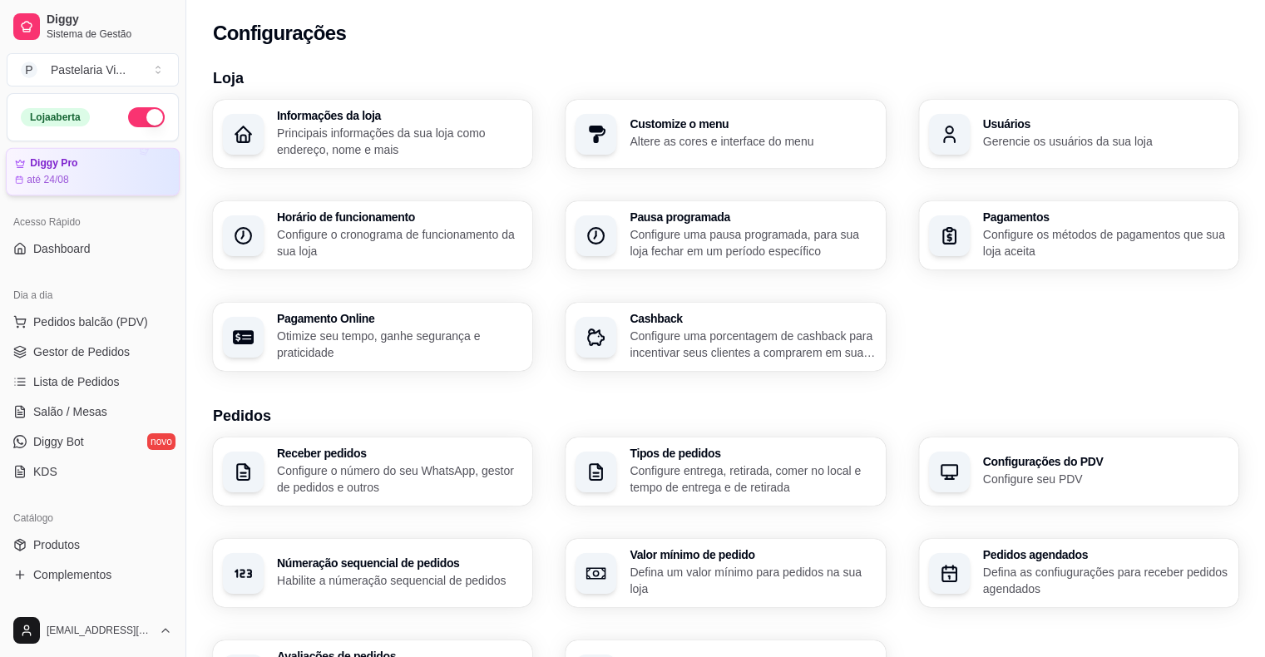
click at [104, 162] on div "Diggy Pro" at bounding box center [93, 163] width 156 height 12
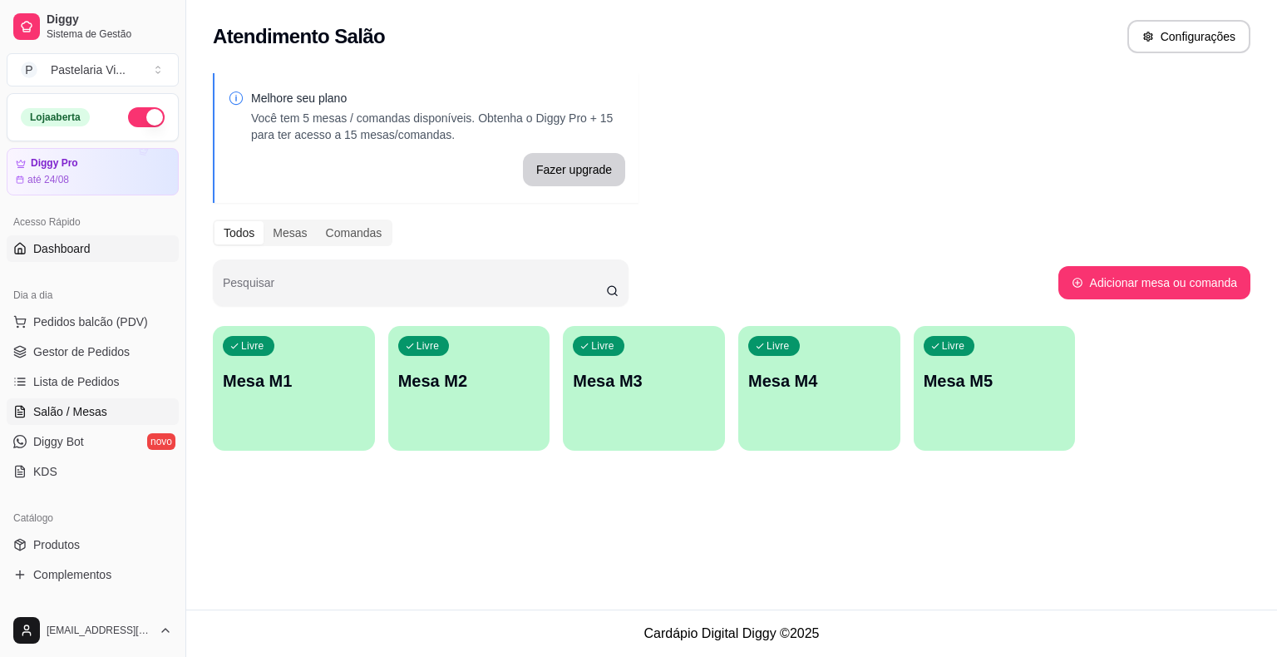
click at [78, 248] on span "Dashboard" at bounding box center [61, 248] width 57 height 17
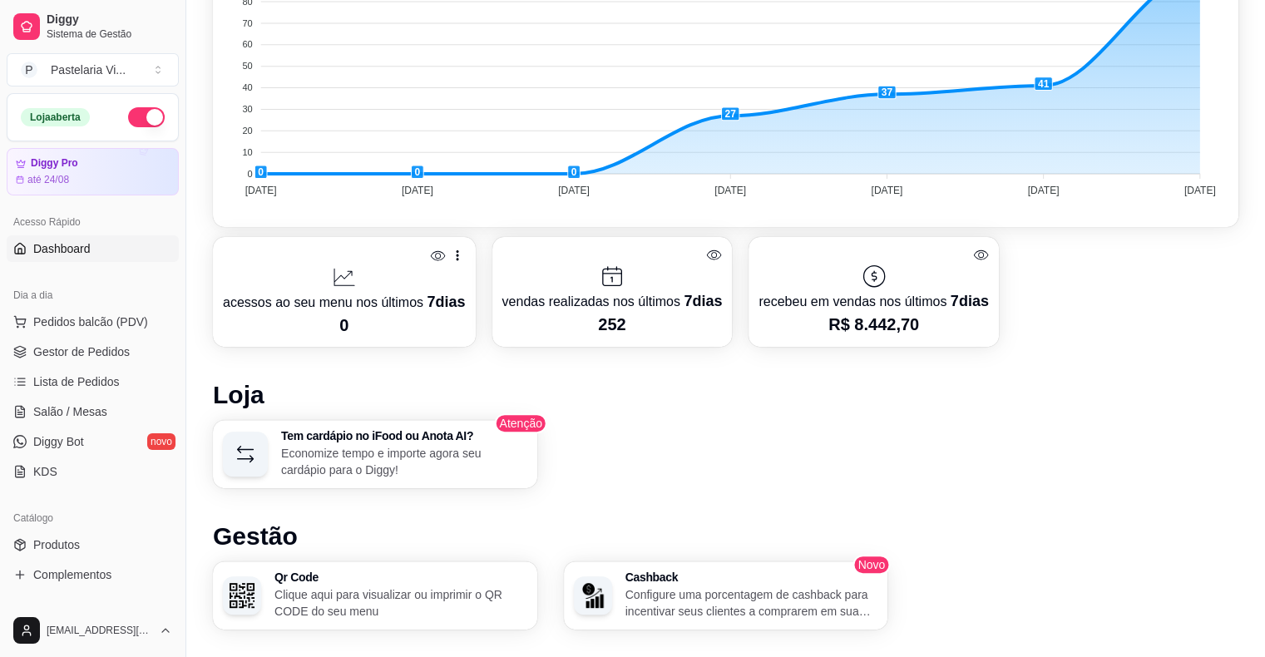
scroll to position [547, 0]
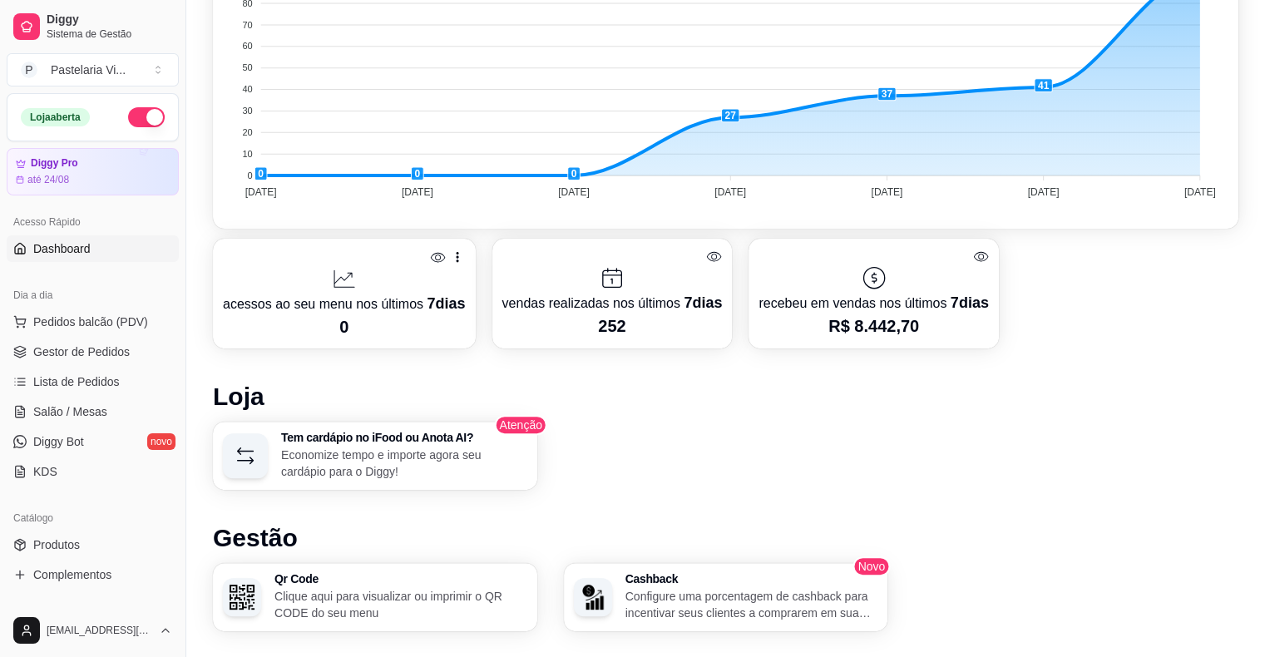
click at [1024, 427] on div "Tem cardápio no iFood ou Anota AI? Economize tempo e importe agora seu cardápio…" at bounding box center [725, 456] width 1025 height 68
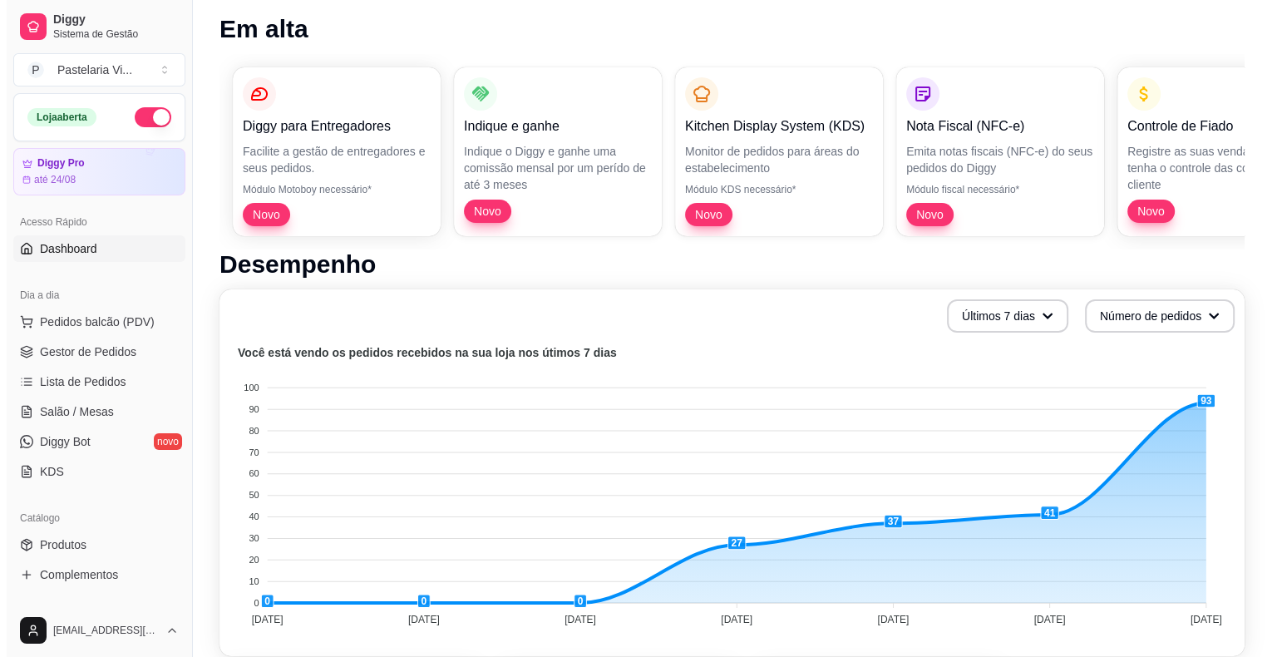
scroll to position [0, 0]
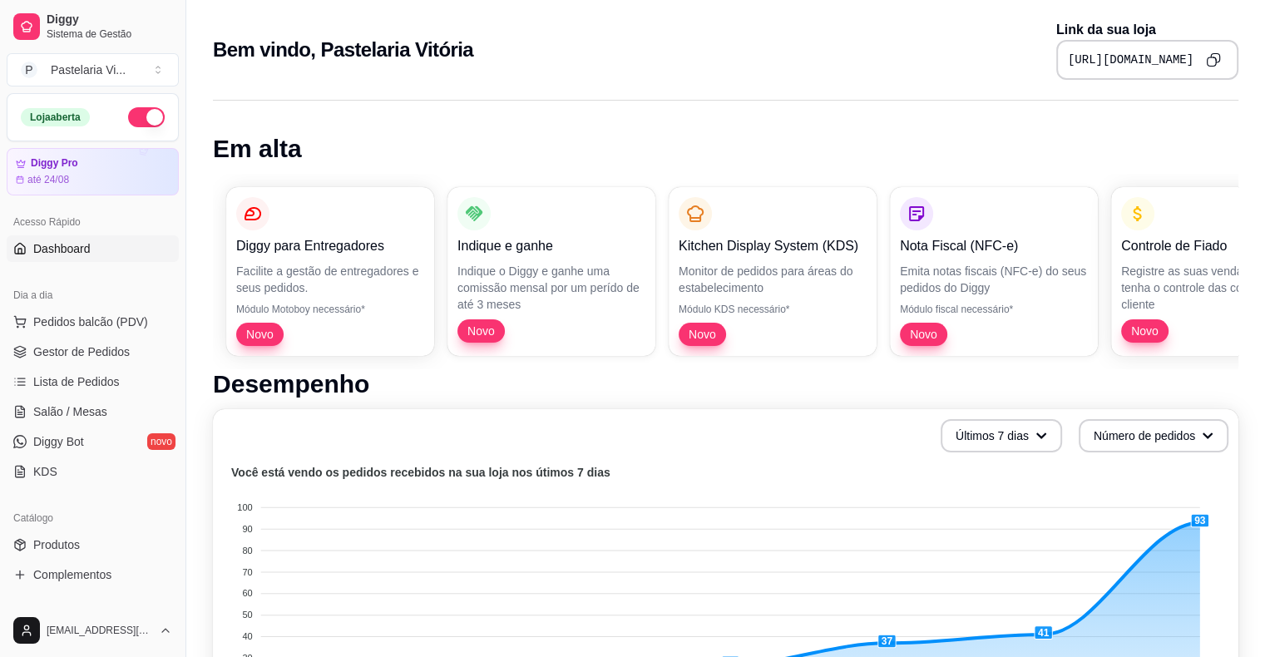
click at [1206, 154] on h1 "Em alta" at bounding box center [725, 149] width 1025 height 30
click at [61, 32] on span "Sistema de Gestão" at bounding box center [110, 33] width 126 height 13
click at [13, 16] on link "Diggy Sistema de Gestão" at bounding box center [93, 27] width 172 height 40
click at [46, 38] on link "Diggy Sistema de Gestão" at bounding box center [93, 27] width 172 height 40
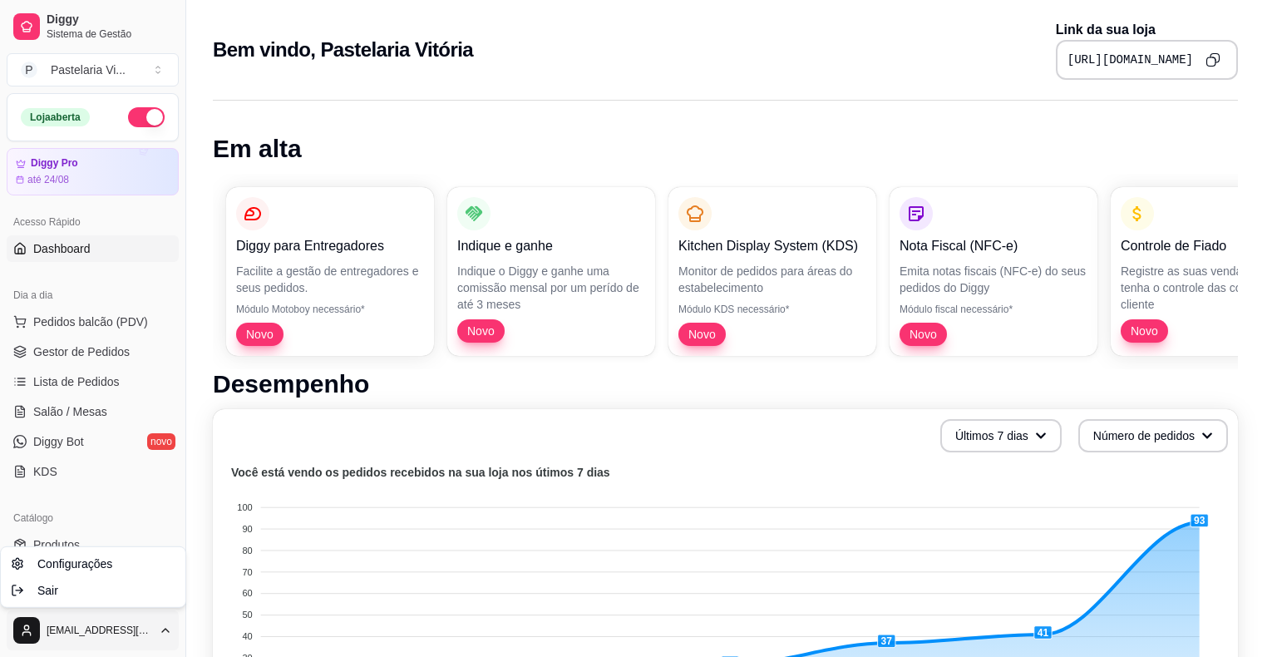
click at [24, 624] on html "Diggy Sistema de Gestão P Pastelaria Vi ... Loja aberta Diggy Pro até 24/08 Ace…" at bounding box center [638, 328] width 1277 height 657
click at [81, 558] on span "Configurações" at bounding box center [74, 563] width 75 height 17
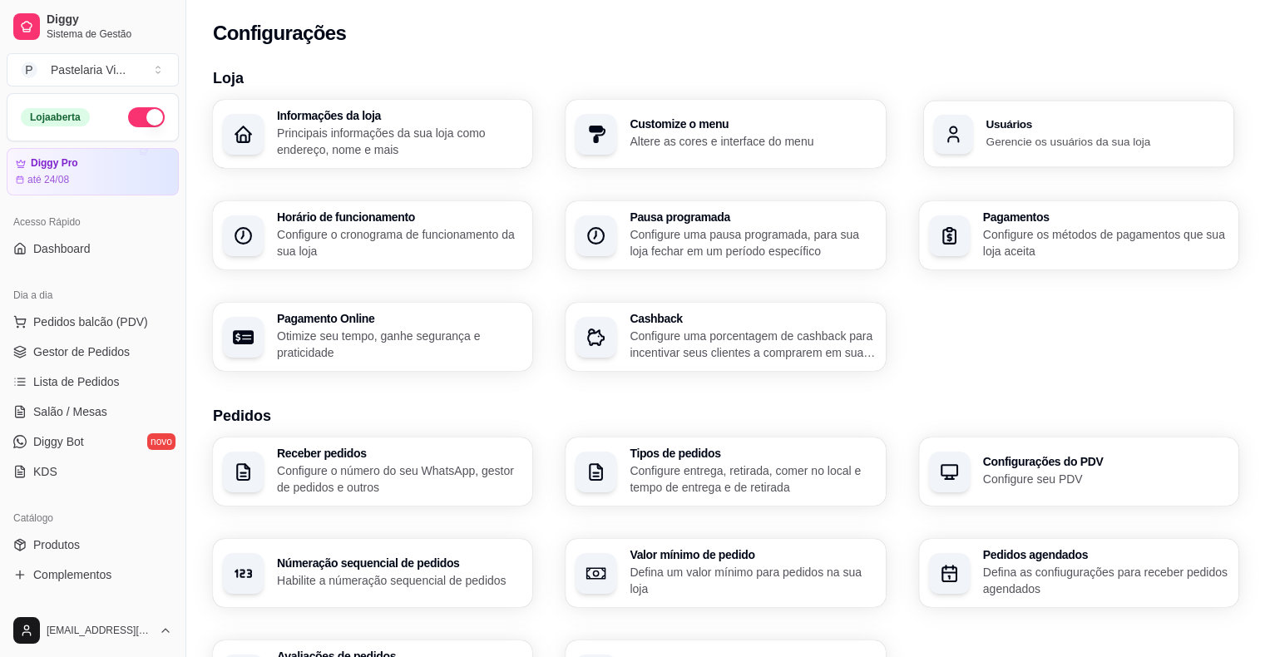
click at [1108, 125] on h3 "Usuários" at bounding box center [1104, 125] width 238 height 12
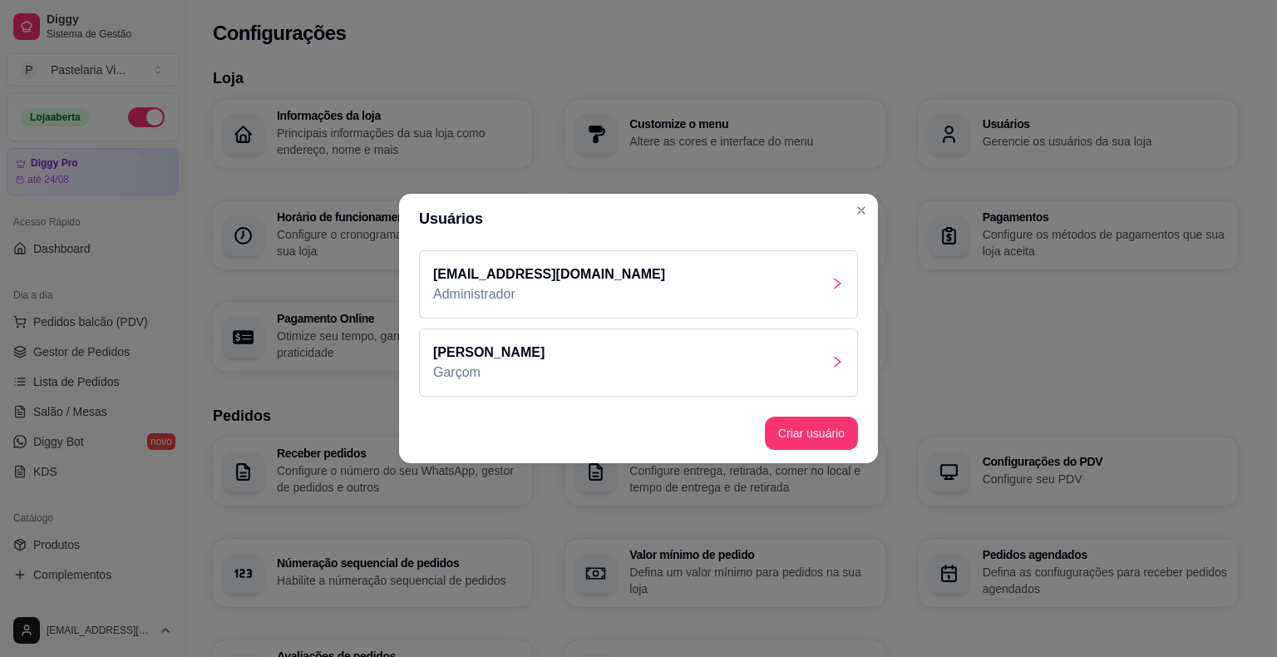
click at [760, 370] on div "Simone Garçom" at bounding box center [638, 362] width 439 height 68
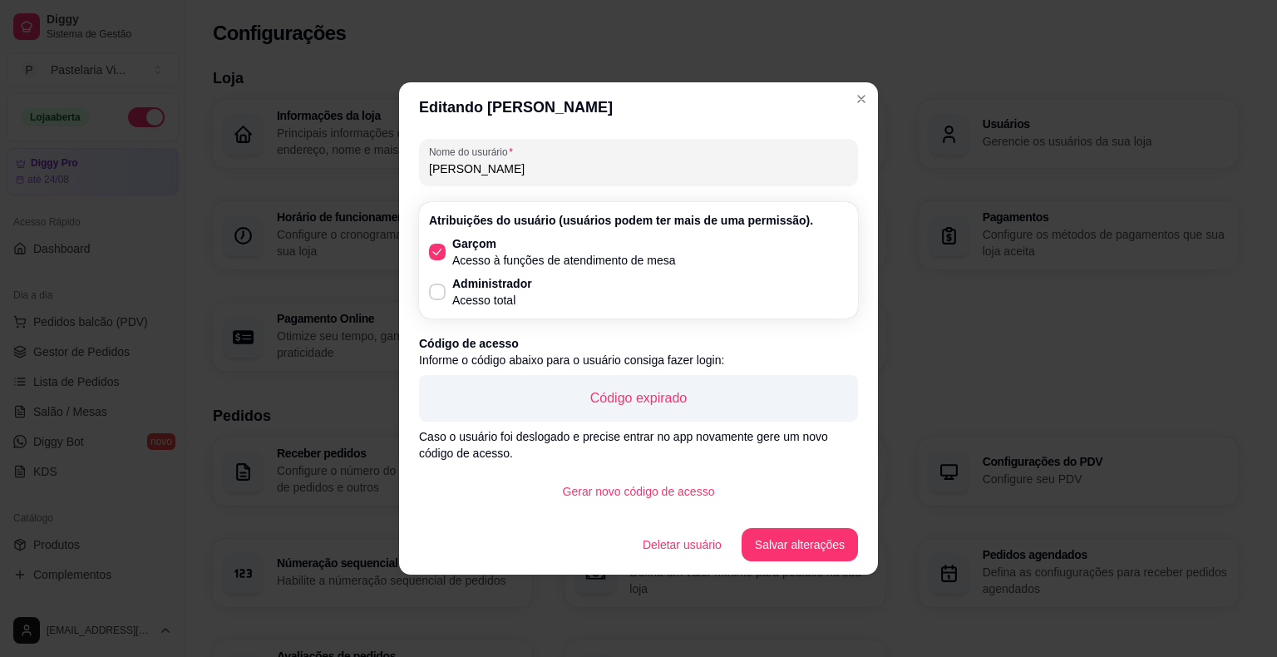
click at [637, 395] on p "Código expirado" at bounding box center [638, 398] width 412 height 20
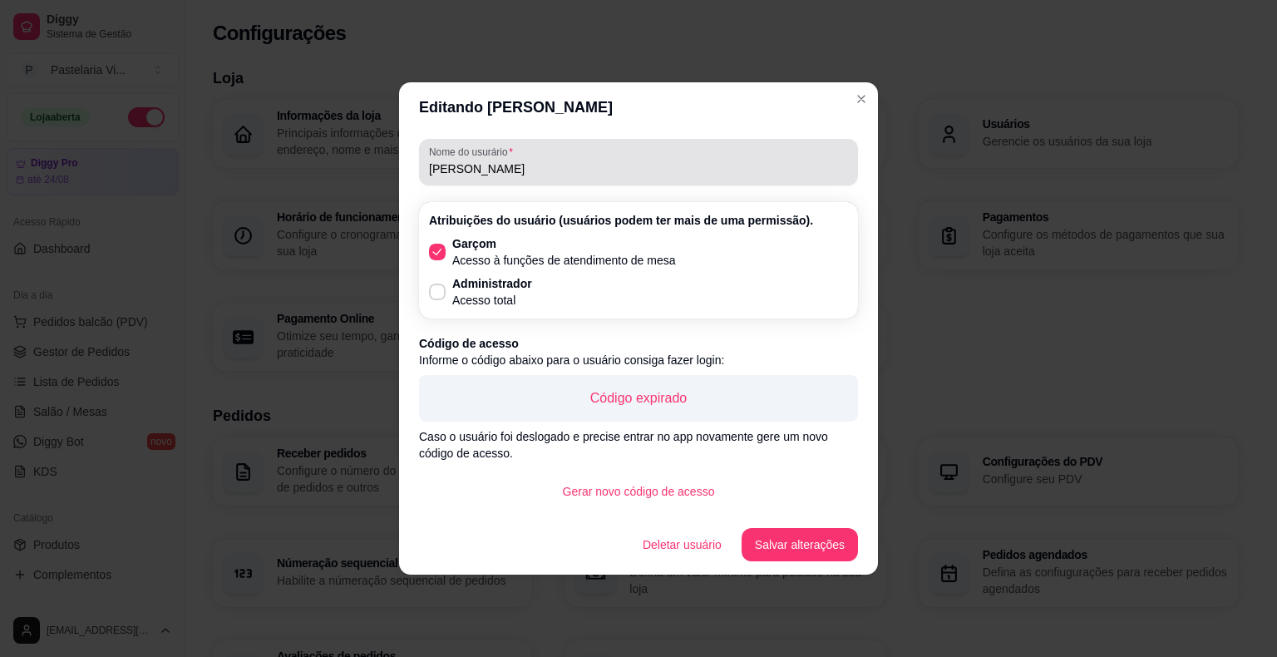
click at [792, 153] on div "[PERSON_NAME]" at bounding box center [638, 162] width 419 height 33
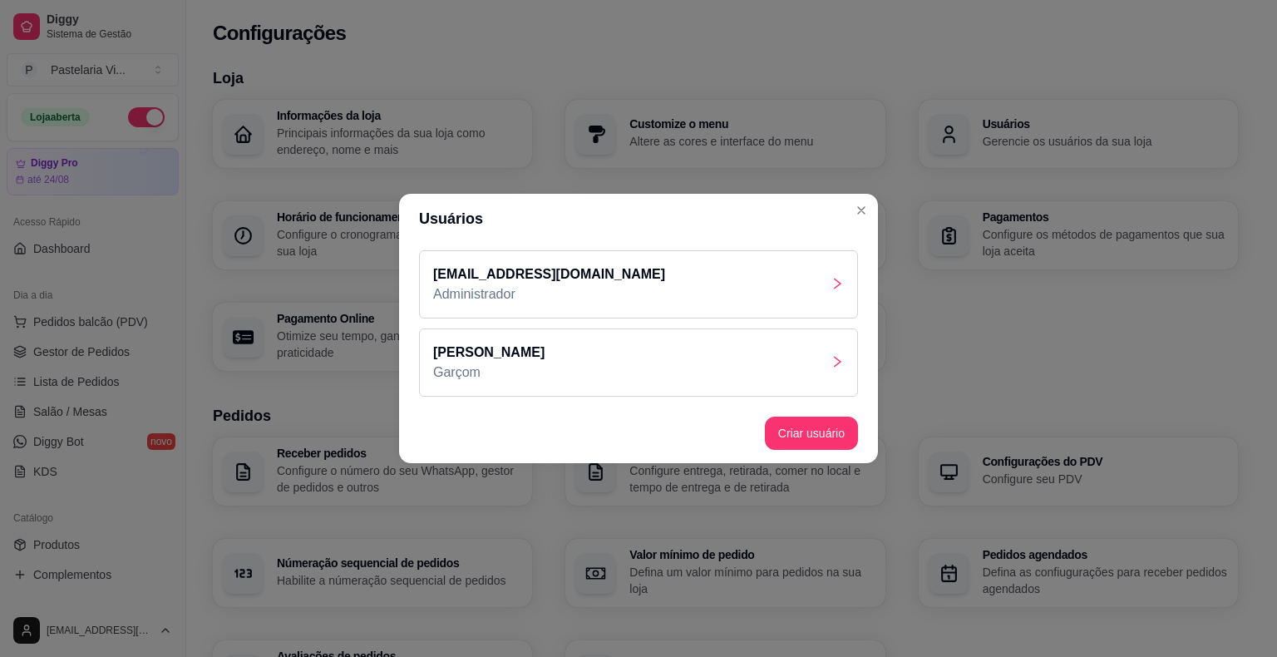
click at [743, 273] on div "pastelariavitoria01@gmail.com Administrador" at bounding box center [638, 284] width 439 height 68
click at [765, 352] on div "Simone Garçom" at bounding box center [638, 362] width 439 height 68
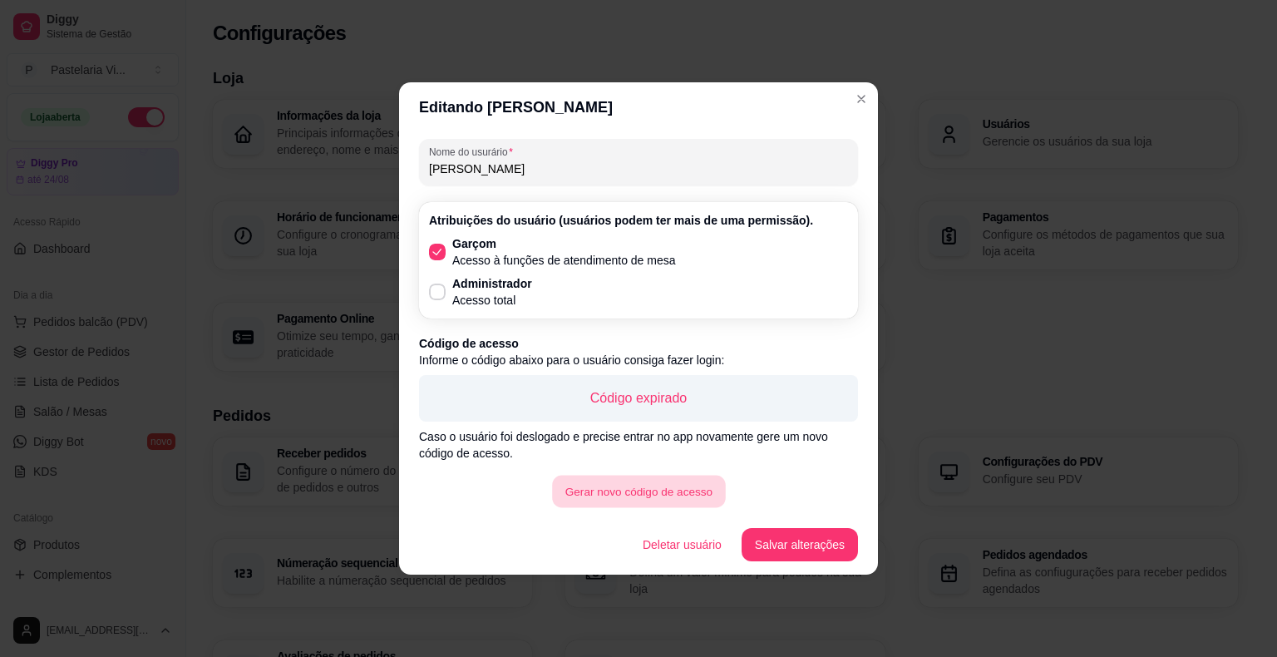
click at [715, 481] on button "Gerar novo código de acesso" at bounding box center [638, 492] width 173 height 32
click at [679, 392] on p "B8402" at bounding box center [638, 398] width 412 height 20
click at [671, 401] on p "B8402" at bounding box center [638, 398] width 412 height 20
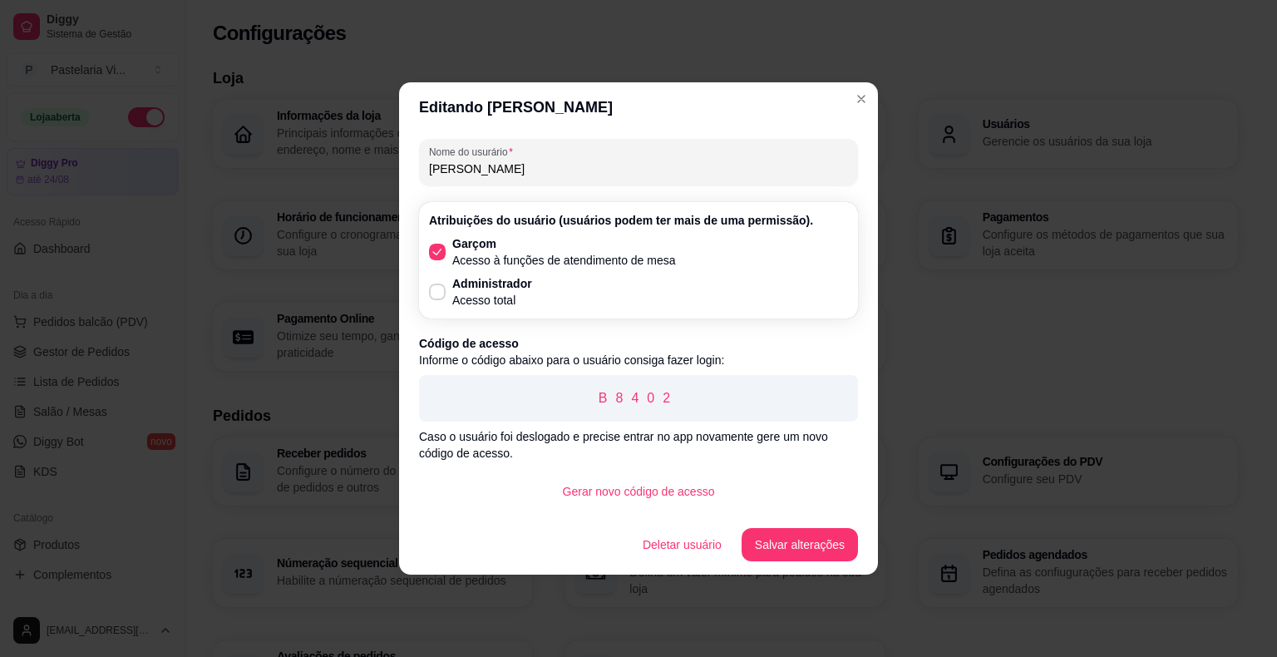
click at [671, 401] on p "B8402" at bounding box center [638, 398] width 412 height 20
click at [821, 550] on button "Salvar alterações" at bounding box center [799, 545] width 113 height 32
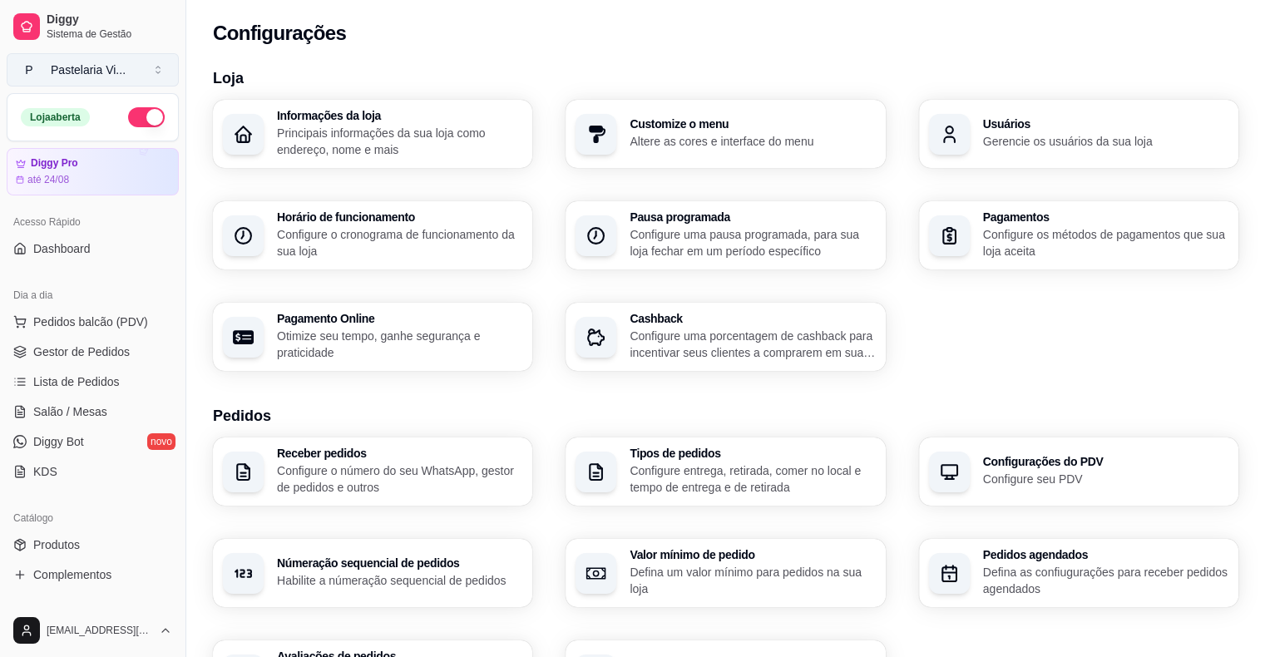
click at [104, 66] on div "Pastelaria Vi ..." at bounding box center [88, 70] width 75 height 17
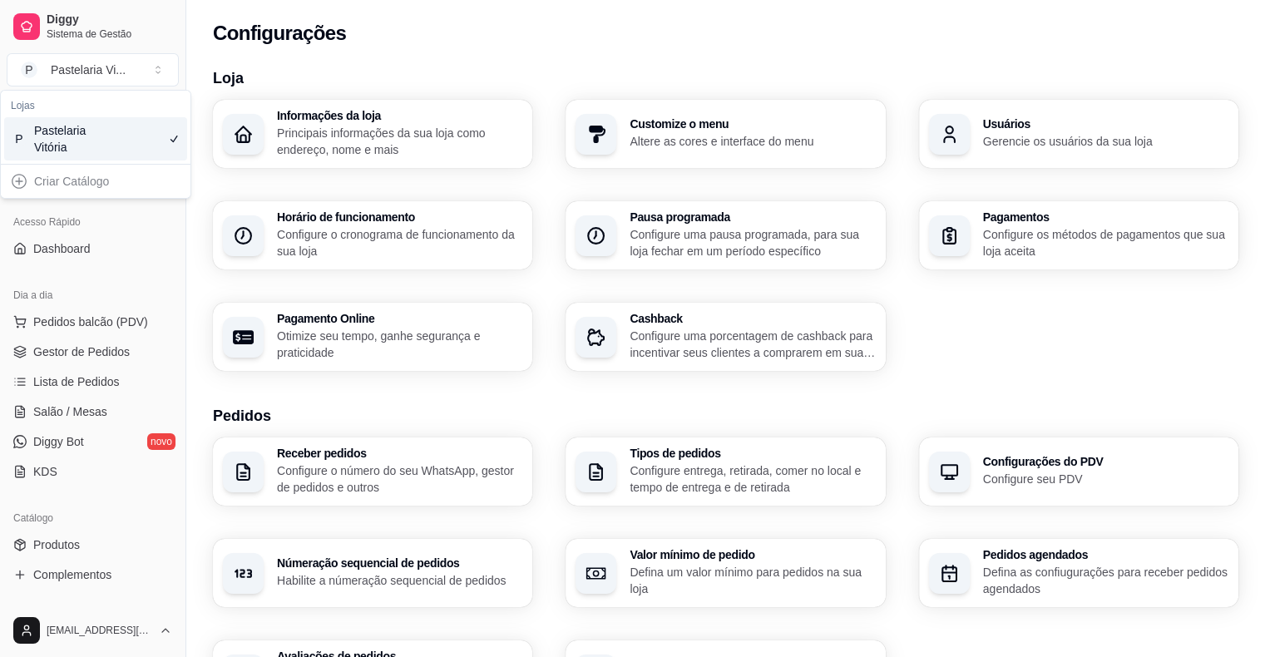
click at [141, 138] on div "P Pastelaria Vitória" at bounding box center [95, 138] width 183 height 43
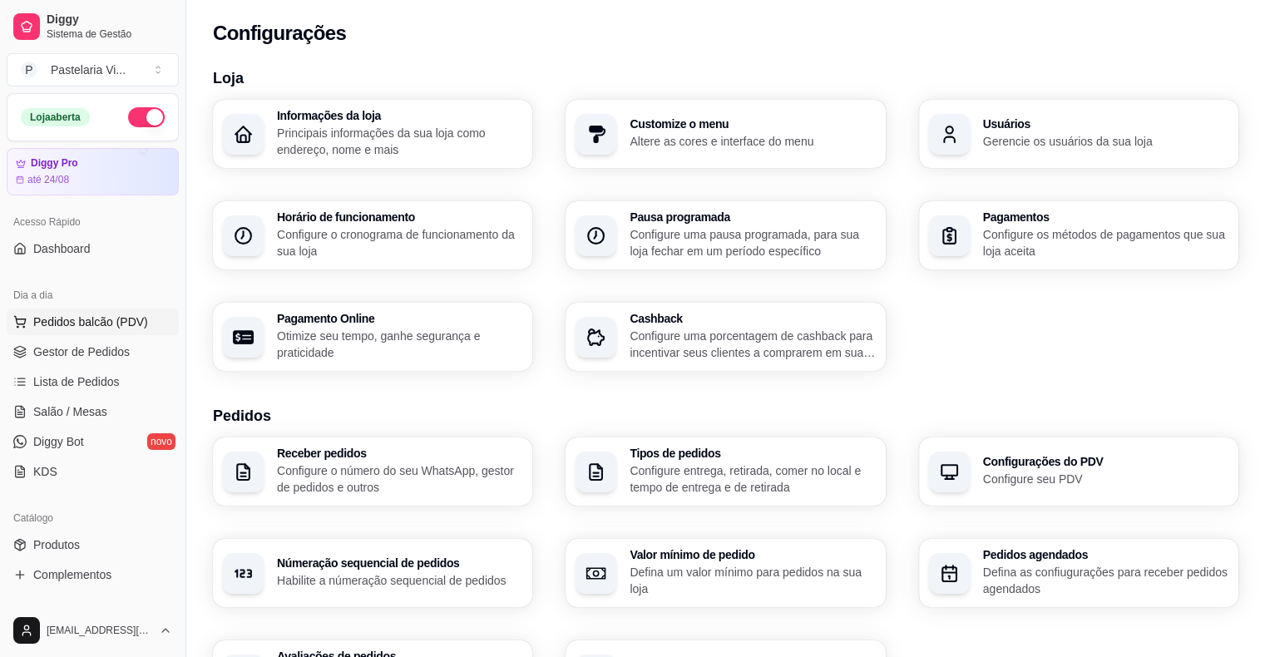
click at [87, 324] on span "Pedidos balcão (PDV)" at bounding box center [90, 321] width 115 height 17
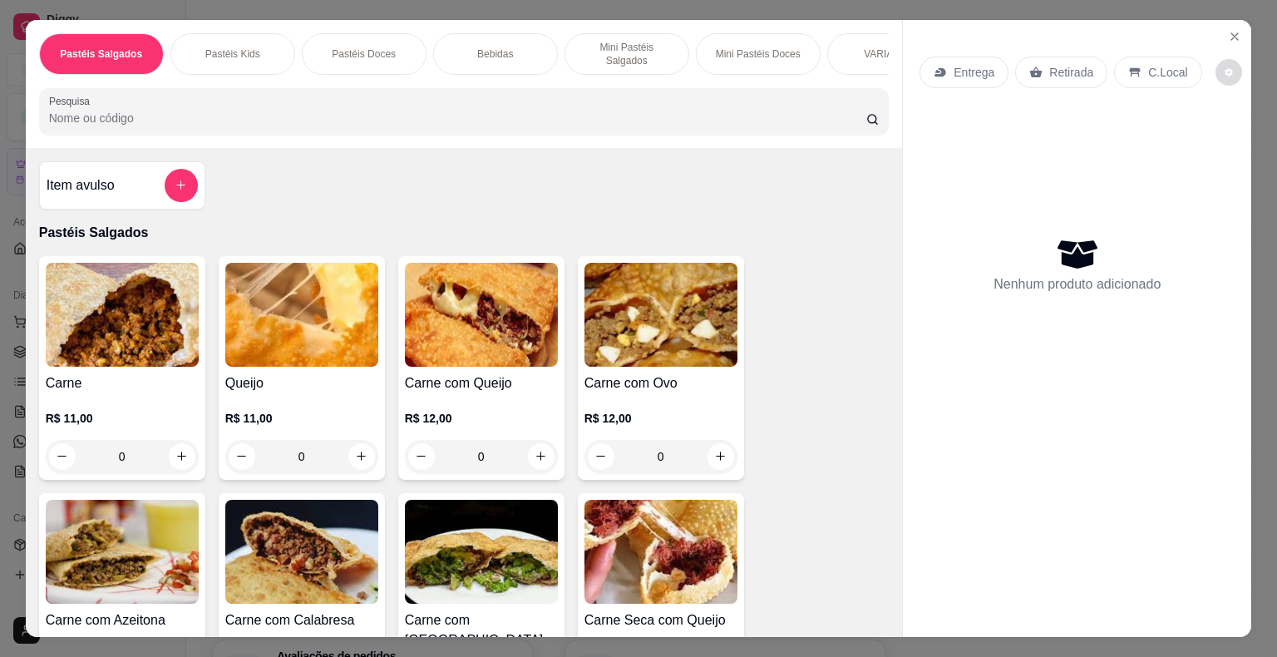
click at [1216, 59] on button "decrease-product-quantity" at bounding box center [1229, 72] width 27 height 27
click at [1216, 59] on button "decrease-product-quantity" at bounding box center [1229, 72] width 26 height 26
click at [802, 192] on div "Item avulso Pastéis Salgados Carne R$ 11,00 0 Queijo R$ 11,00 0 Carne com Queij…" at bounding box center [464, 393] width 877 height 490
click at [246, 127] on div "Pastéis Salgados Pastéis Kids Pastéis Doces Bebidas Mini Pastéis Salgados Mini …" at bounding box center [464, 84] width 877 height 128
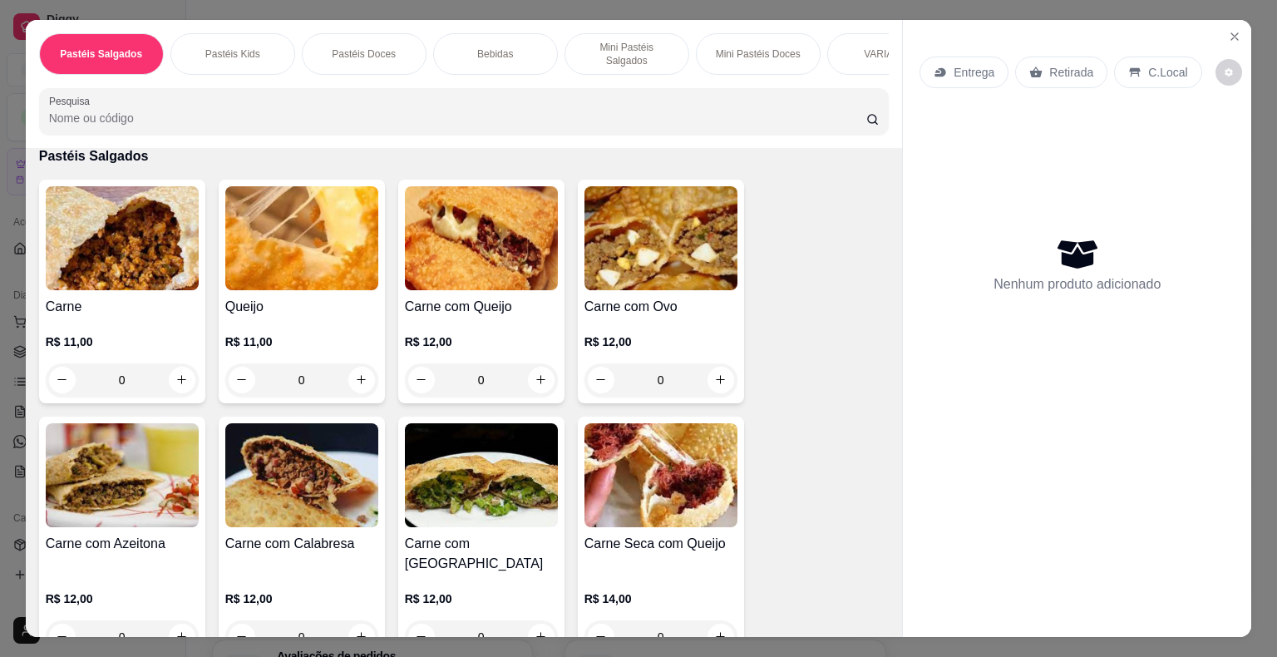
scroll to position [63, 0]
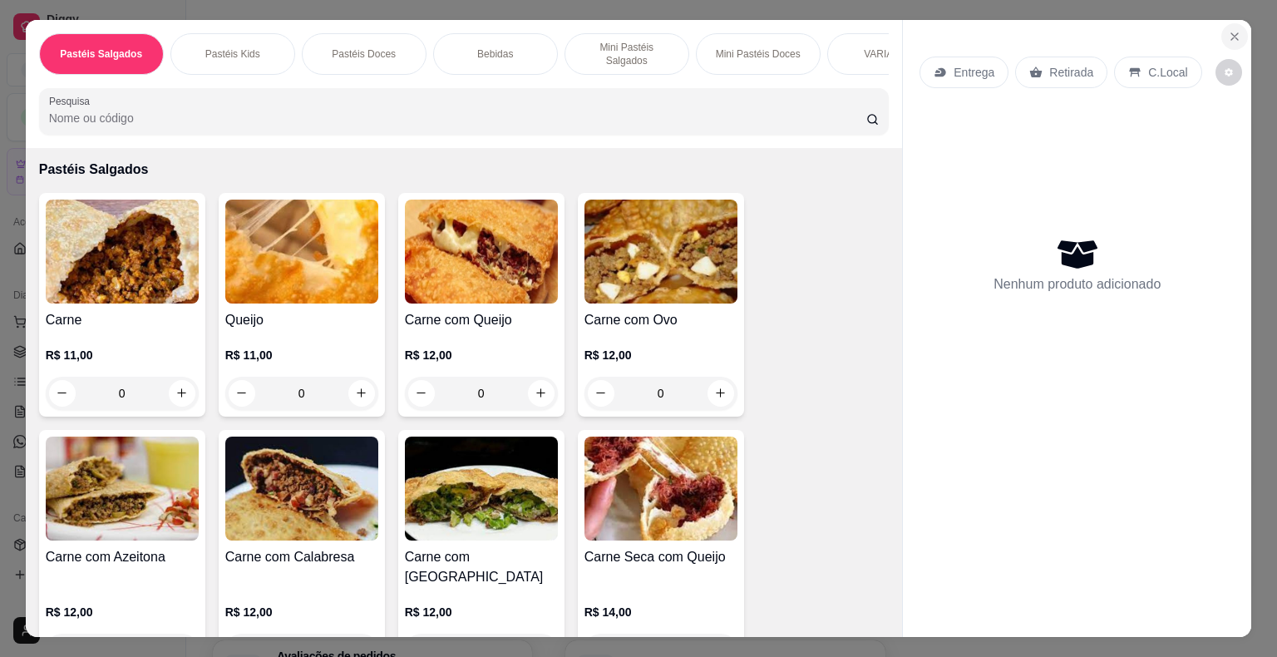
click at [1228, 30] on icon "Close" at bounding box center [1234, 36] width 13 height 13
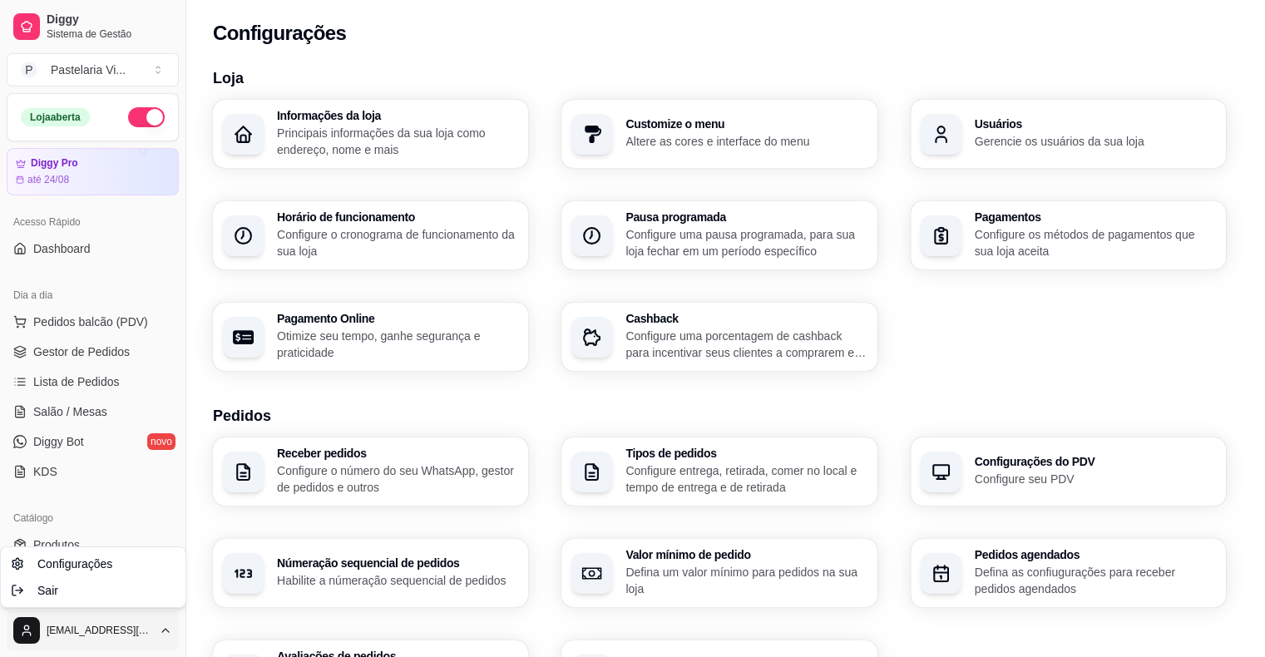
click at [23, 636] on html "Diggy Sistema de Gestão P Pastelaria Vi ... Loja aberta Diggy Pro até 24/08 Ace…" at bounding box center [632, 328] width 1265 height 657
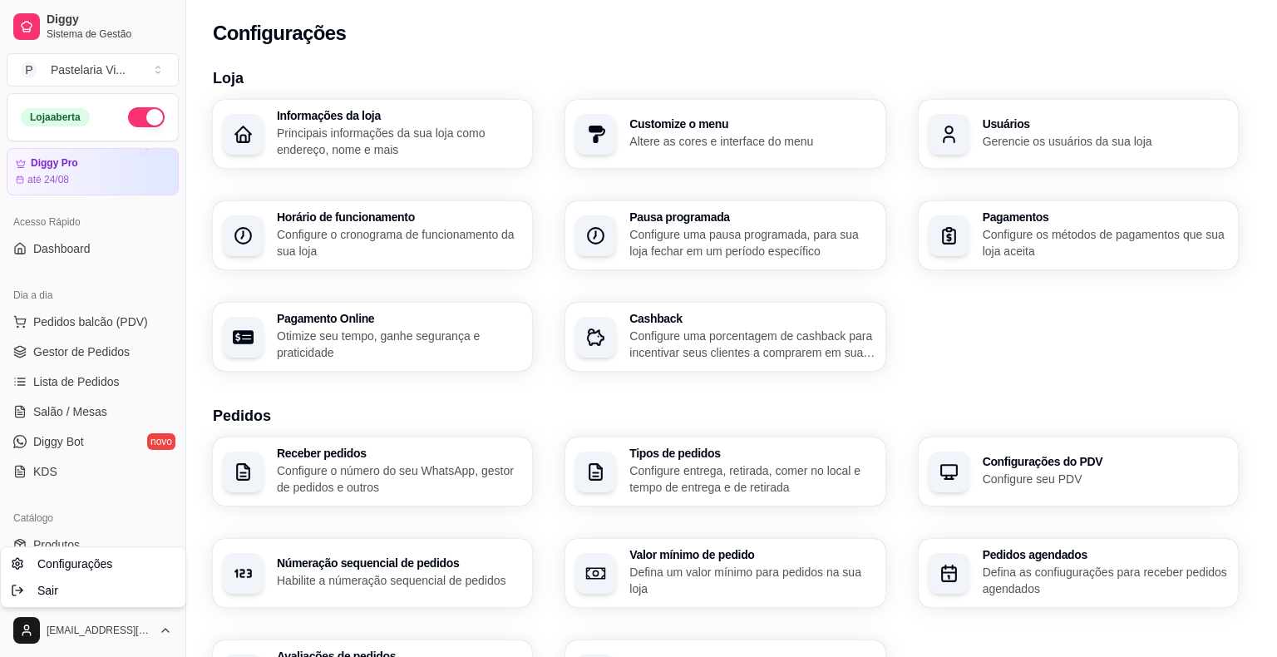
click at [155, 634] on html "Diggy Sistema de Gestão P Pastelaria Vi ... Loja aberta Diggy Pro até 24/08 Ace…" at bounding box center [638, 328] width 1277 height 657
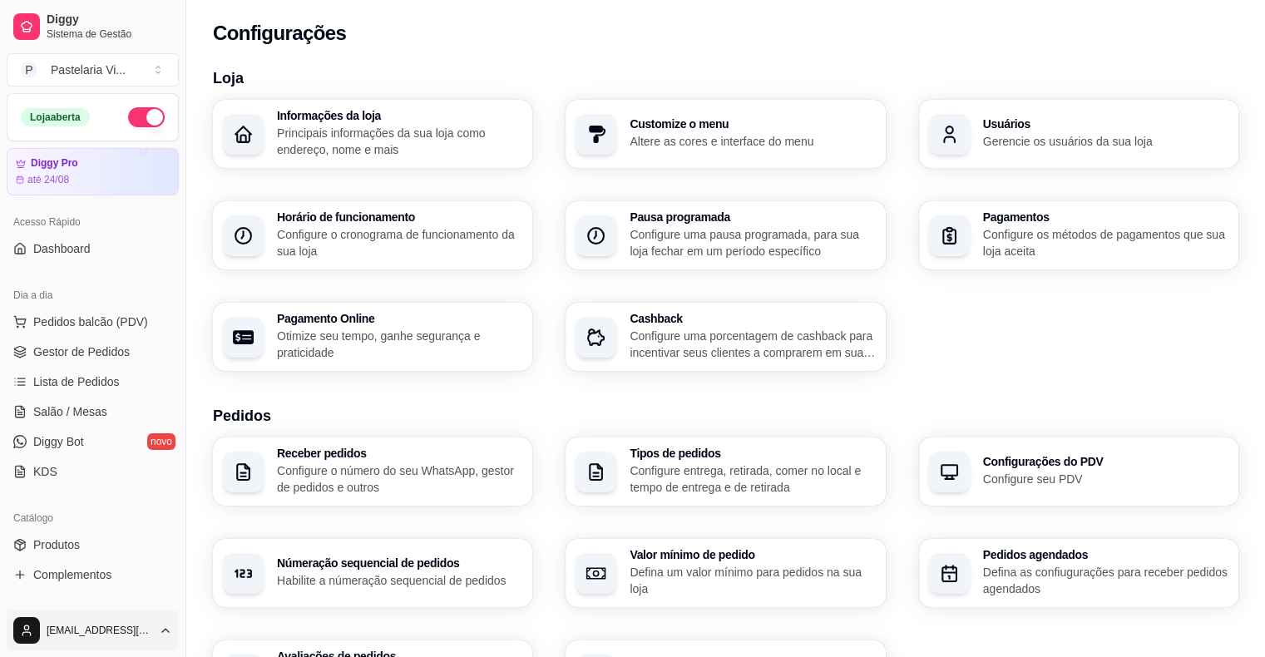
click at [33, 625] on html "Diggy Sistema de Gestão P Pastelaria Vi ... Loja aberta Diggy Pro até 24/08 Ace…" at bounding box center [632, 328] width 1265 height 657
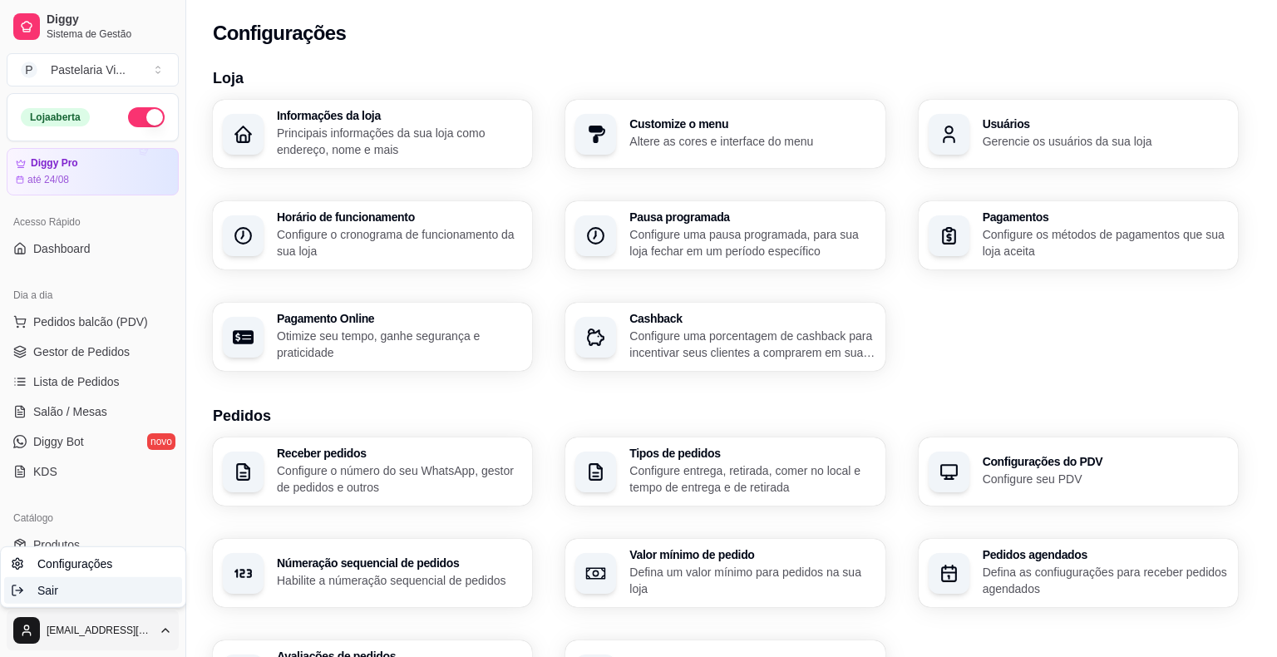
click at [38, 596] on span "Sair" at bounding box center [47, 590] width 21 height 17
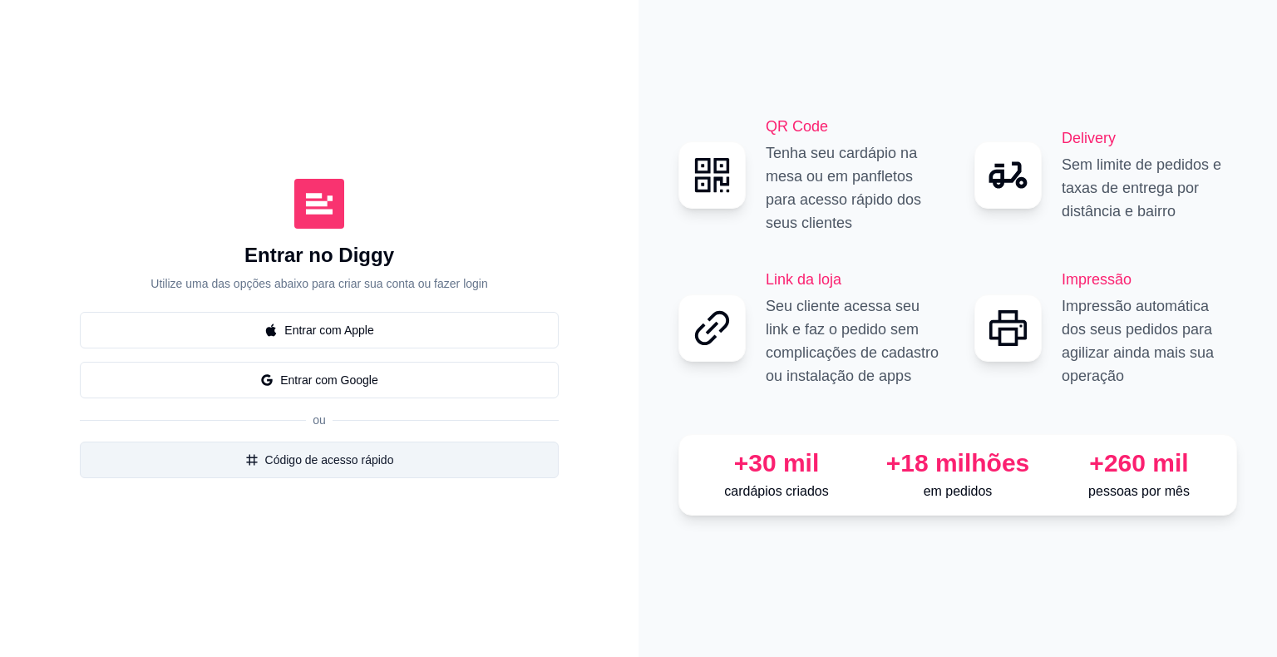
click at [307, 464] on button "Código de acesso rápido" at bounding box center [319, 460] width 479 height 37
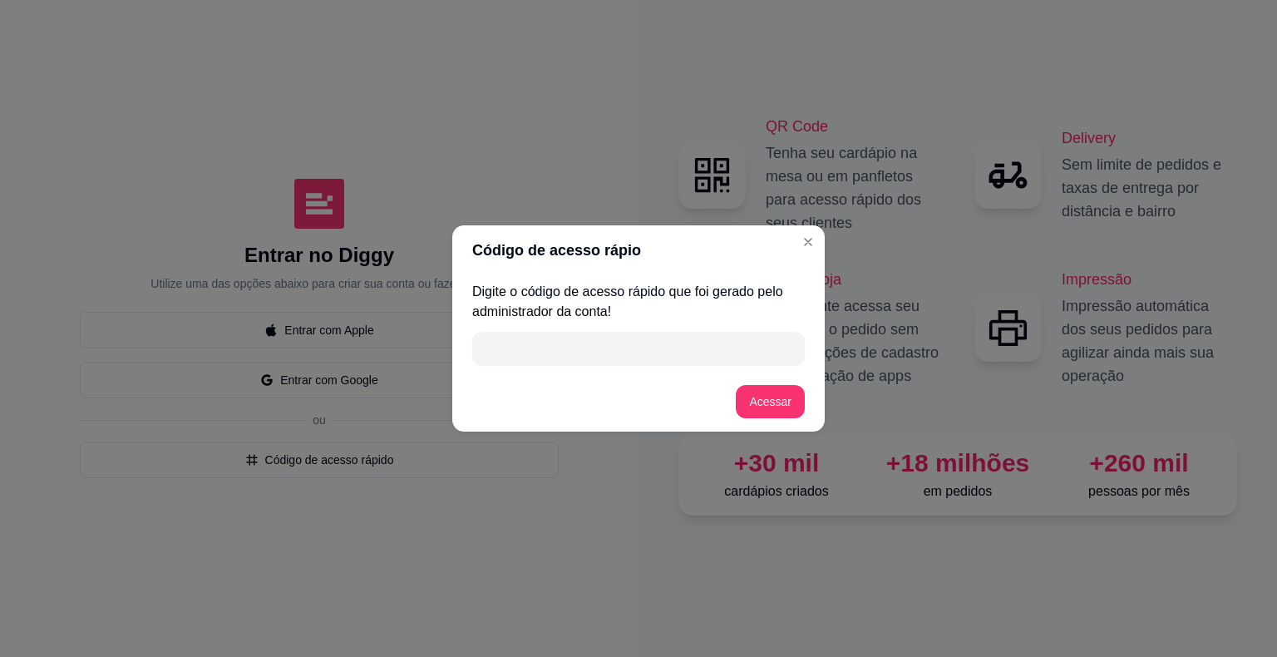
click at [519, 318] on p "Digite o código de acesso rápido que foi gerado pelo administrador da conta!" at bounding box center [638, 302] width 333 height 40
click at [511, 345] on input "" at bounding box center [638, 348] width 313 height 33
type input "B80402"
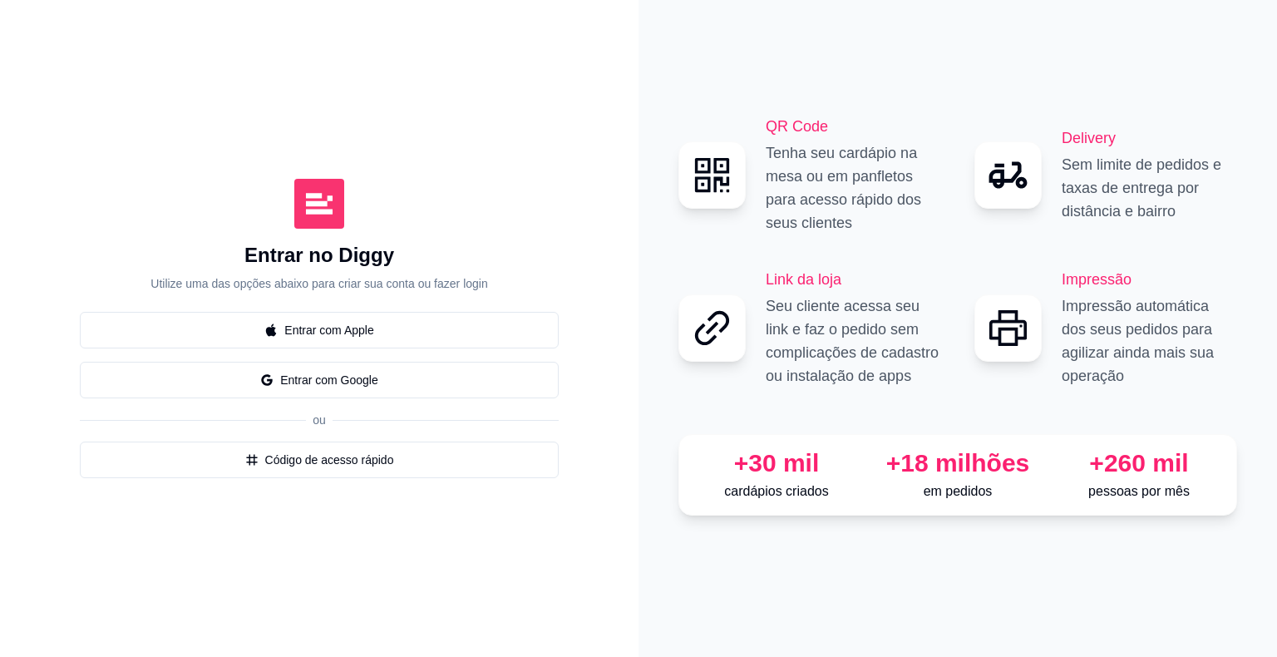
click at [807, 248] on icon "Close" at bounding box center [808, 241] width 13 height 13
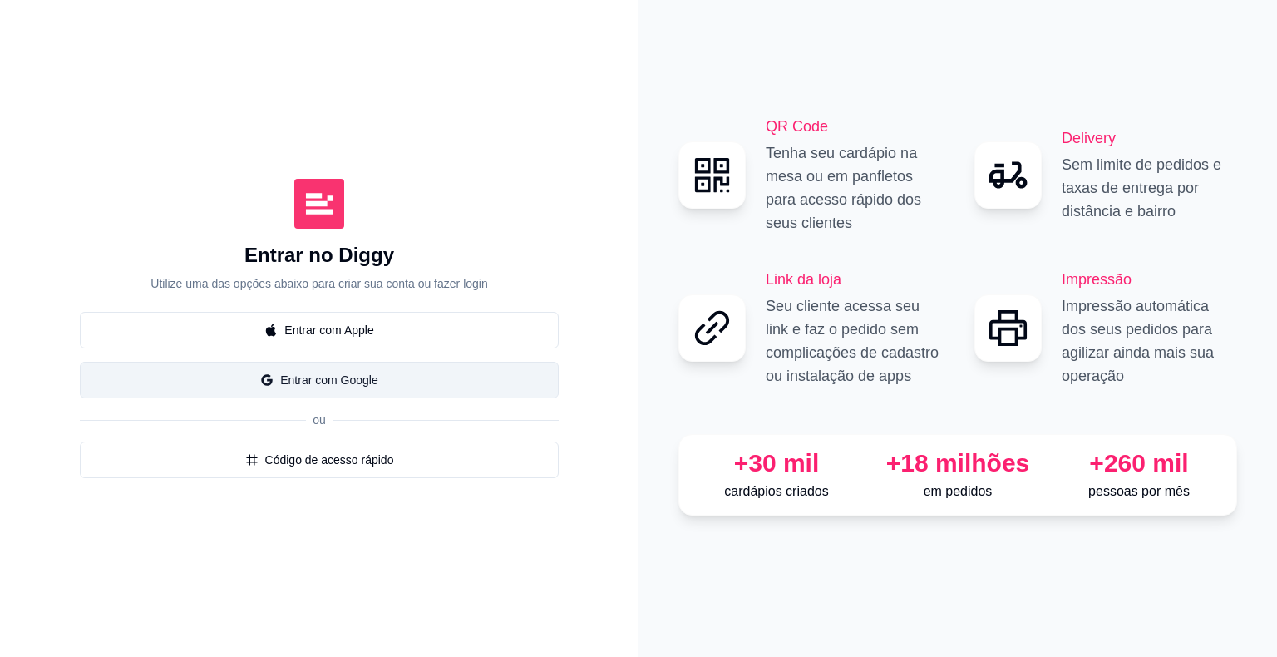
click at [363, 381] on button "Entrar com Google" at bounding box center [319, 380] width 479 height 37
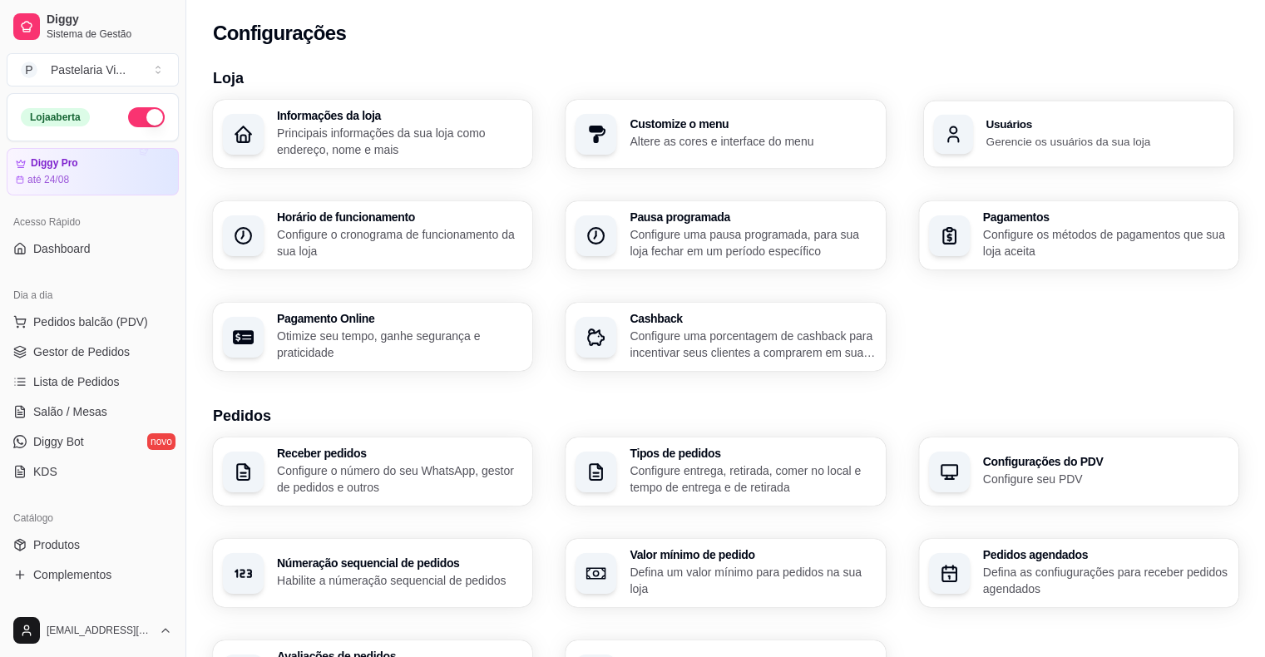
click at [1029, 146] on p "Gerencie os usuários da sua loja" at bounding box center [1104, 141] width 238 height 16
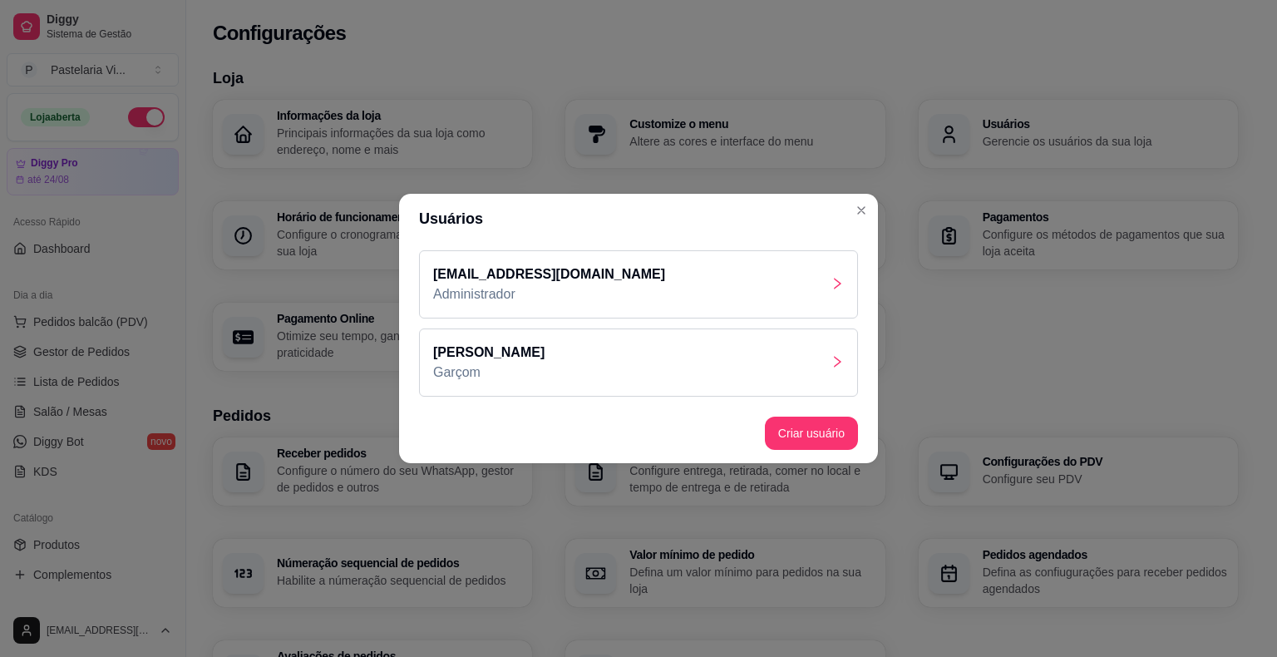
click at [822, 363] on div "Simone Garçom" at bounding box center [638, 362] width 439 height 68
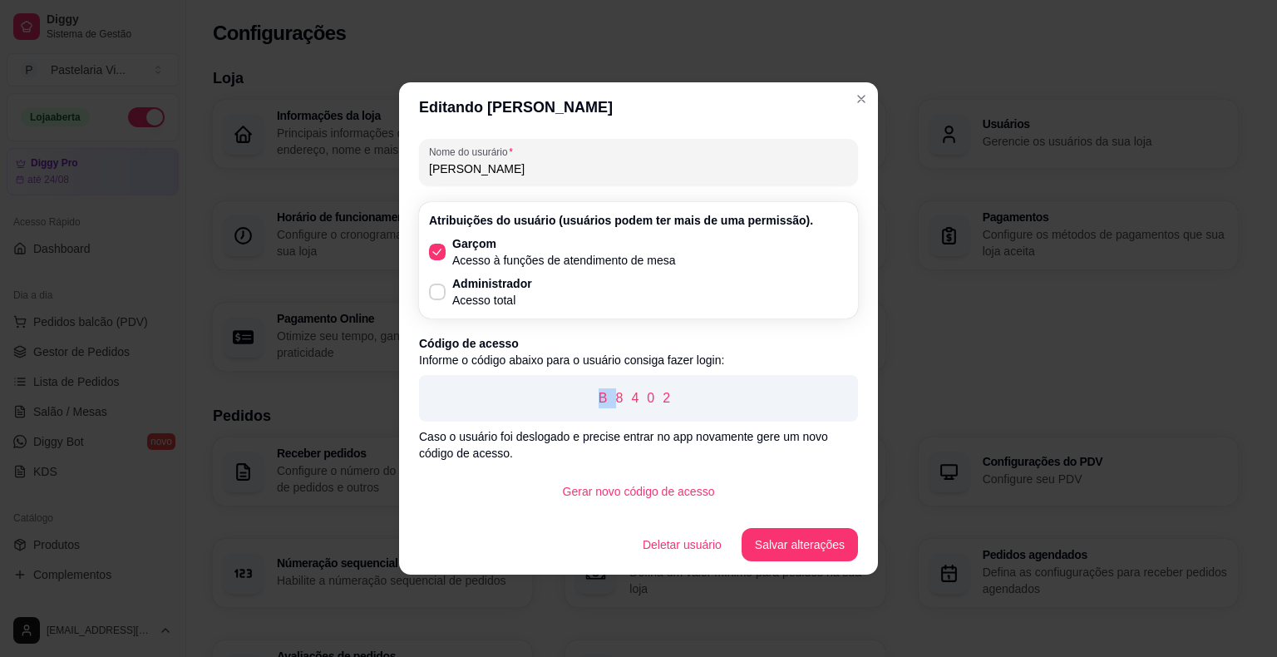
click at [604, 397] on p "B8402" at bounding box center [638, 398] width 412 height 20
click at [790, 537] on button "Salvar alterações" at bounding box center [799, 545] width 113 height 32
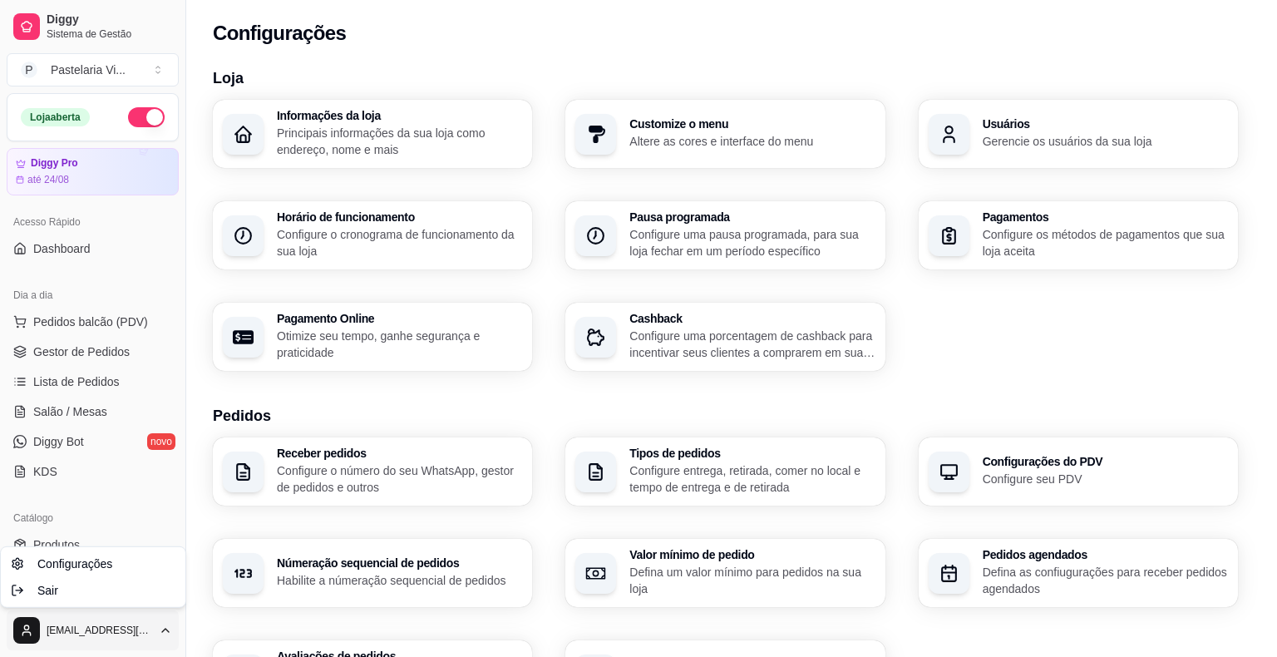
click at [25, 623] on html "Diggy Sistema de Gestão P Pastelaria Vi ... Loja aberta Diggy Pro até 24/08 Ace…" at bounding box center [638, 328] width 1277 height 657
click at [43, 596] on span "Sair" at bounding box center [47, 590] width 21 height 17
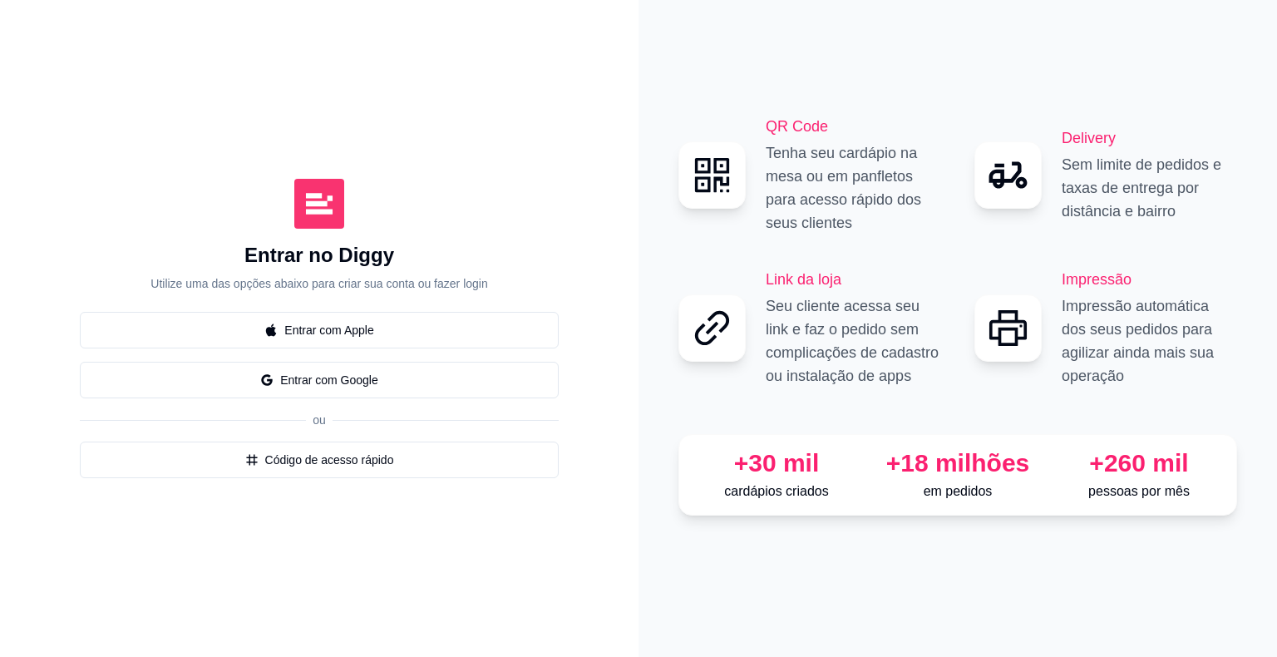
click at [273, 441] on div "Entrar com Apple Entrar com Google ou Código de acesso rápido" at bounding box center [319, 395] width 479 height 166
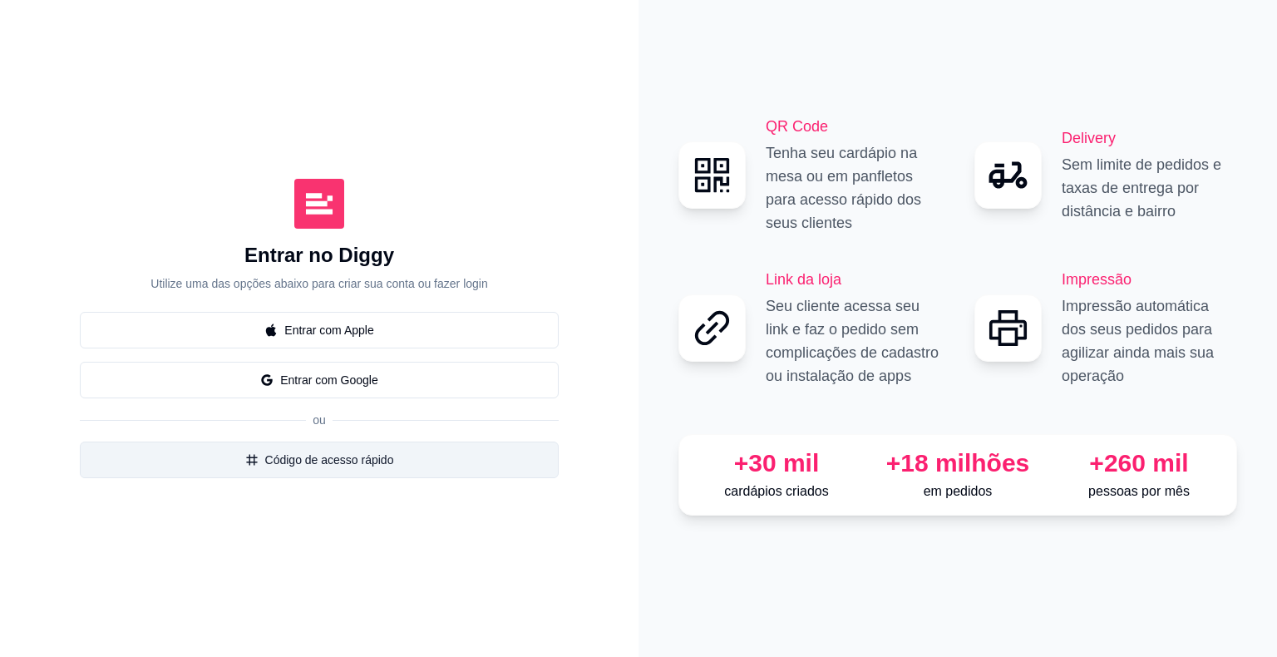
click at [277, 468] on button "Código de acesso rápido" at bounding box center [319, 460] width 479 height 37
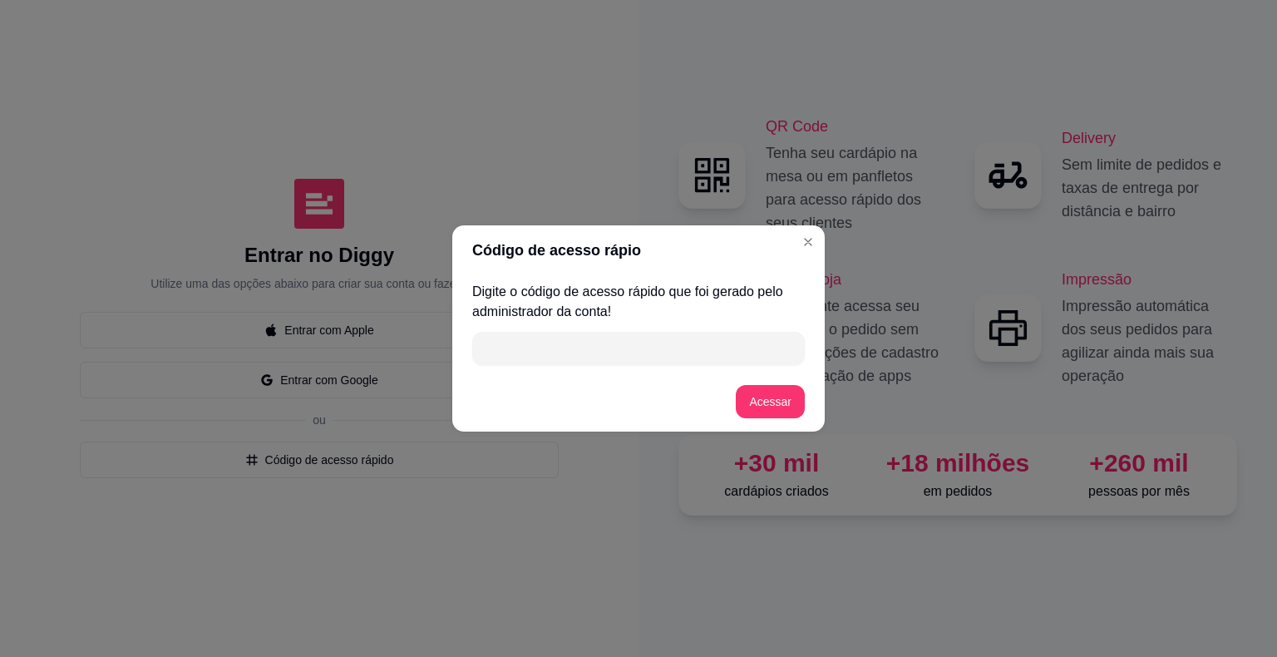
click at [507, 361] on input "" at bounding box center [638, 348] width 313 height 33
paste input "B8402"
type input "B8402"
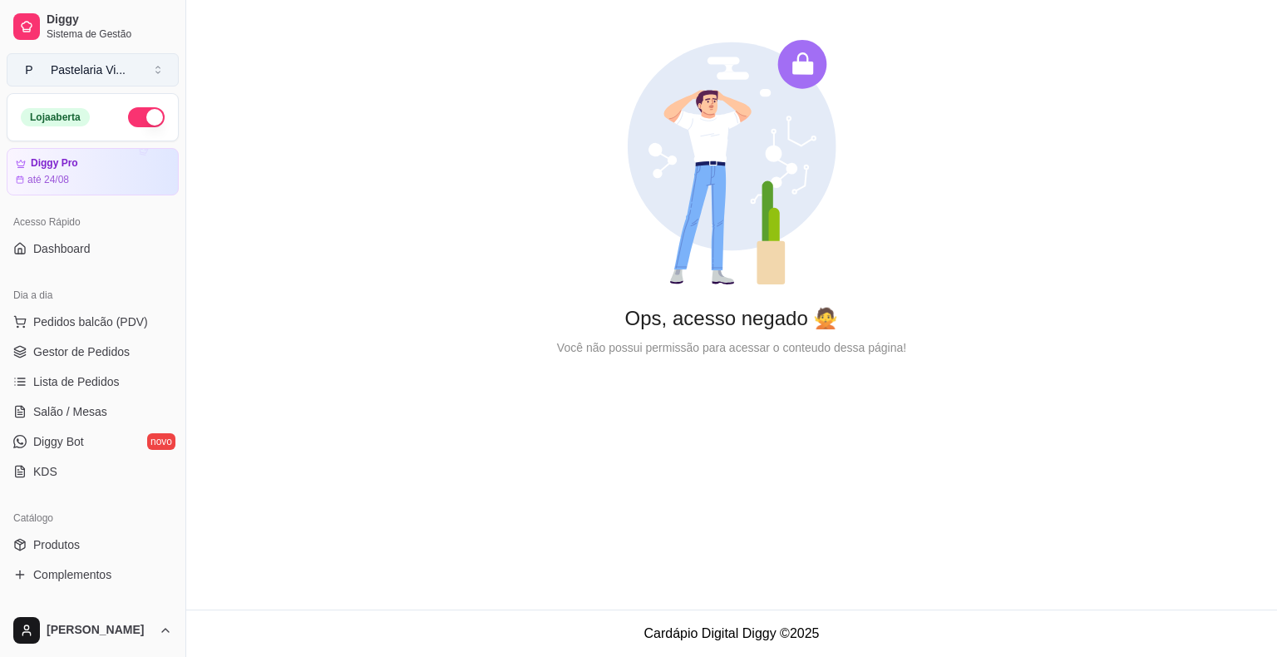
click at [148, 68] on button "P Pastelaria Vi ..." at bounding box center [93, 69] width 172 height 33
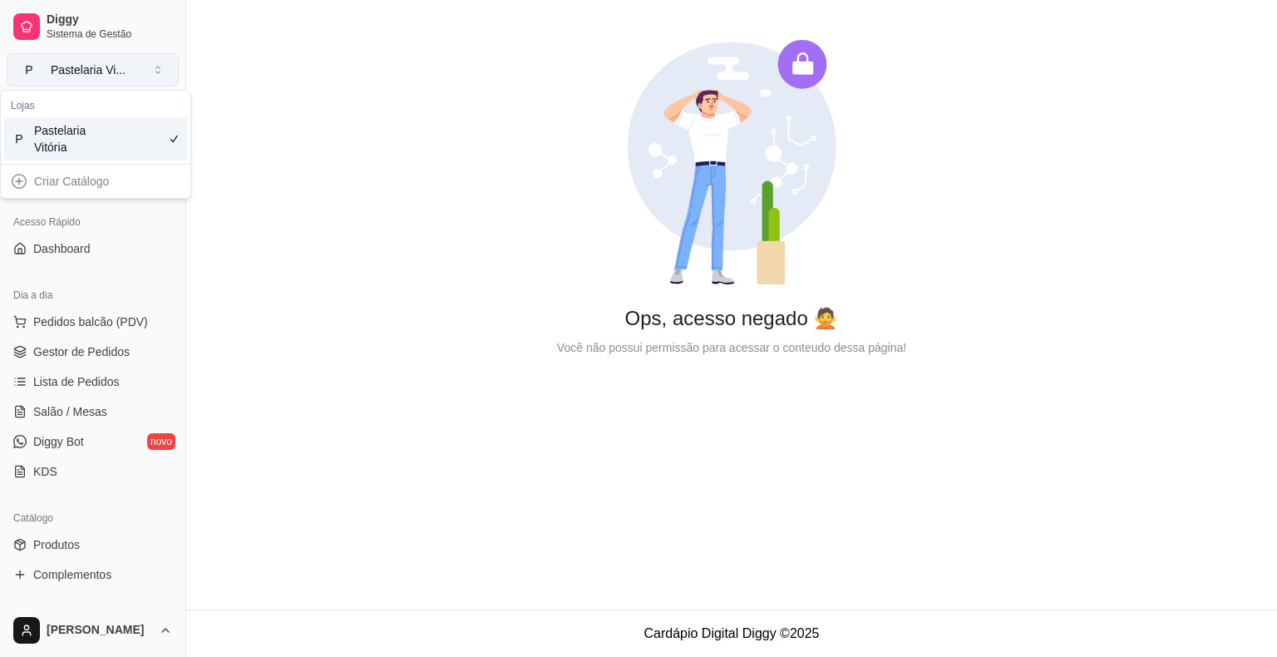
click at [148, 68] on button "P Pastelaria Vi ..." at bounding box center [93, 69] width 172 height 33
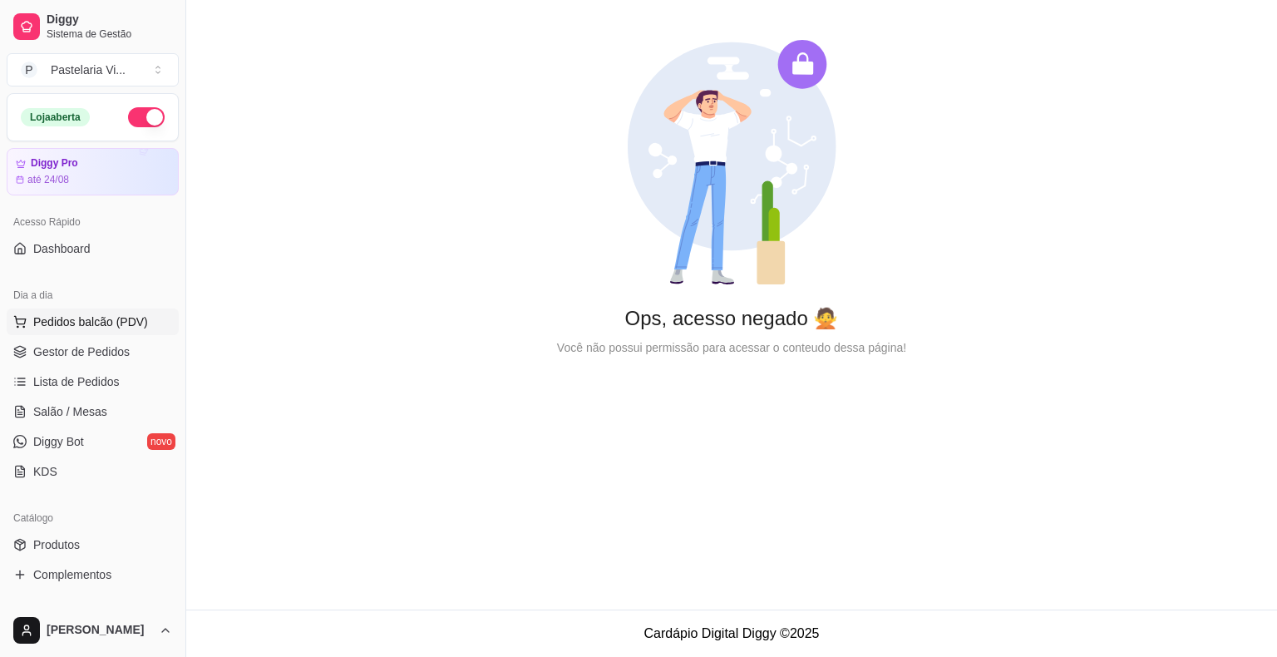
click at [87, 321] on span "Pedidos balcão (PDV)" at bounding box center [90, 321] width 115 height 17
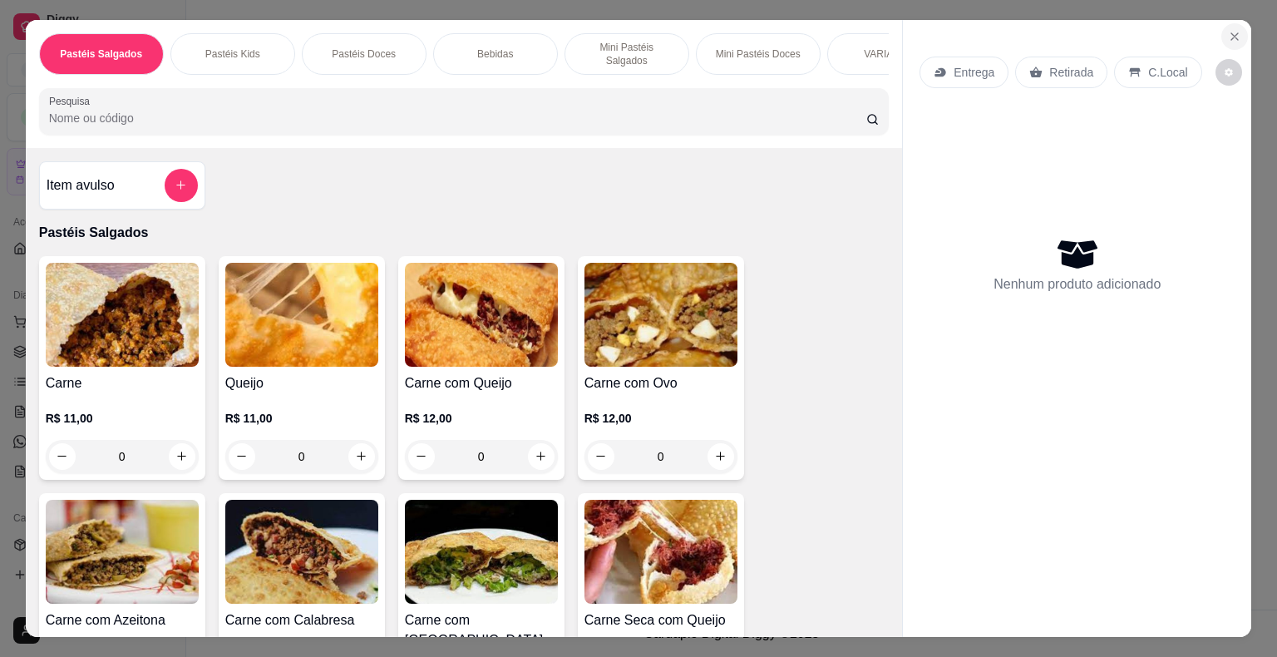
click at [1223, 38] on button "Close" at bounding box center [1235, 36] width 27 height 27
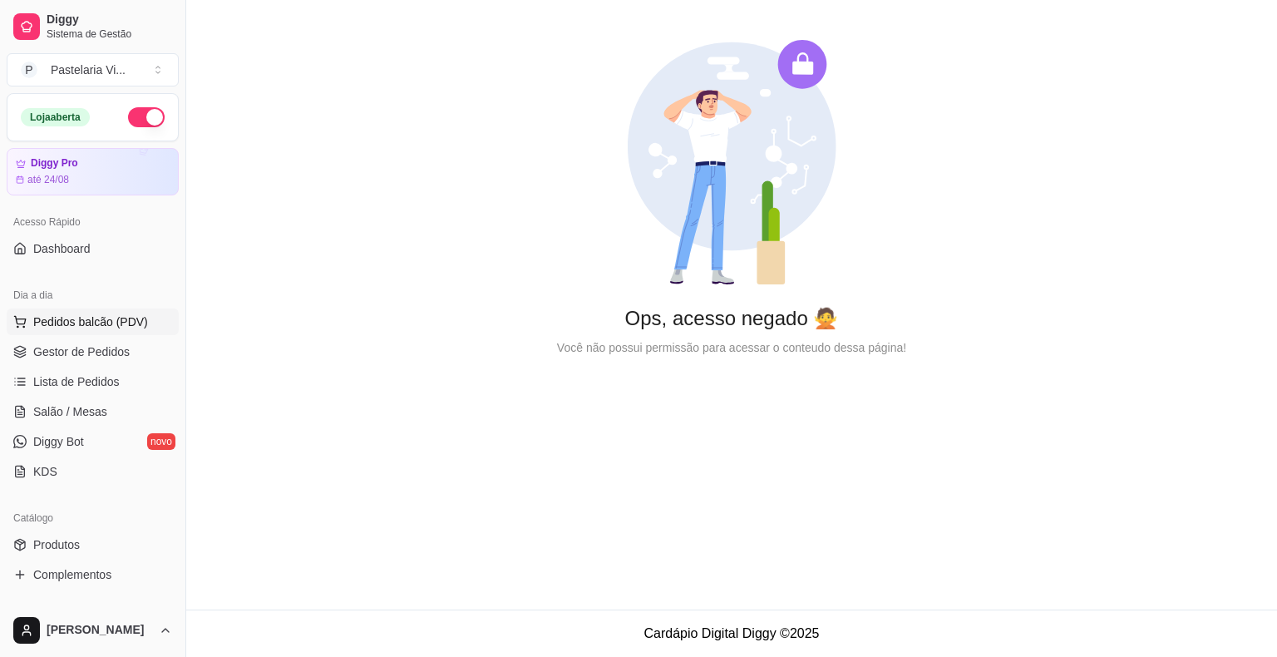
click at [114, 320] on span "Pedidos balcão (PDV)" at bounding box center [90, 321] width 115 height 17
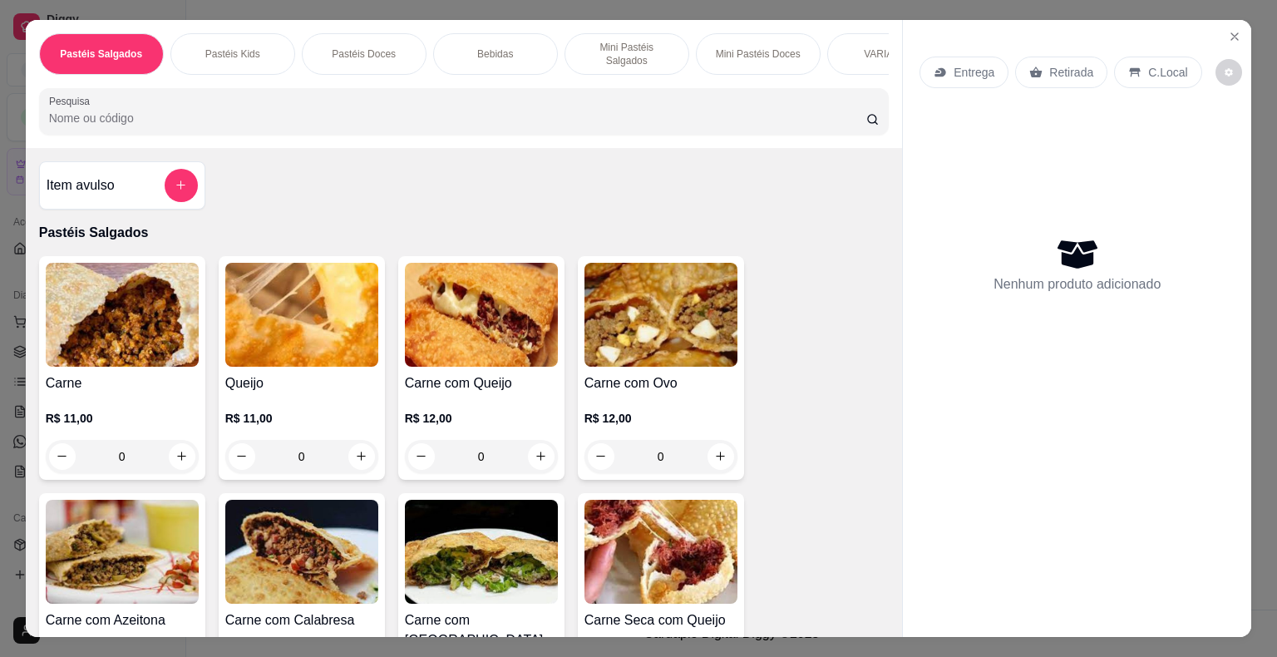
click at [190, 449] on div "0" at bounding box center [122, 456] width 153 height 33
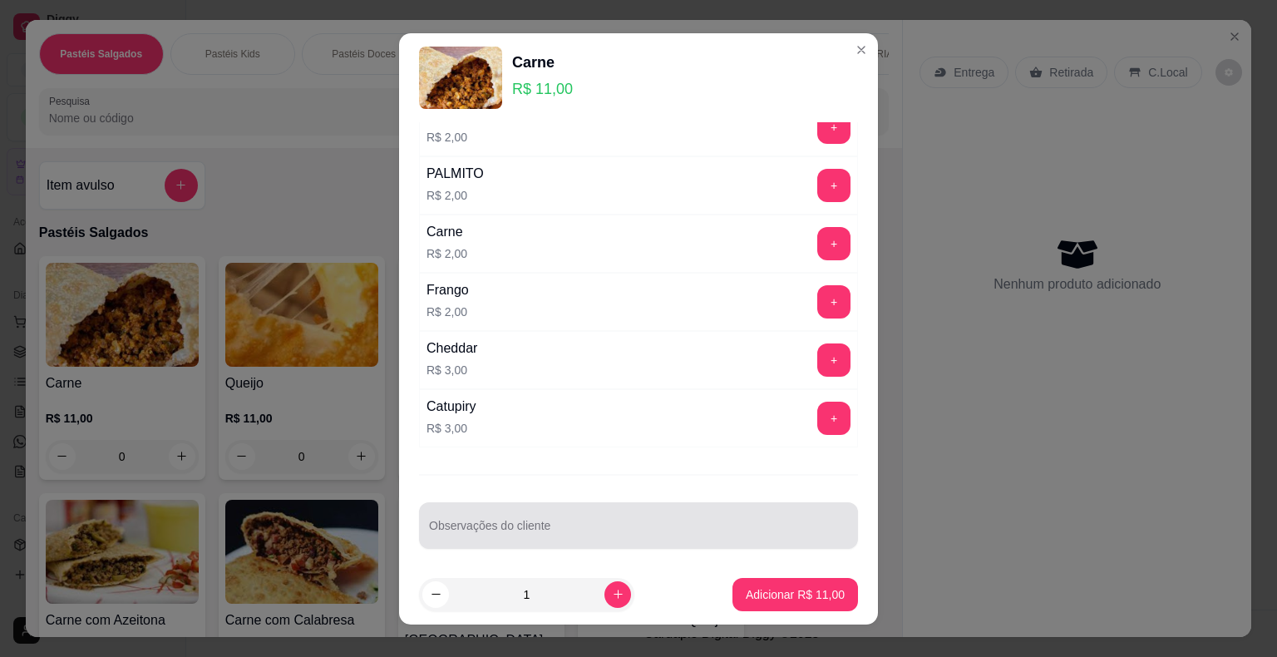
scroll to position [20, 0]
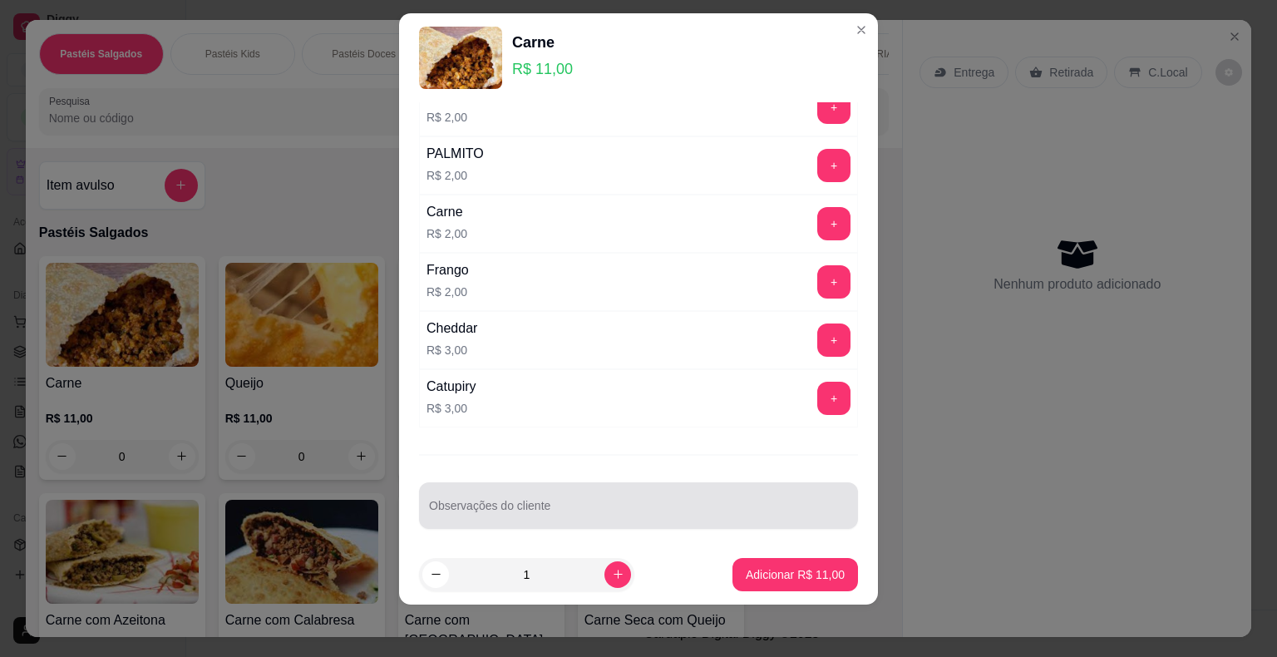
click at [737, 489] on div at bounding box center [638, 505] width 419 height 33
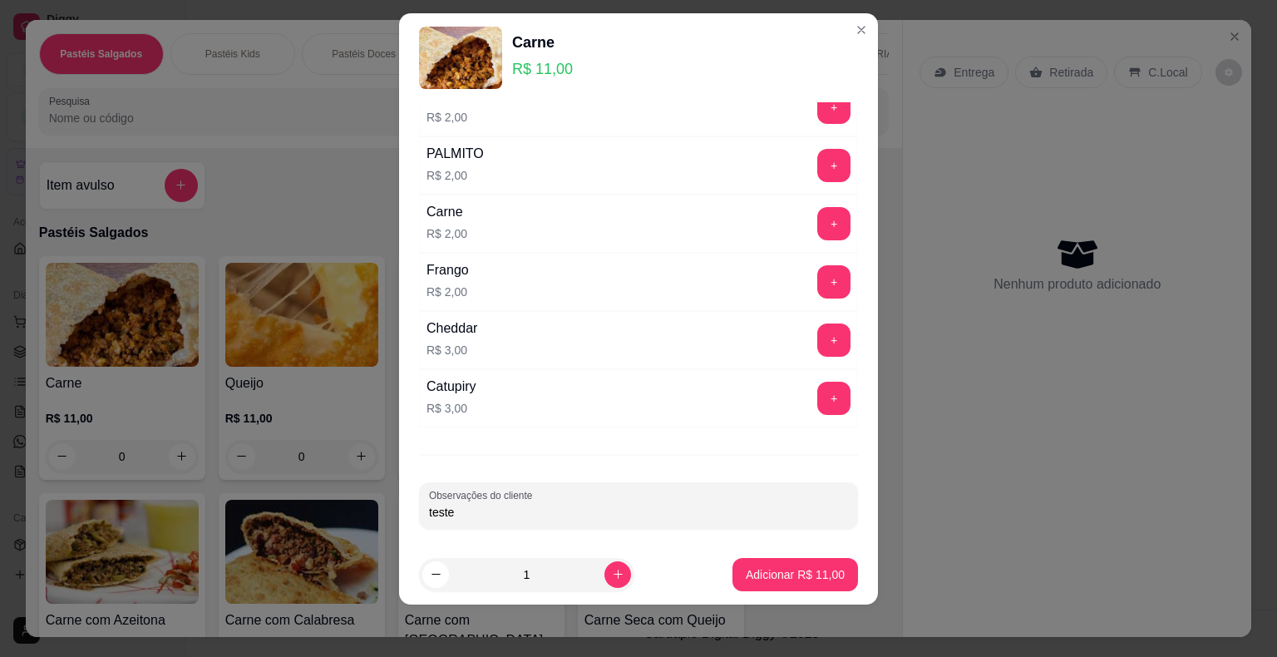
type input "teste"
click at [774, 560] on button "Adicionar R$ 11,00" at bounding box center [795, 574] width 122 height 32
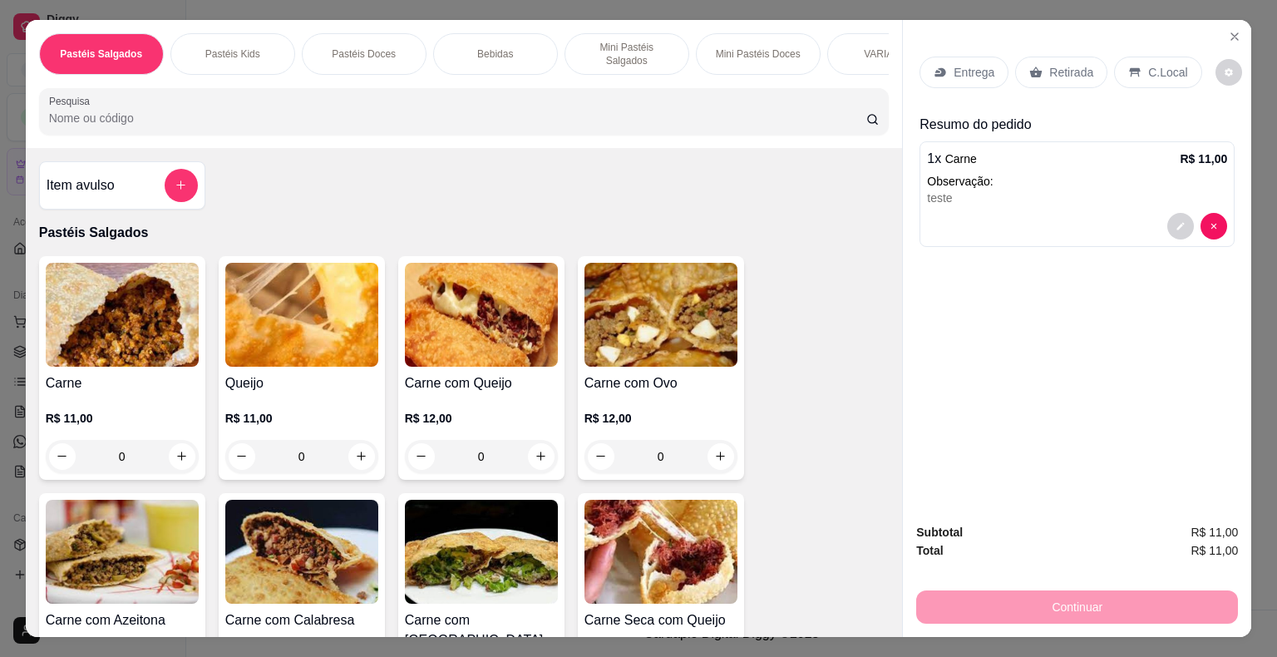
click at [1154, 67] on p "C.Local" at bounding box center [1167, 72] width 39 height 17
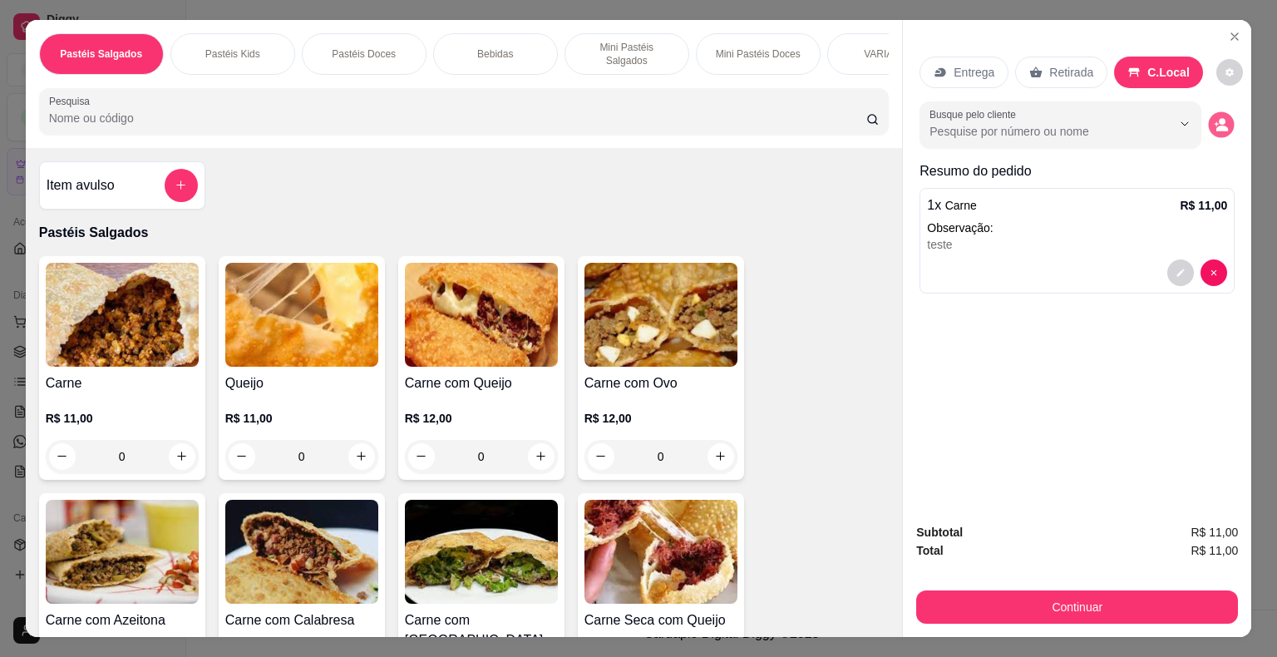
click at [1215, 117] on icon "decrease-product-quantity" at bounding box center [1222, 124] width 14 height 14
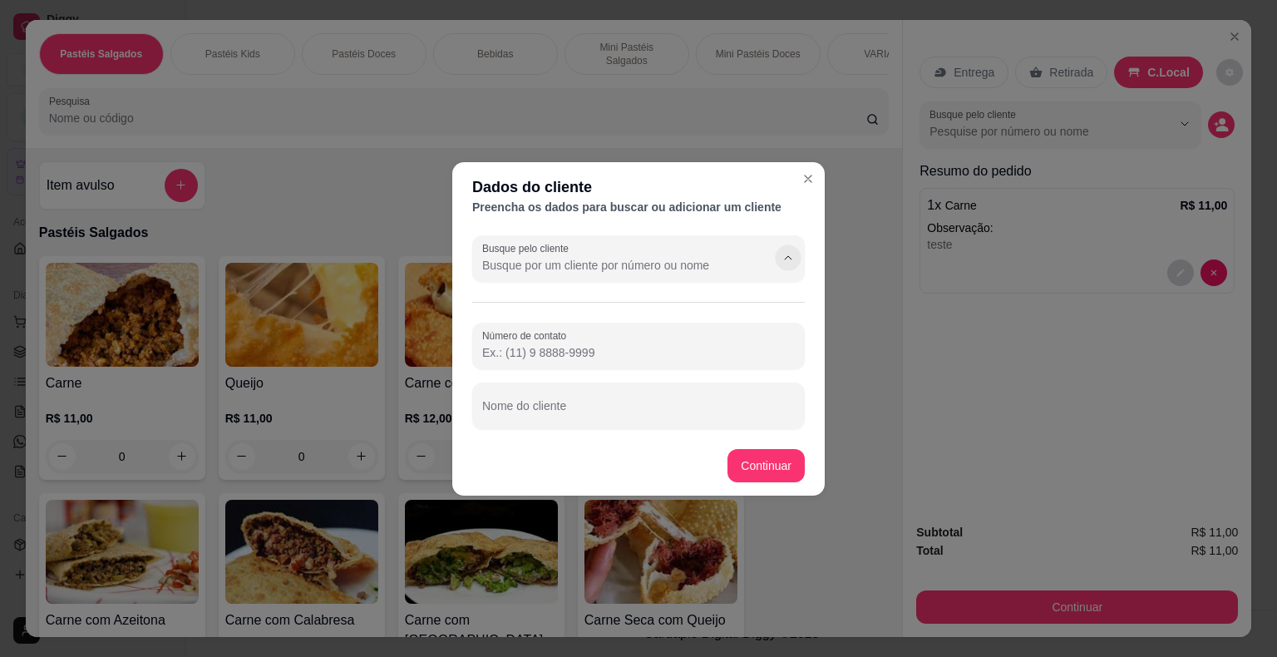
click at [780, 261] on button "Show suggestions" at bounding box center [788, 257] width 26 height 26
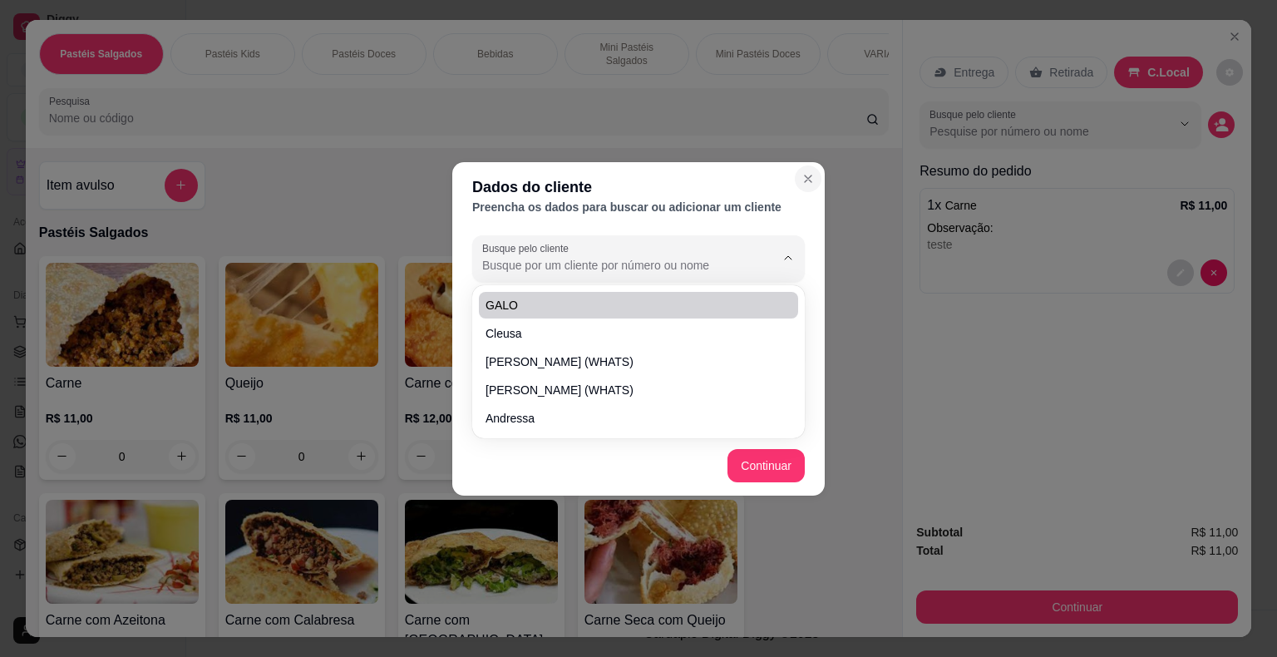
click at [804, 180] on icon "Close" at bounding box center [808, 178] width 13 height 13
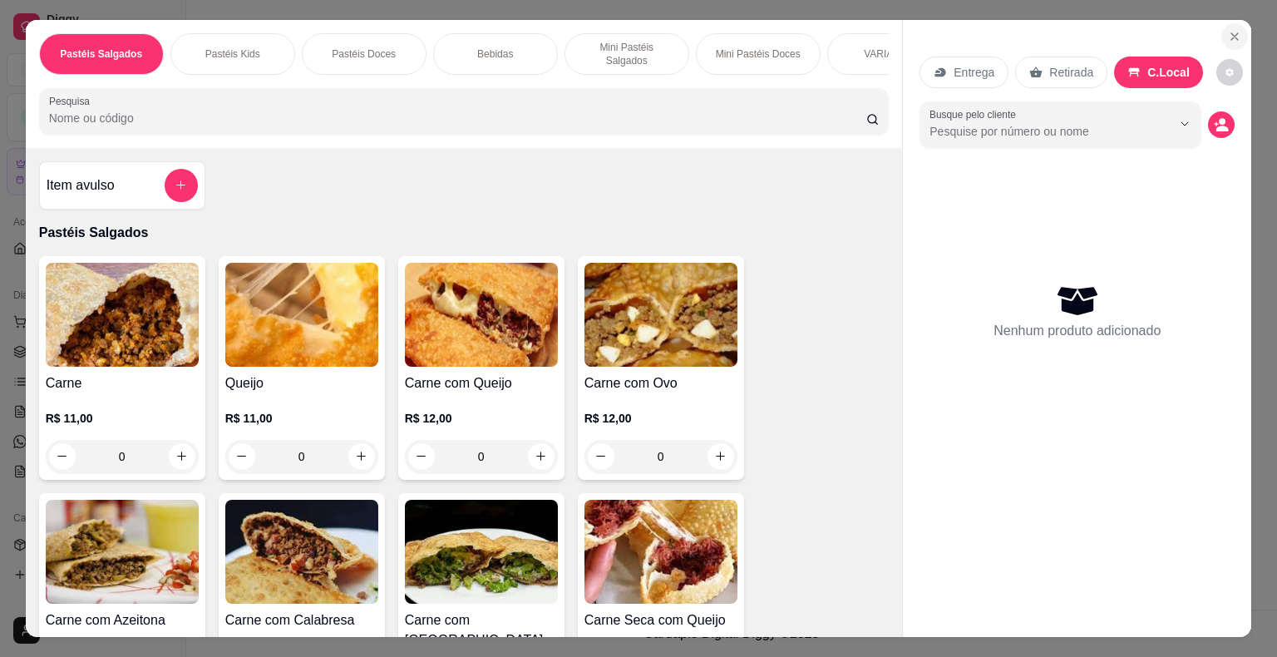
click at [1228, 30] on icon "Close" at bounding box center [1234, 36] width 13 height 13
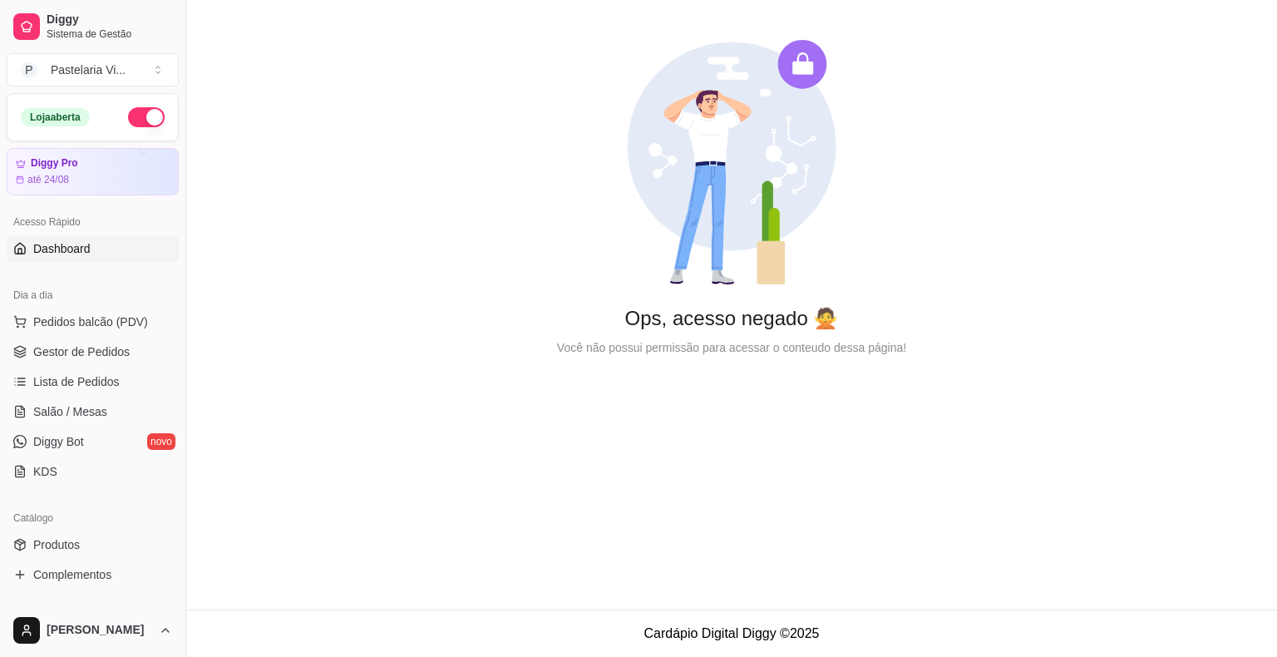
click at [120, 238] on link "Dashboard" at bounding box center [93, 248] width 172 height 27
click at [103, 251] on link "Dashboard" at bounding box center [93, 248] width 172 height 27
click at [99, 400] on link "Salão / Mesas" at bounding box center [93, 411] width 172 height 27
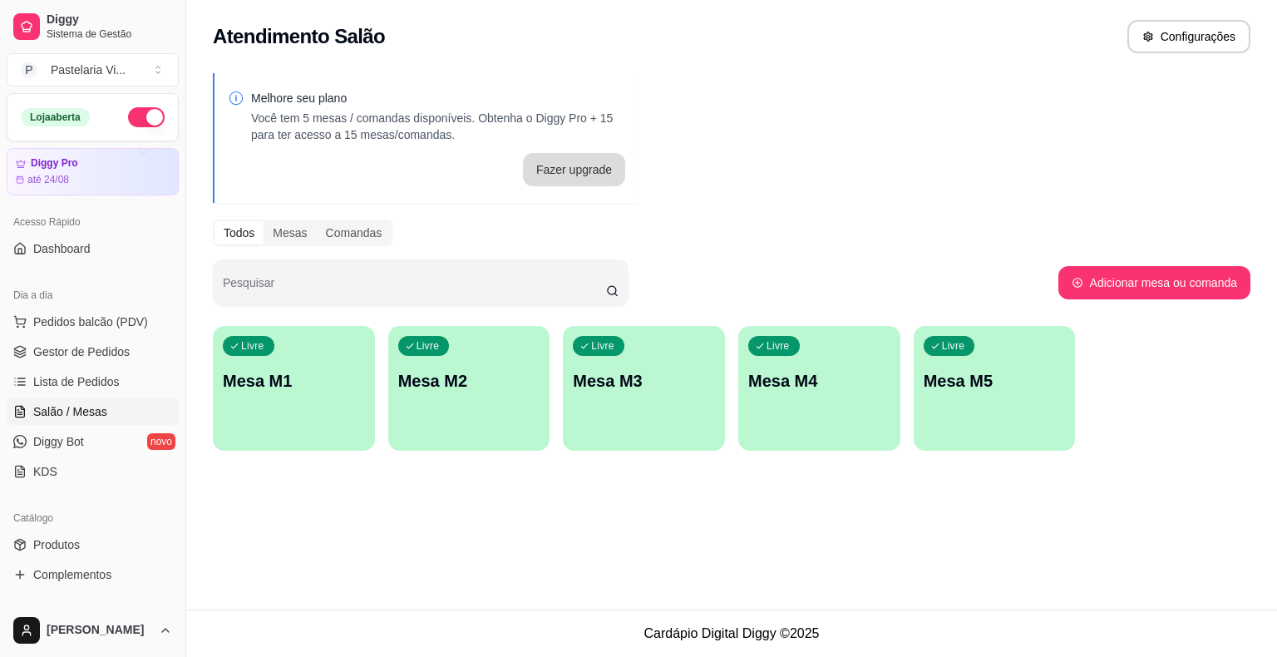
click at [555, 168] on button "Fazer upgrade" at bounding box center [574, 169] width 102 height 33
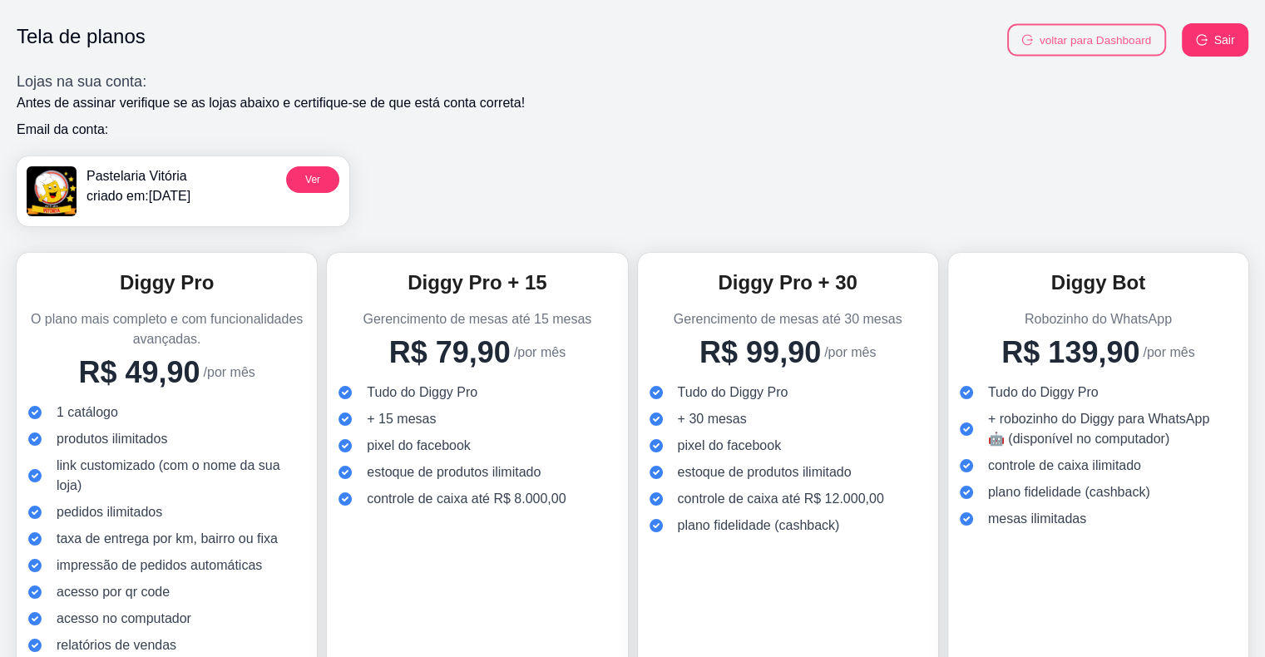
click at [1095, 46] on button "voltar para Dashboard" at bounding box center [1086, 40] width 159 height 32
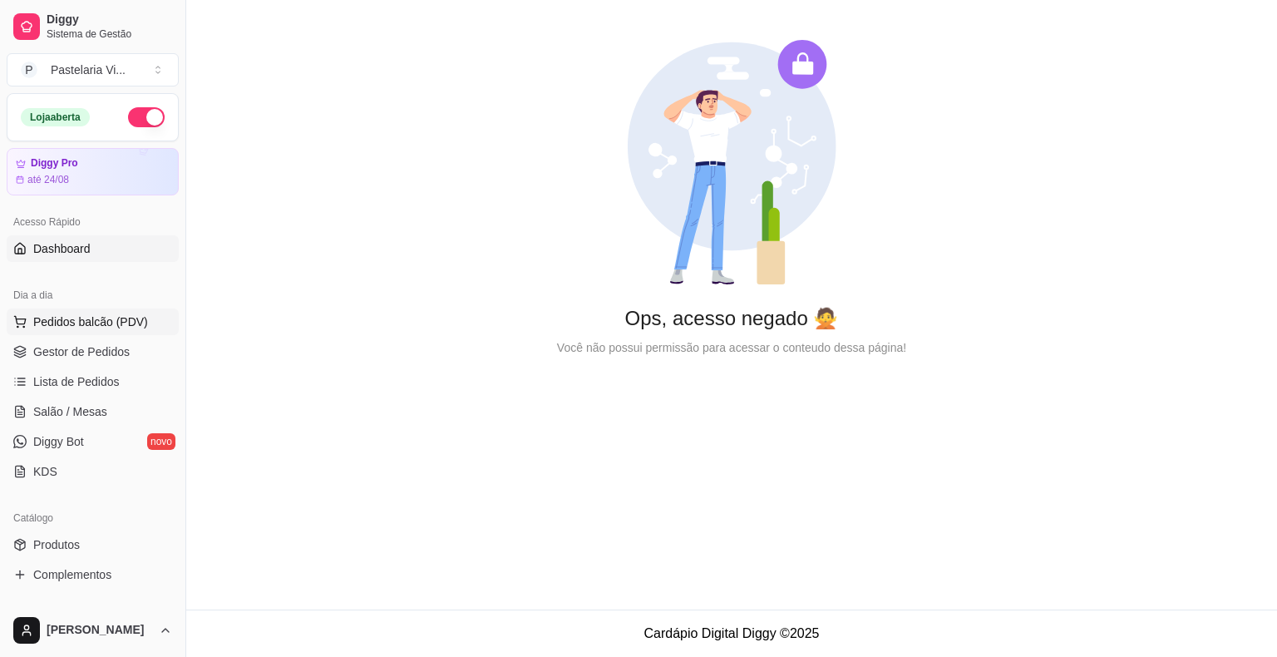
click at [70, 327] on span "Pedidos balcão (PDV)" at bounding box center [90, 321] width 115 height 17
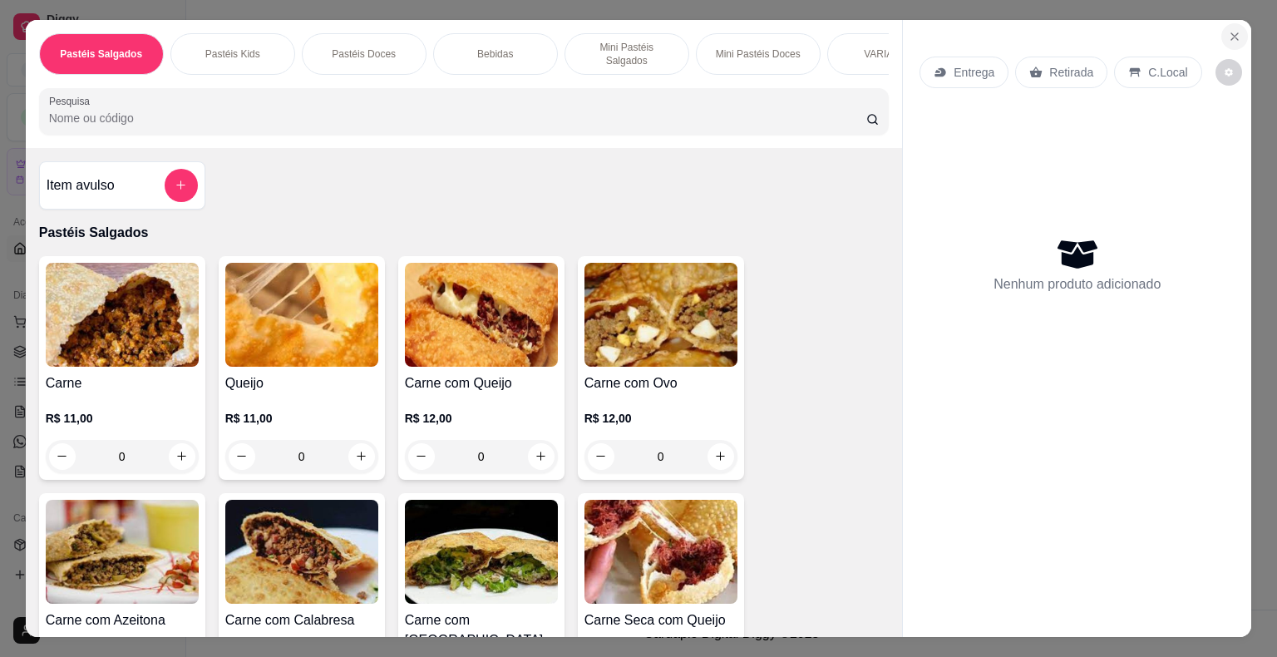
click at [1228, 30] on icon "Close" at bounding box center [1234, 36] width 13 height 13
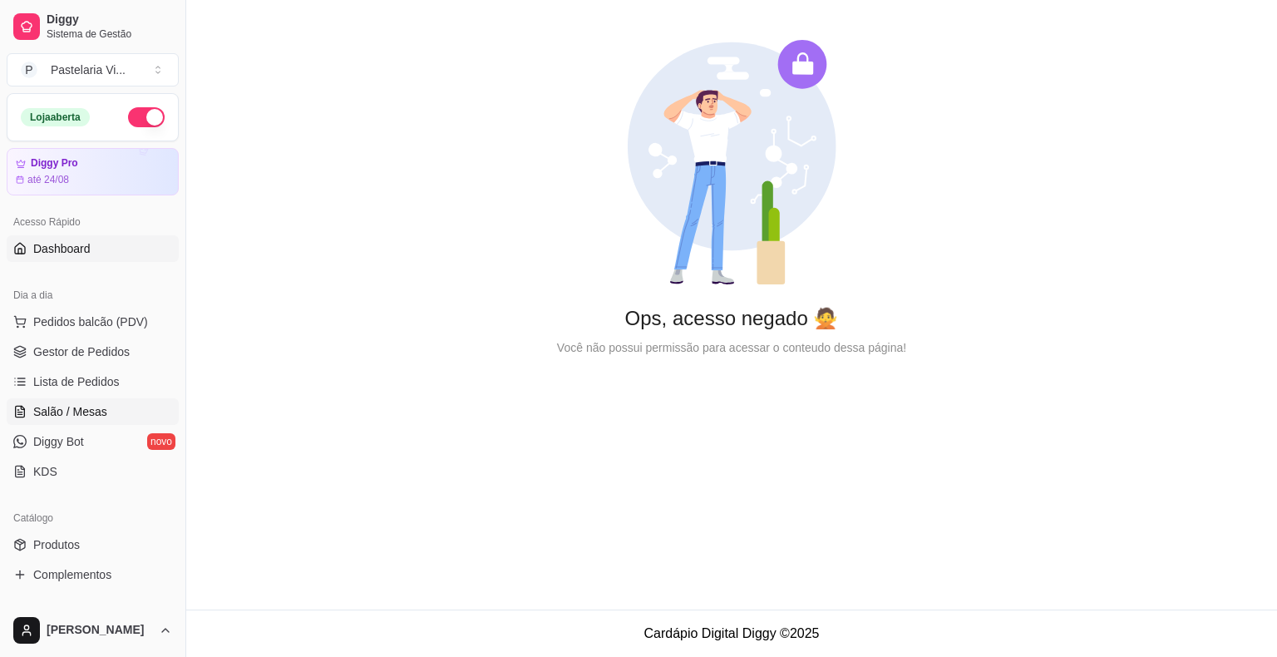
click at [67, 401] on link "Salão / Mesas" at bounding box center [93, 411] width 172 height 27
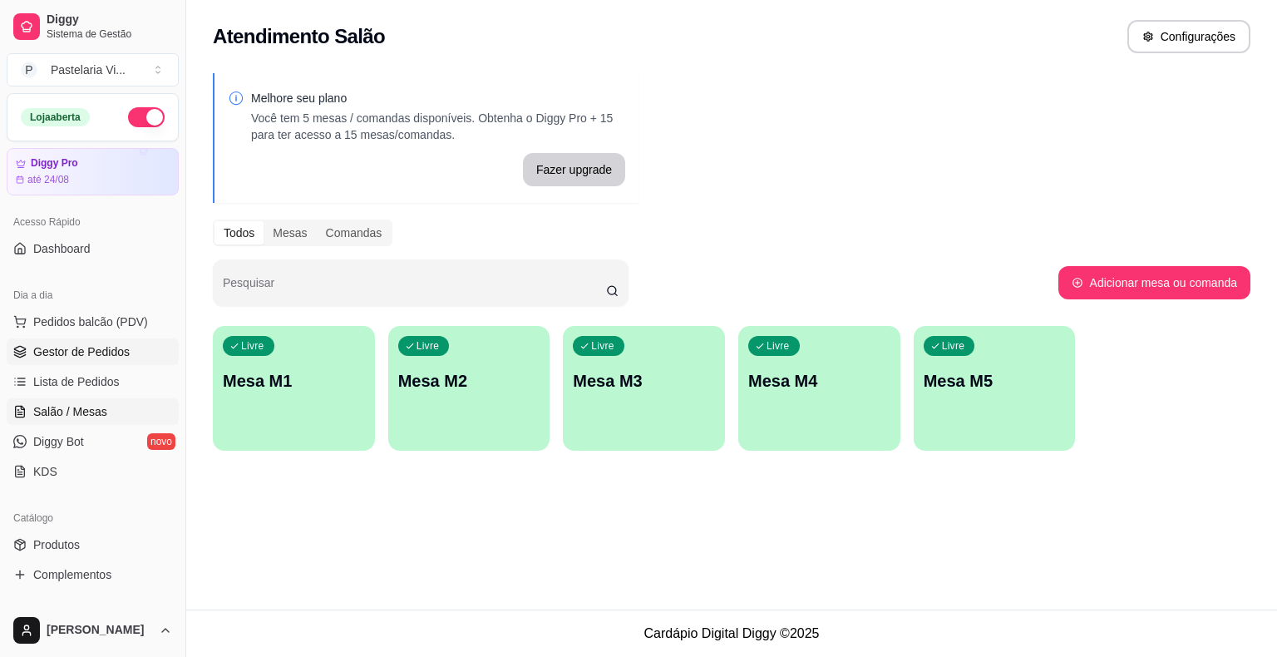
click at [68, 346] on span "Gestor de Pedidos" at bounding box center [81, 351] width 96 height 17
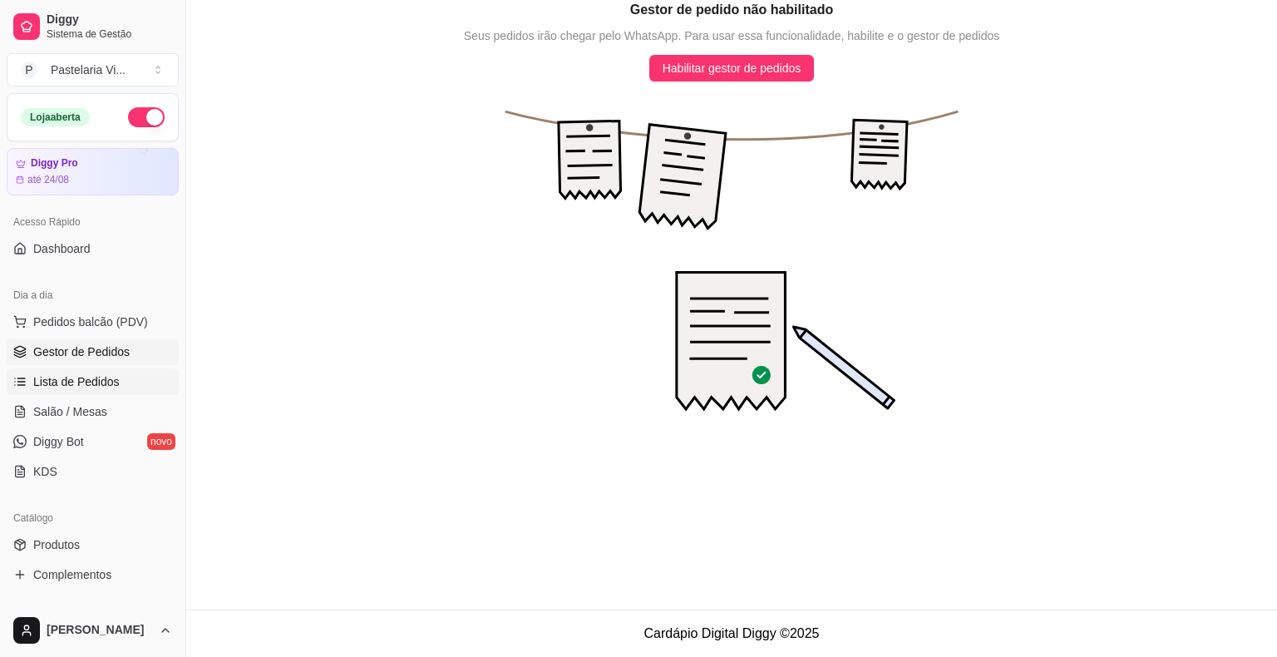
click at [73, 377] on span "Lista de Pedidos" at bounding box center [76, 381] width 86 height 17
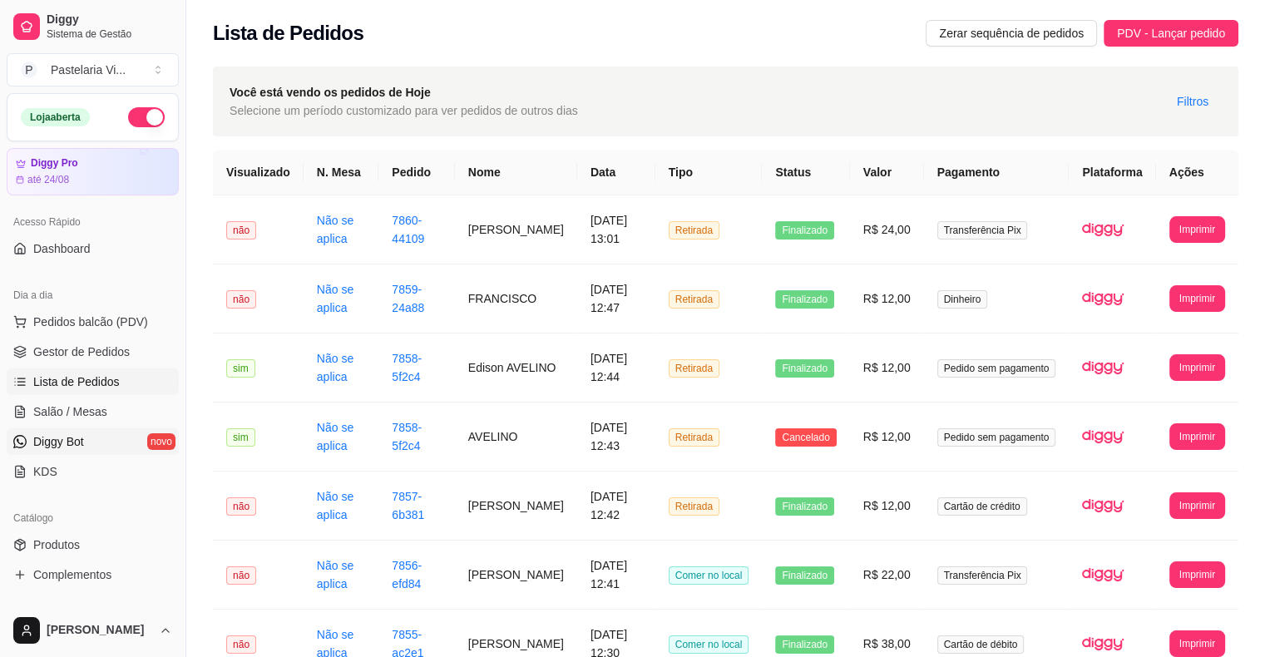
click at [79, 437] on span "Diggy Bot" at bounding box center [58, 441] width 51 height 17
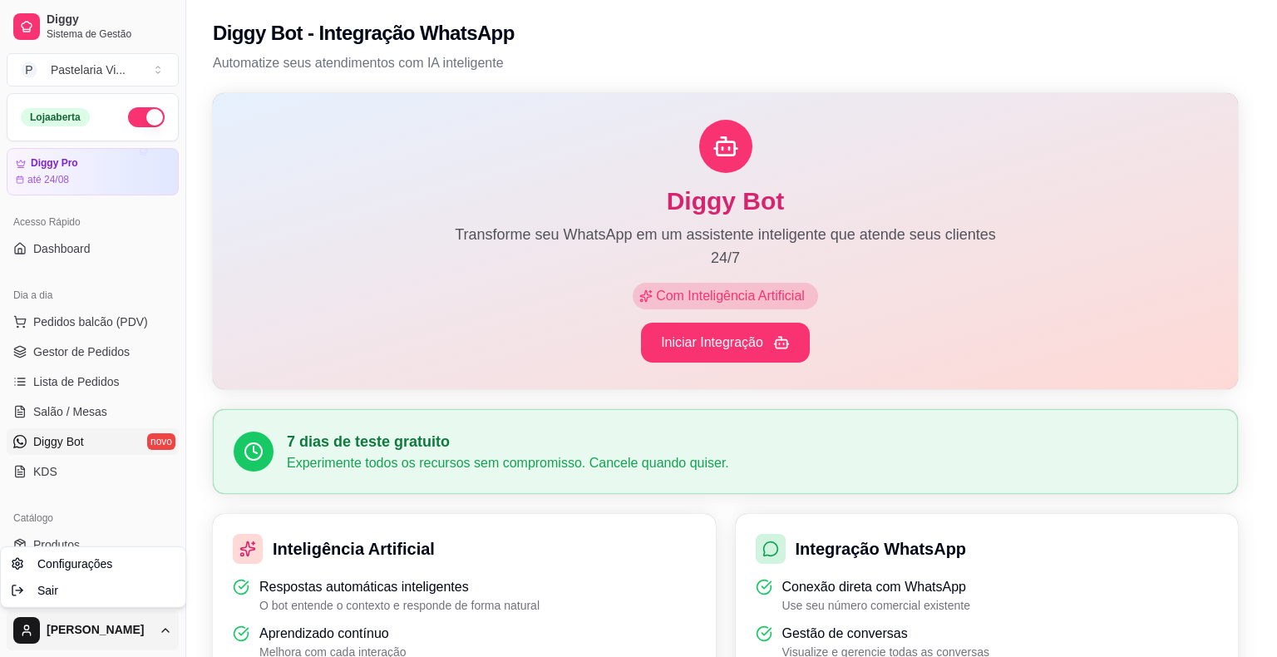
click at [60, 635] on html "Diggy Sistema de Gestão P Pastelaria Vi ... Loja aberta Diggy Pro até 24/08 Ace…" at bounding box center [638, 328] width 1277 height 657
click at [40, 594] on span "Sair" at bounding box center [47, 590] width 21 height 17
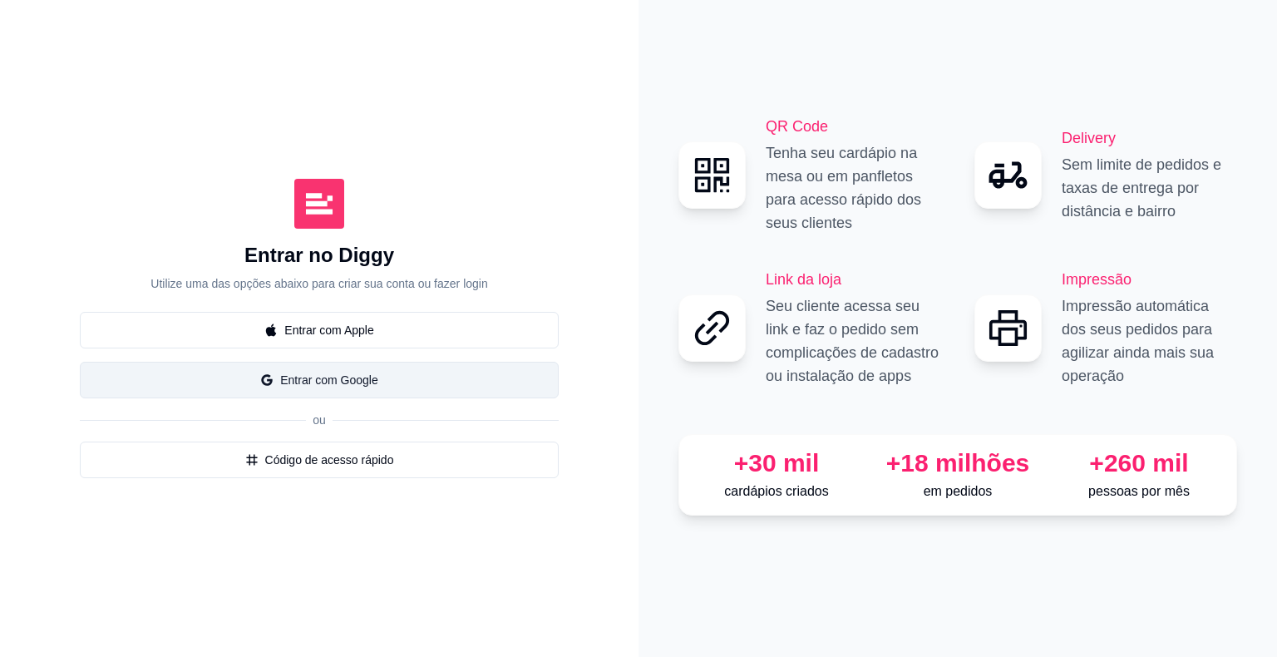
click at [261, 388] on button "Entrar com Google" at bounding box center [319, 380] width 479 height 37
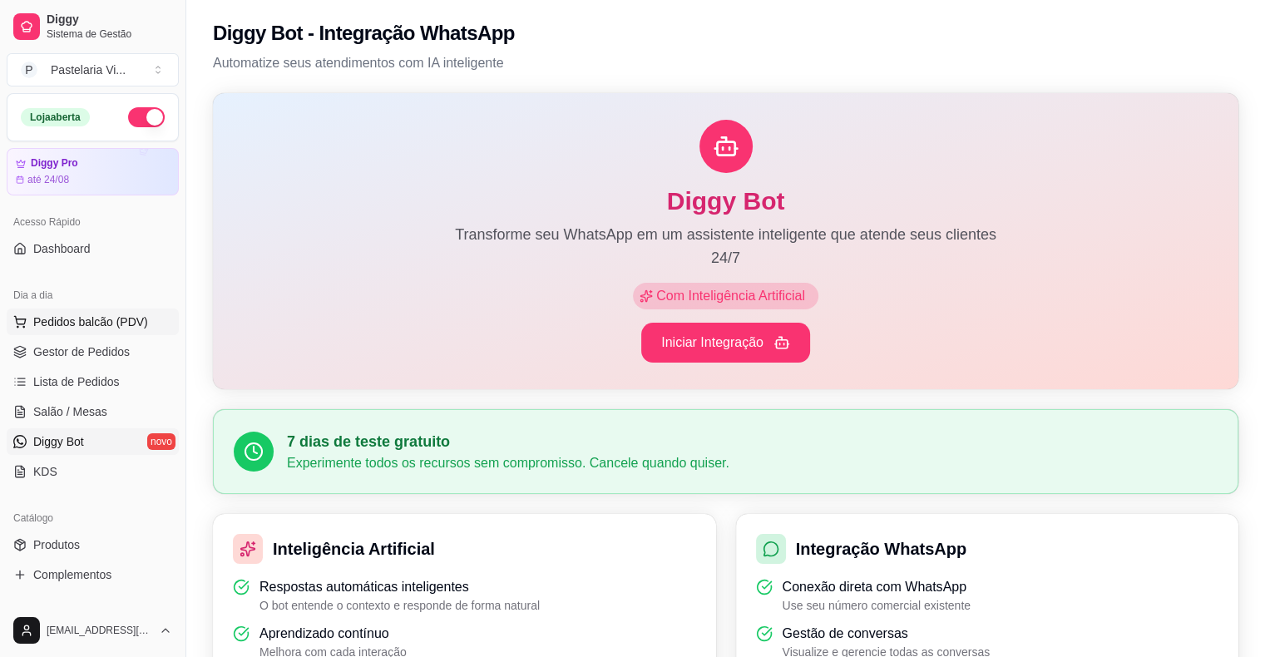
click at [81, 328] on span "Pedidos balcão (PDV)" at bounding box center [90, 321] width 115 height 17
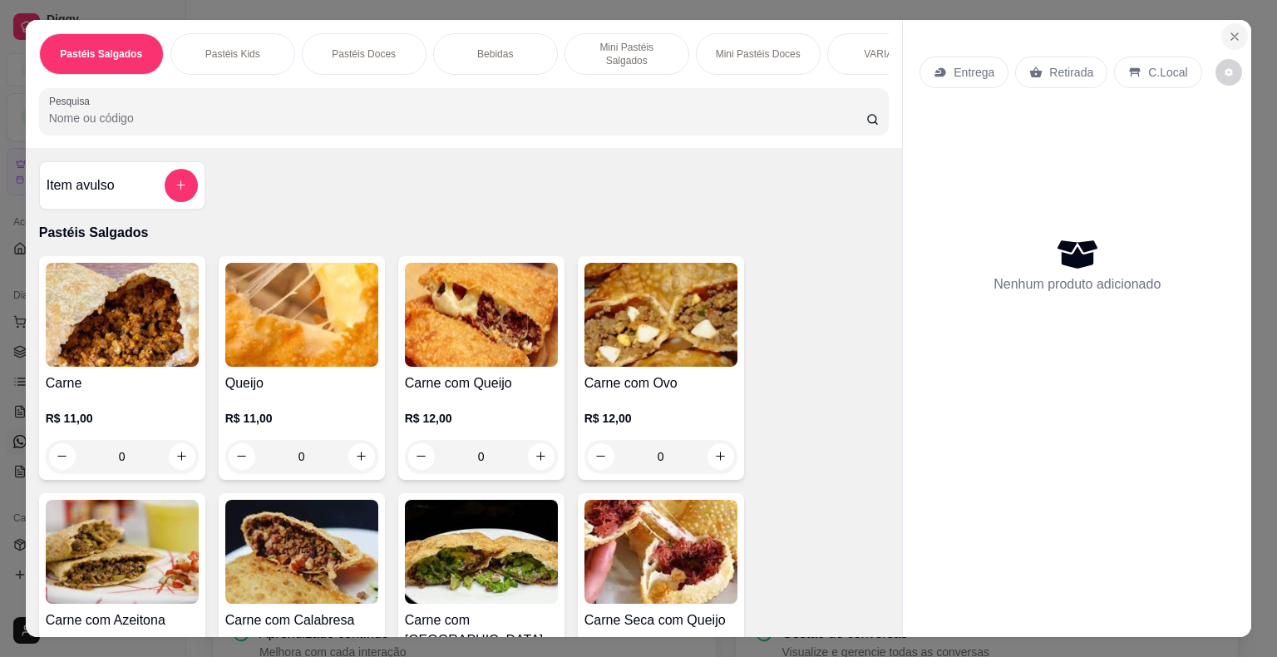
click at [1228, 30] on icon "Close" at bounding box center [1234, 36] width 13 height 13
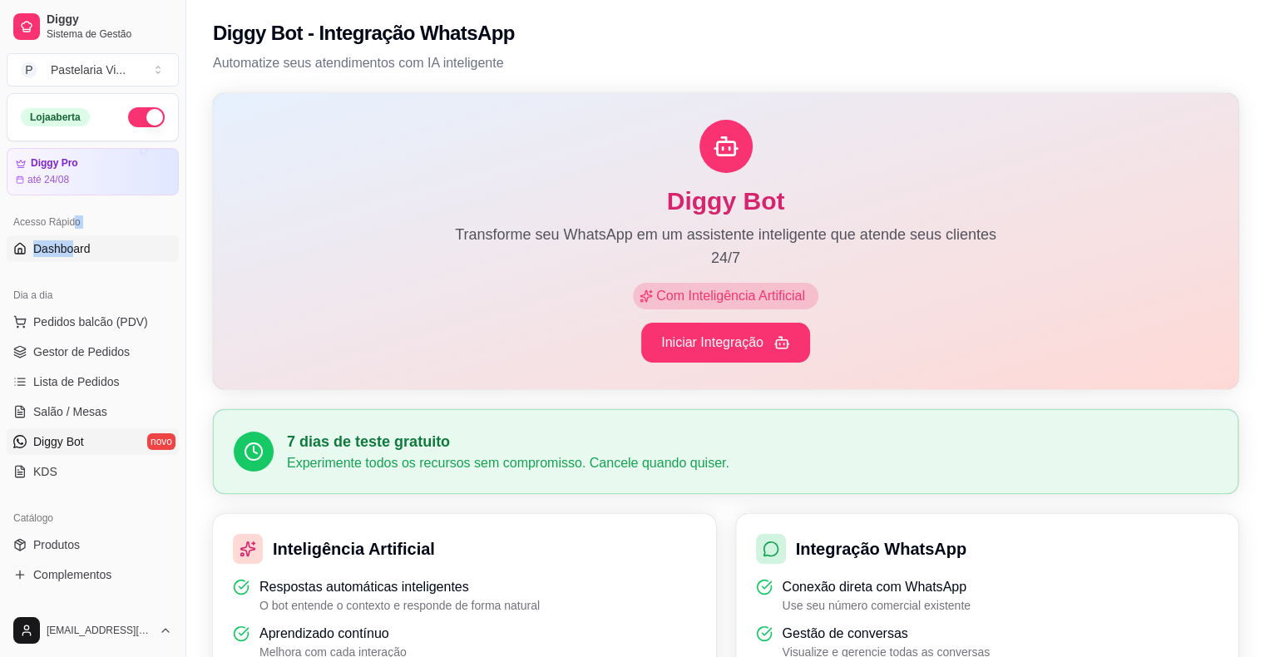
drag, startPoint x: 73, startPoint y: 230, endPoint x: 75, endPoint y: 244, distance: 14.2
click at [75, 244] on div "Acesso Rápido Dashboard" at bounding box center [92, 235] width 185 height 67
click at [75, 244] on span "Dashboard" at bounding box center [61, 248] width 57 height 17
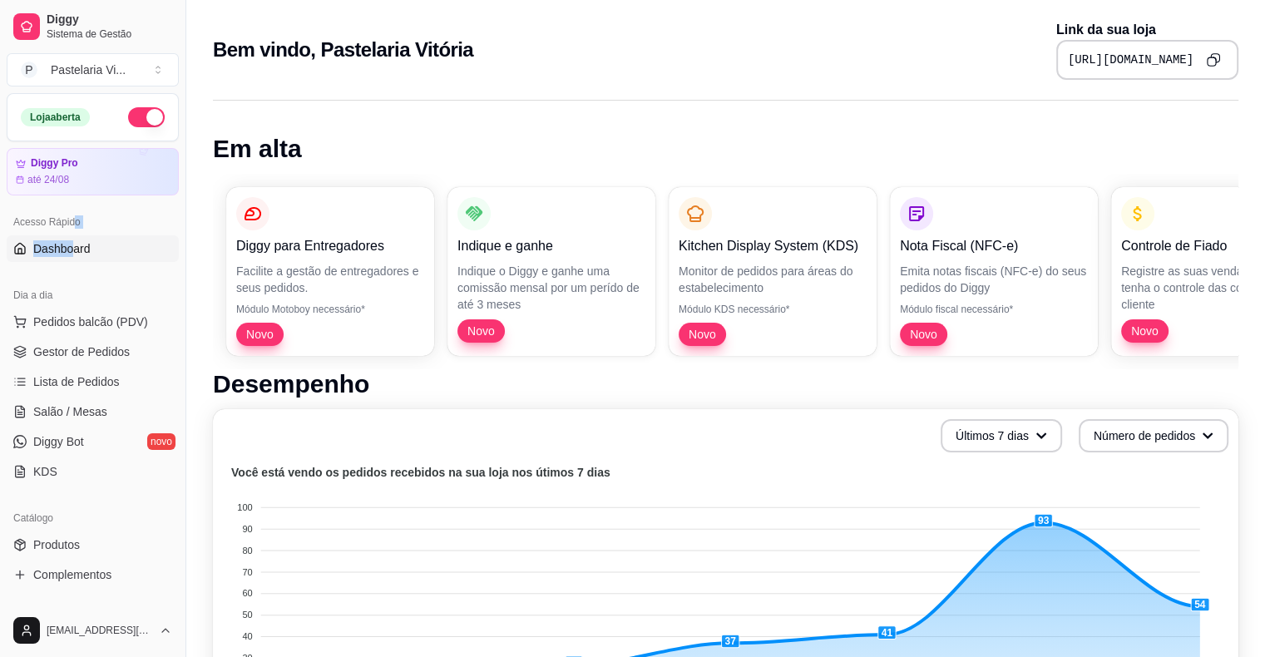
click at [1211, 57] on icon "Copy to clipboard" at bounding box center [1215, 58] width 8 height 8
click at [75, 326] on span "Pedidos balcão (PDV)" at bounding box center [90, 321] width 115 height 17
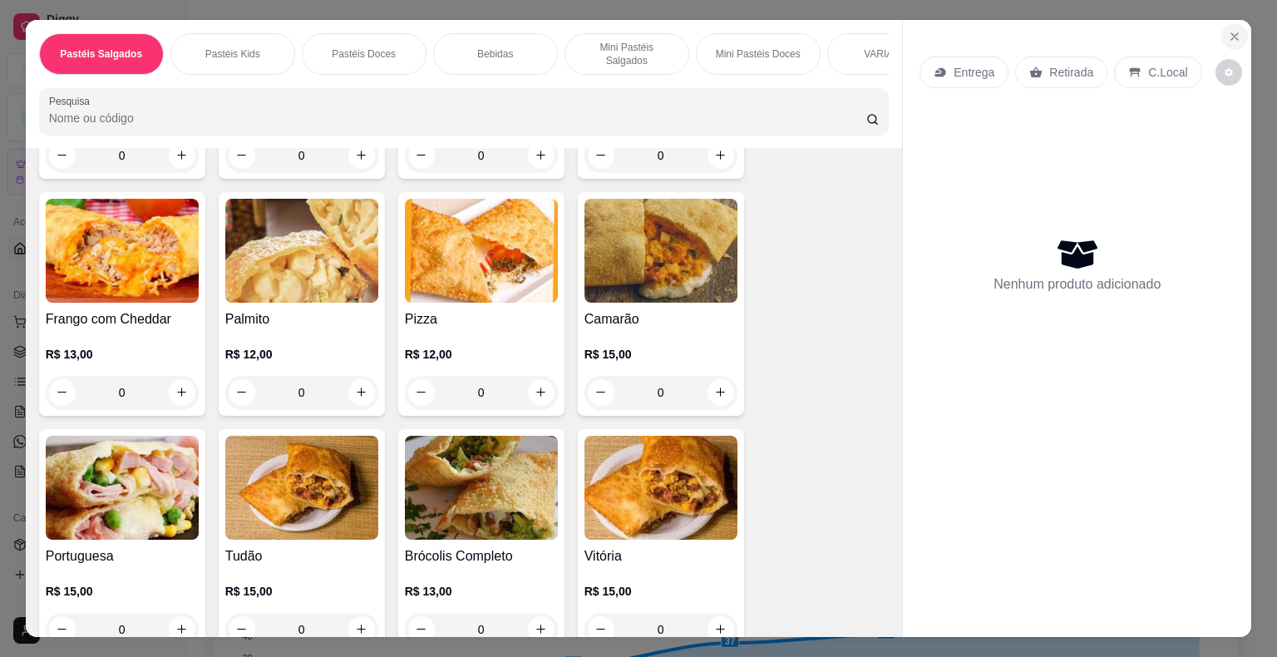
click at [1232, 33] on icon "Close" at bounding box center [1235, 36] width 7 height 7
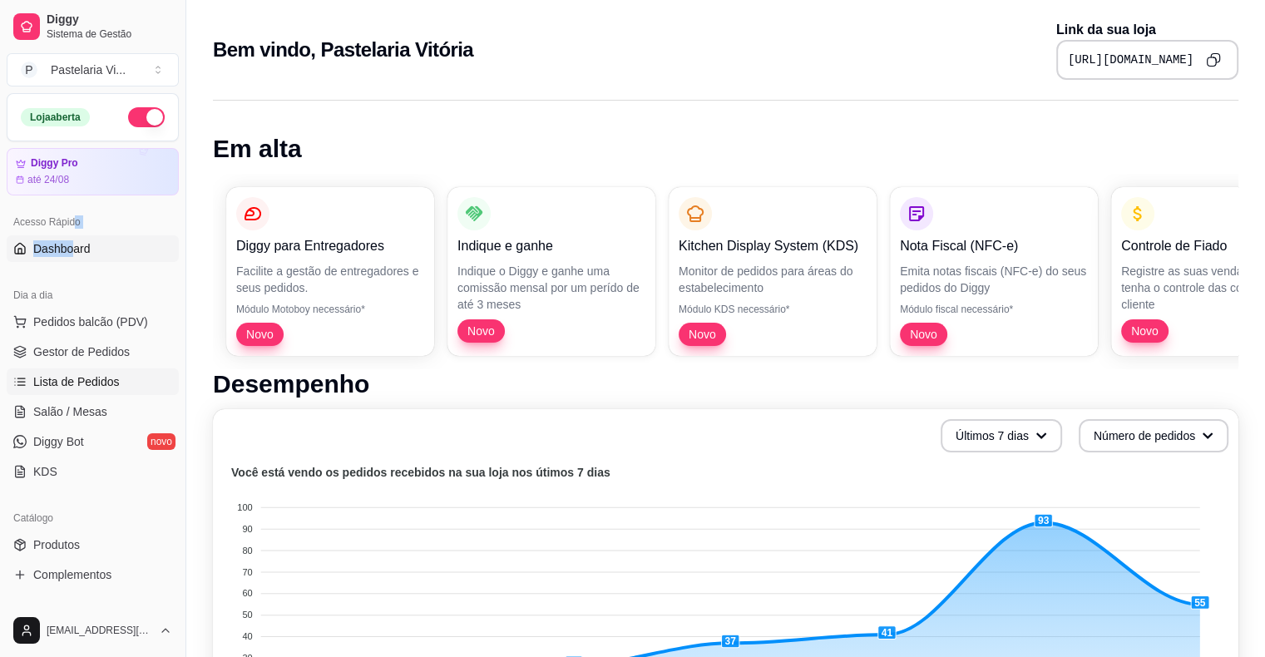
click at [74, 391] on link "Lista de Pedidos" at bounding box center [93, 381] width 172 height 27
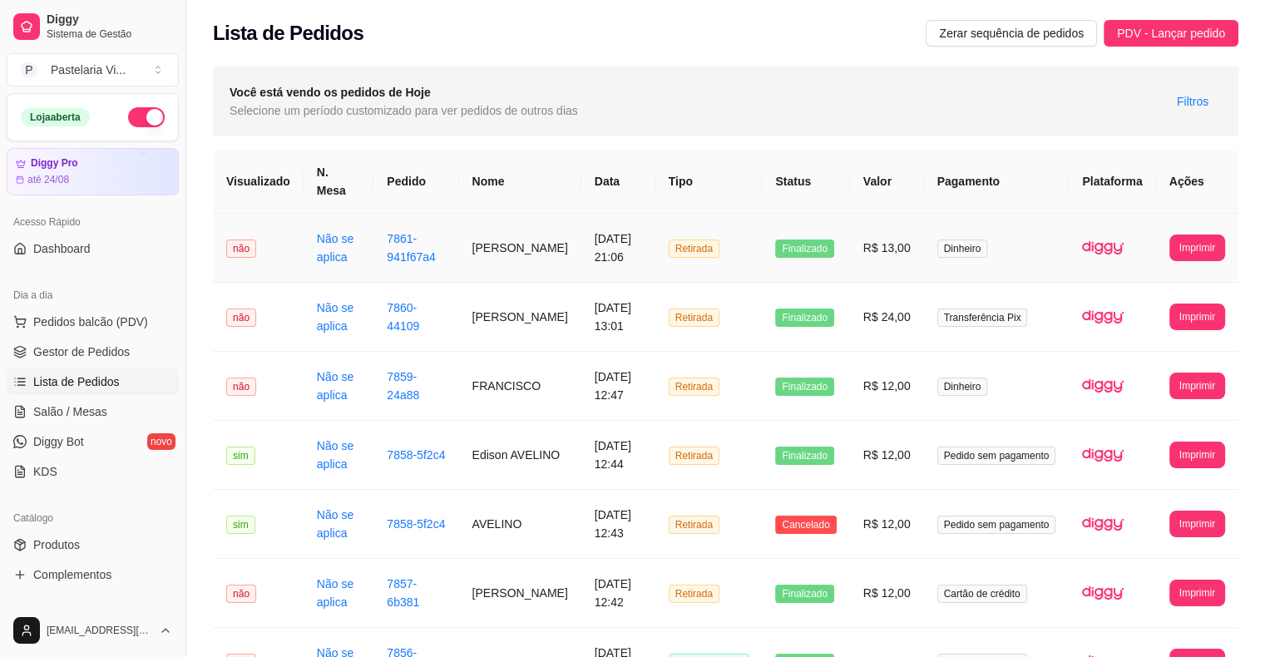
click at [279, 235] on td "não" at bounding box center [258, 248] width 91 height 69
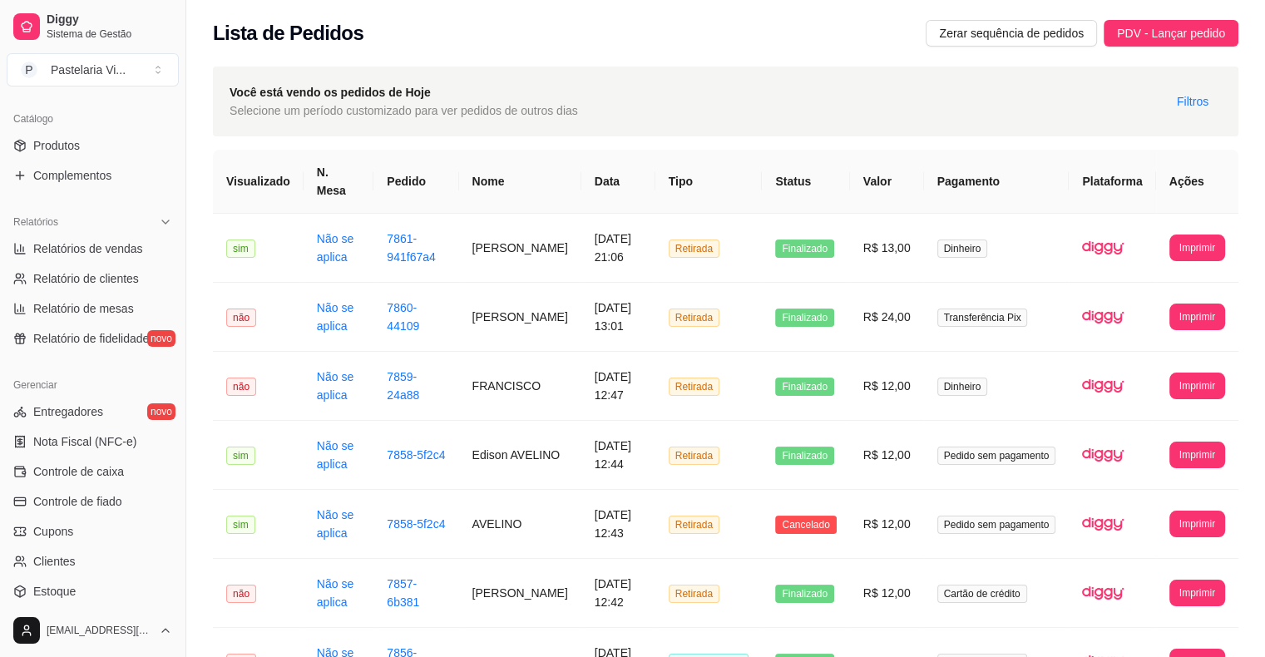
scroll to position [401, 0]
click at [98, 469] on span "Controle de caixa" at bounding box center [78, 470] width 91 height 17
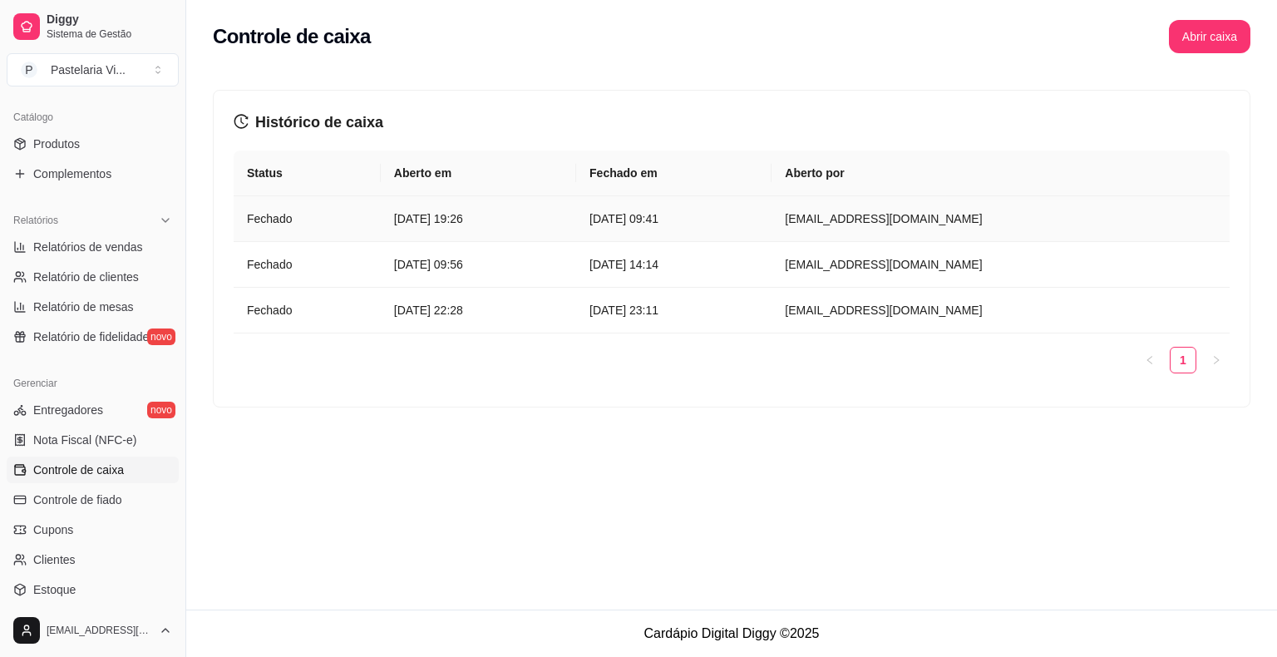
click at [563, 215] on article "[DATE] 19:26" at bounding box center [478, 219] width 169 height 18
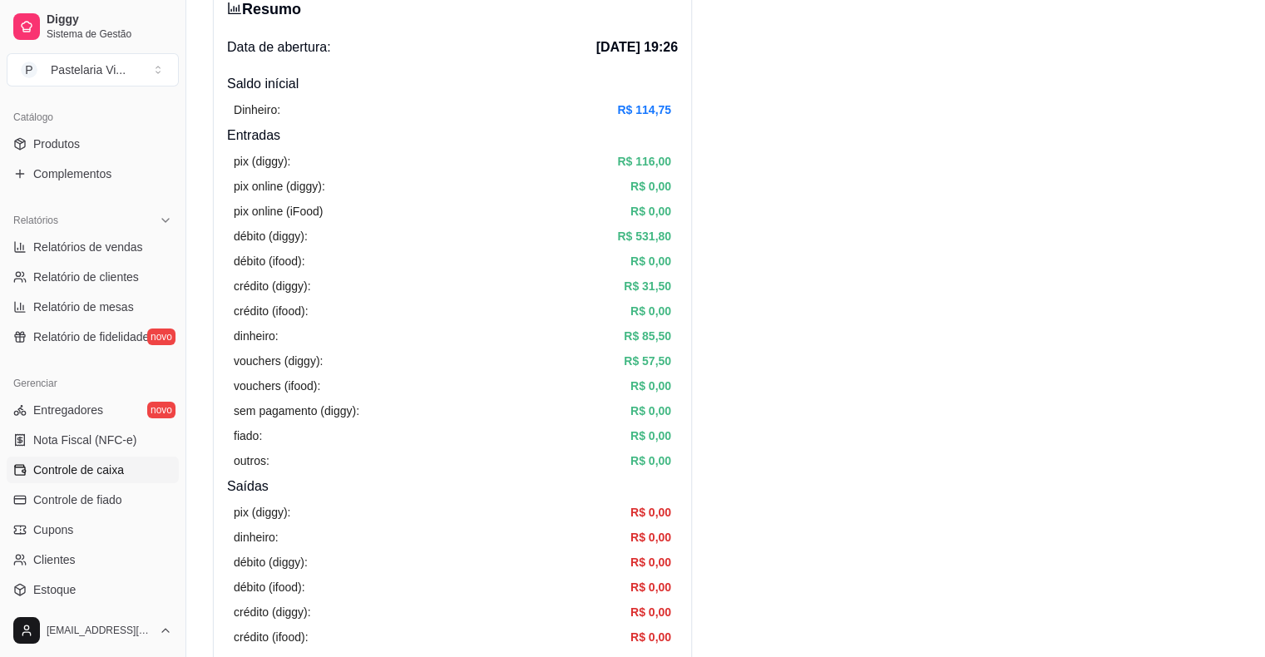
scroll to position [100, 0]
click at [635, 107] on article "R$ 114,75" at bounding box center [644, 110] width 54 height 18
drag, startPoint x: 635, startPoint y: 107, endPoint x: 702, endPoint y: 151, distance: 79.8
click at [645, 164] on article "R$ 116,00" at bounding box center [644, 161] width 54 height 18
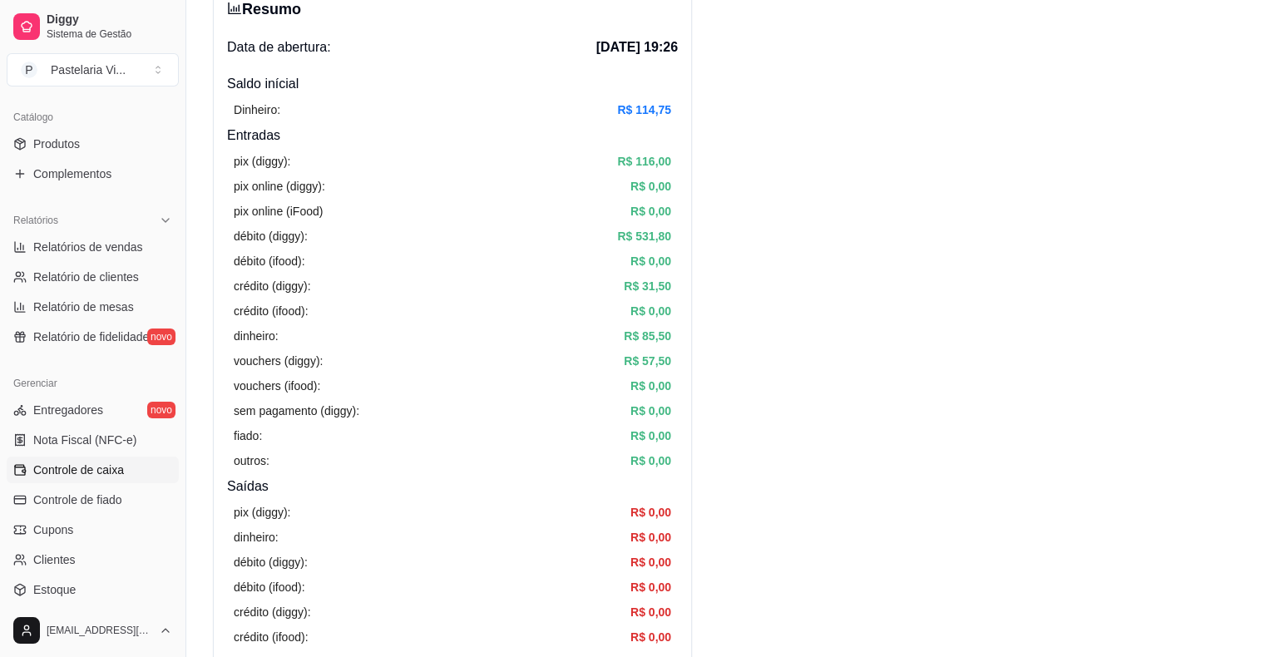
click at [636, 238] on article "R$ 531,80" at bounding box center [644, 236] width 54 height 18
click at [644, 286] on article "R$ 31,50" at bounding box center [647, 286] width 47 height 18
click at [644, 290] on article "R$ 31,50" at bounding box center [647, 286] width 47 height 18
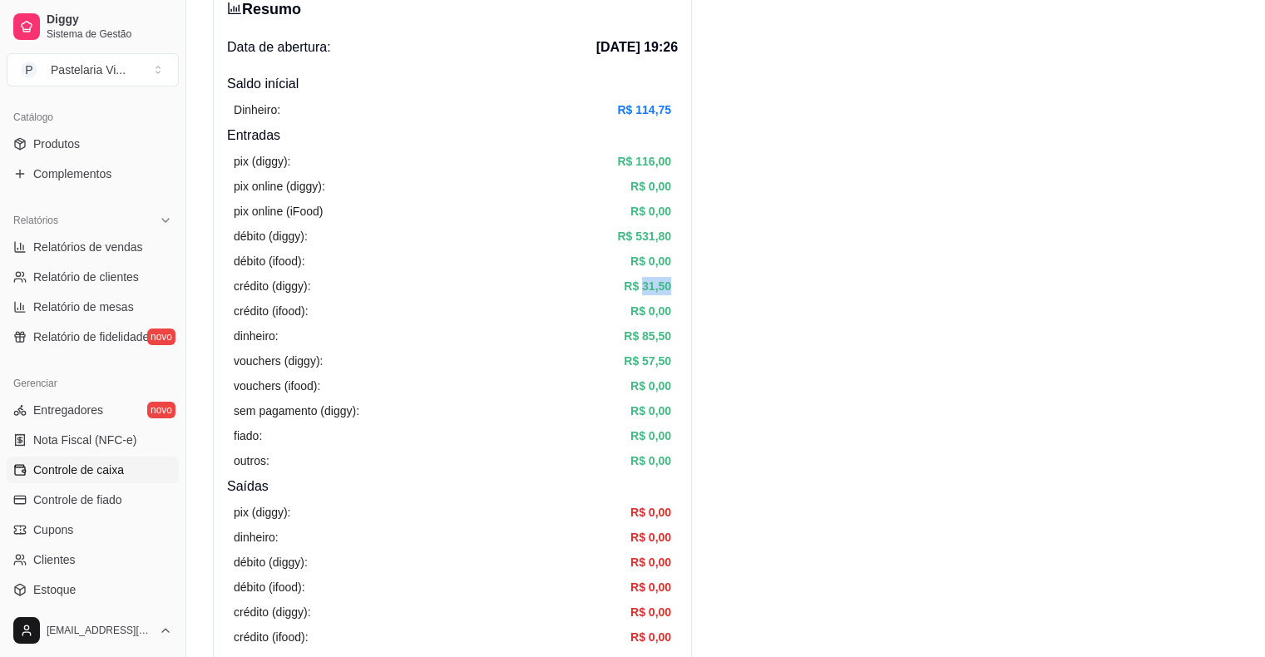
click at [644, 290] on article "R$ 31,50" at bounding box center [647, 286] width 47 height 18
click at [643, 338] on article "R$ 85,50" at bounding box center [647, 336] width 47 height 18
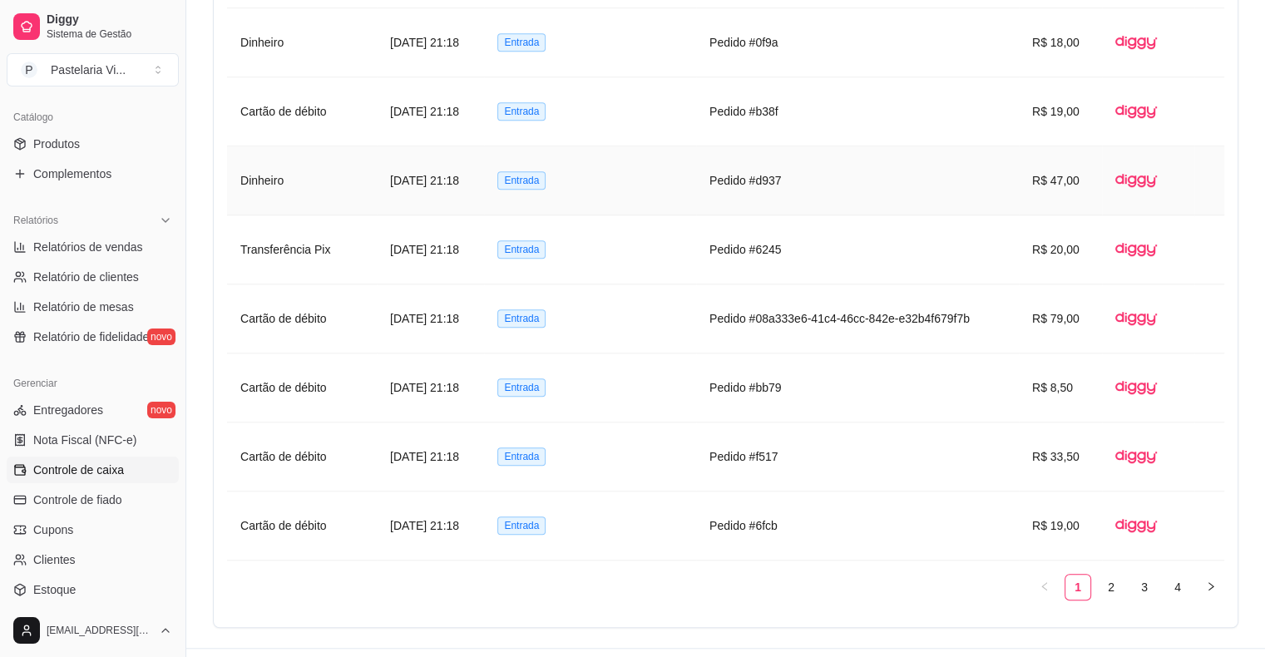
scroll to position [1334, 0]
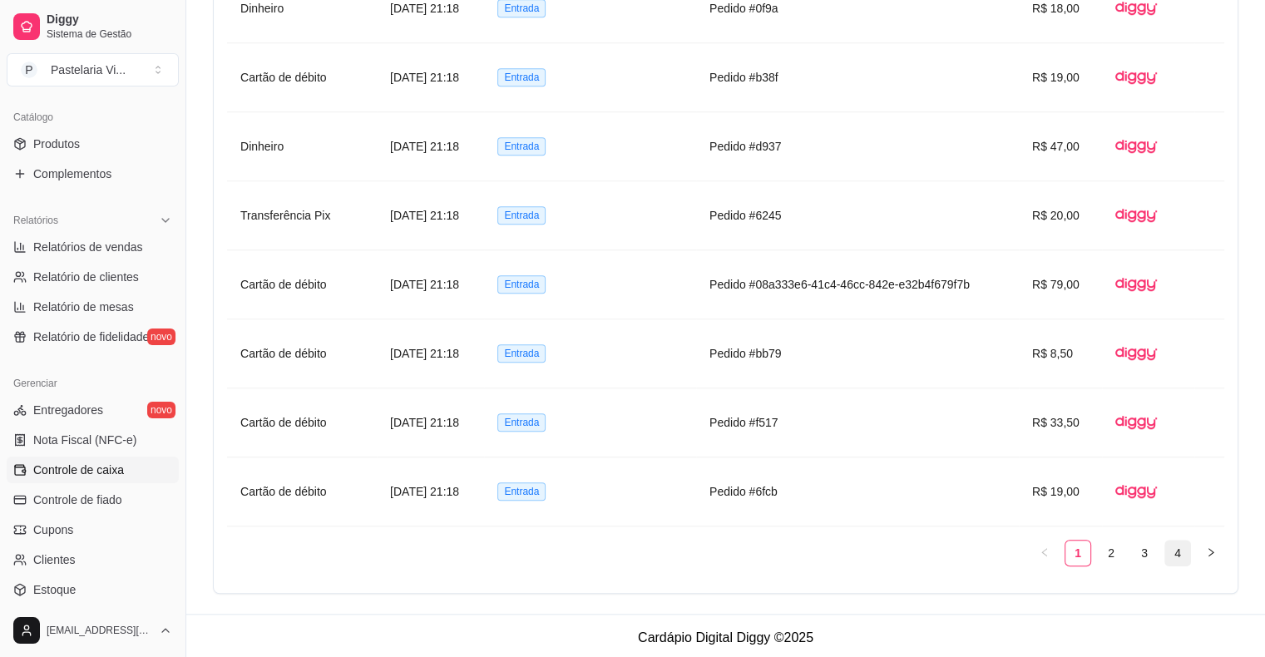
click at [1182, 555] on link "4" at bounding box center [1177, 553] width 25 height 25
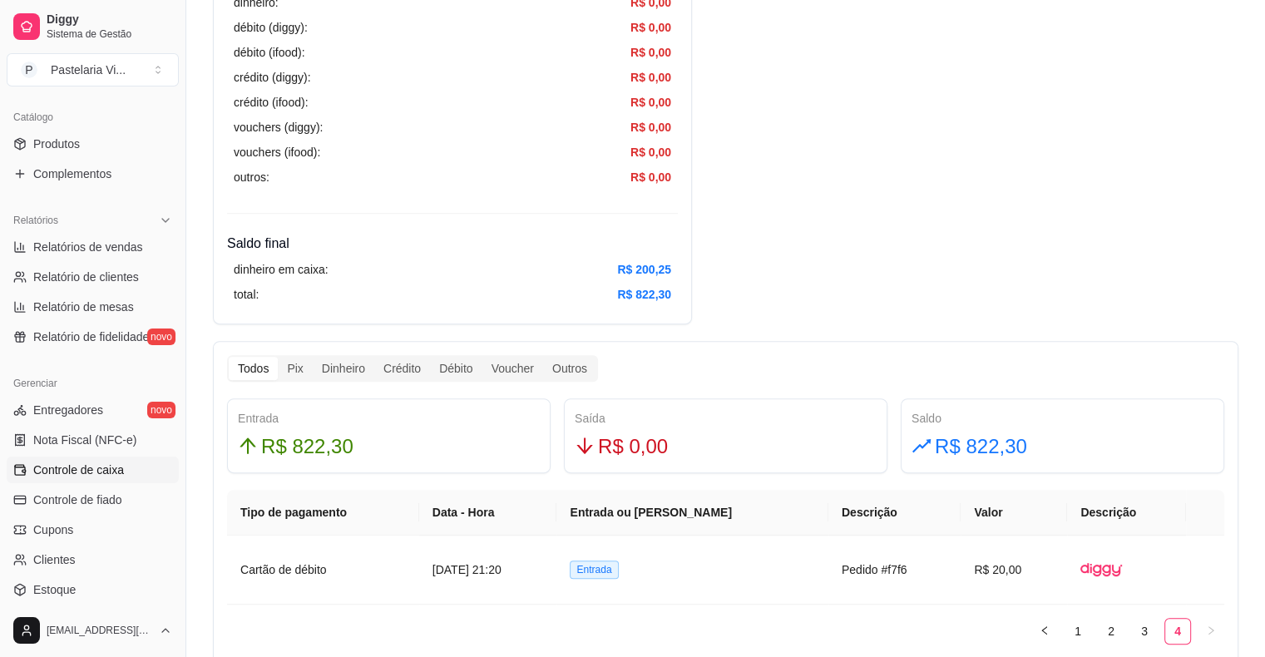
scroll to position [652, 0]
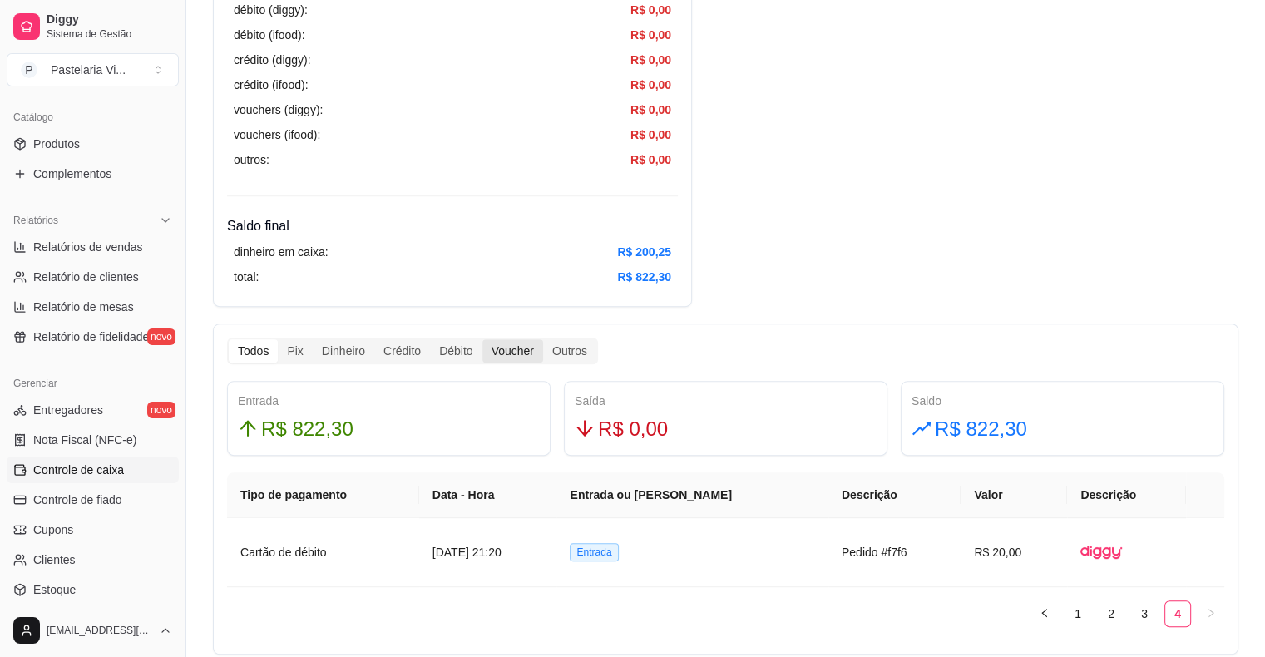
click at [503, 352] on div "Voucher" at bounding box center [512, 350] width 61 height 23
click at [482, 339] on input "Voucher" at bounding box center [482, 339] width 0 height 0
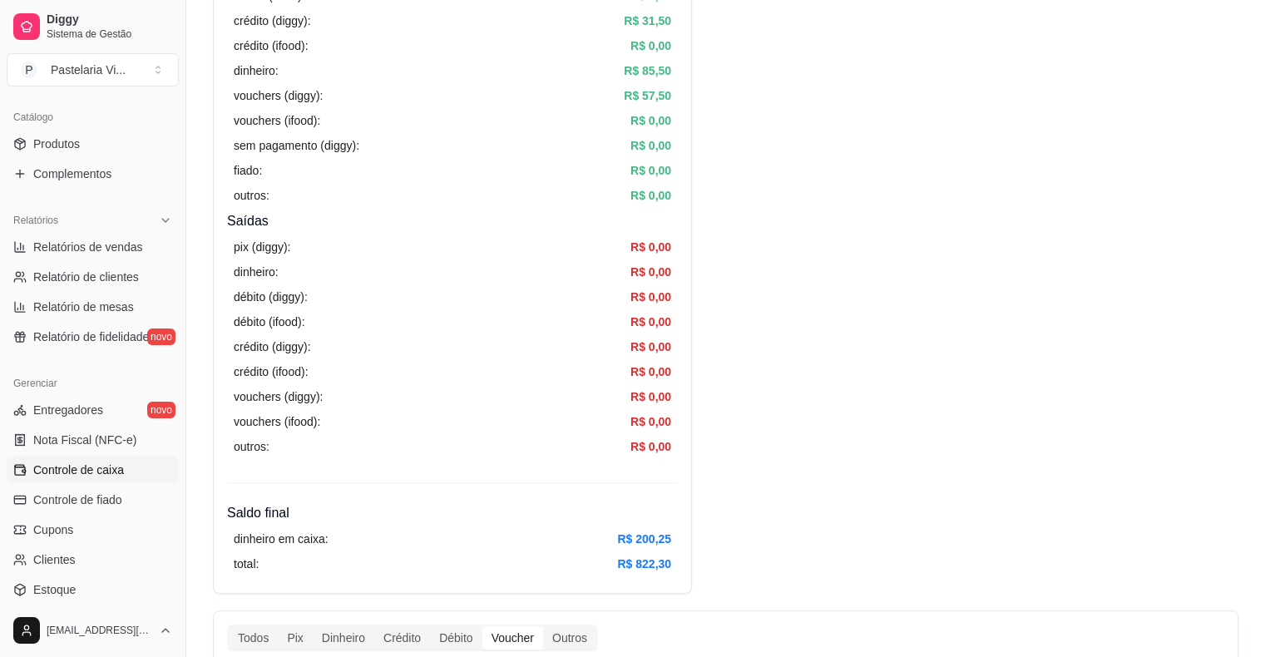
scroll to position [0, 0]
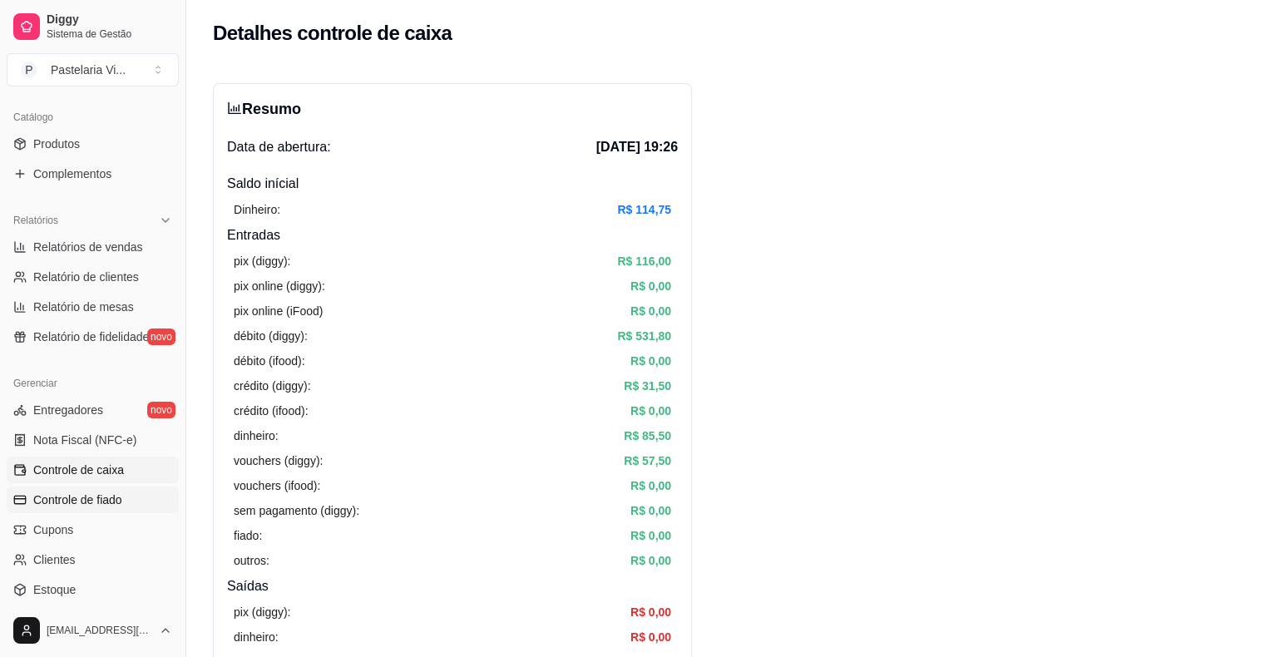
click at [96, 503] on span "Controle de fiado" at bounding box center [77, 499] width 89 height 17
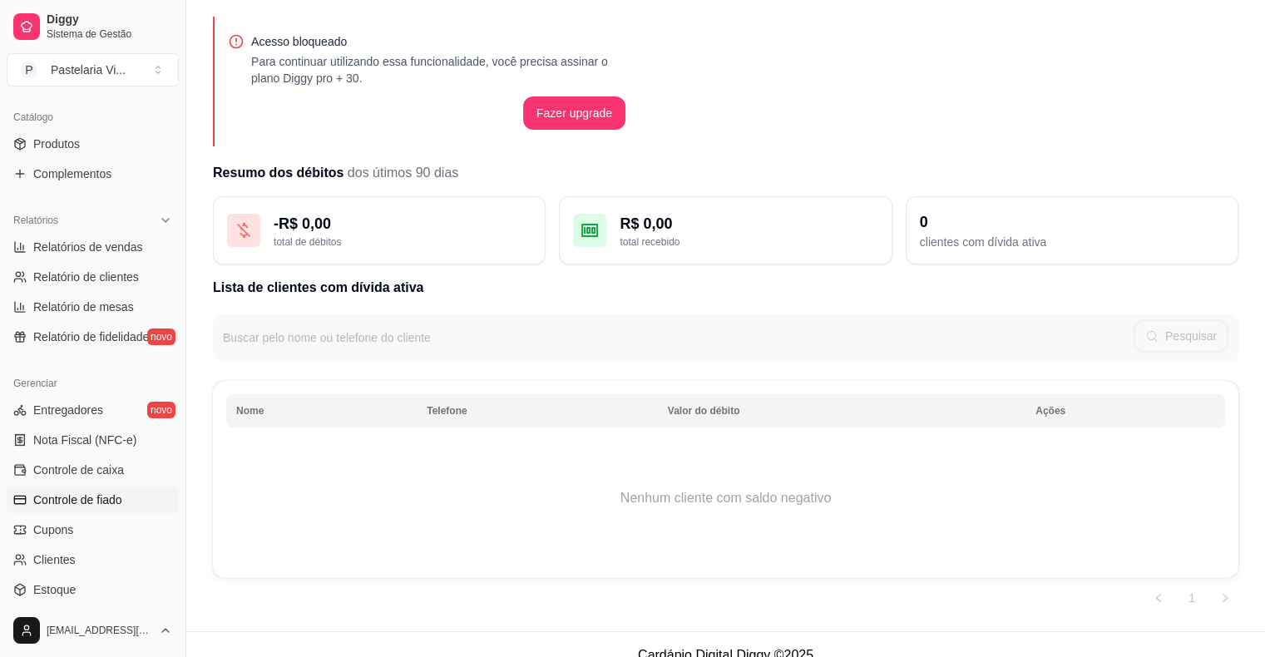
scroll to position [77, 0]
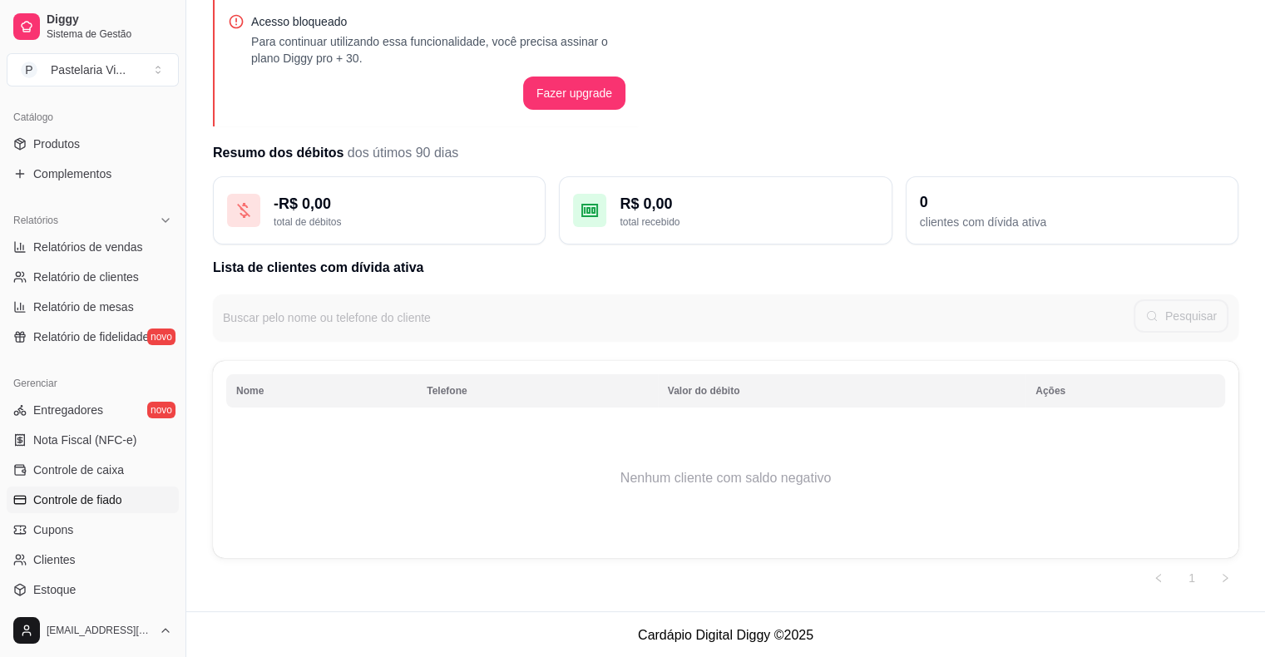
click at [452, 501] on td "Nenhum cliente com saldo negativo" at bounding box center [725, 478] width 999 height 133
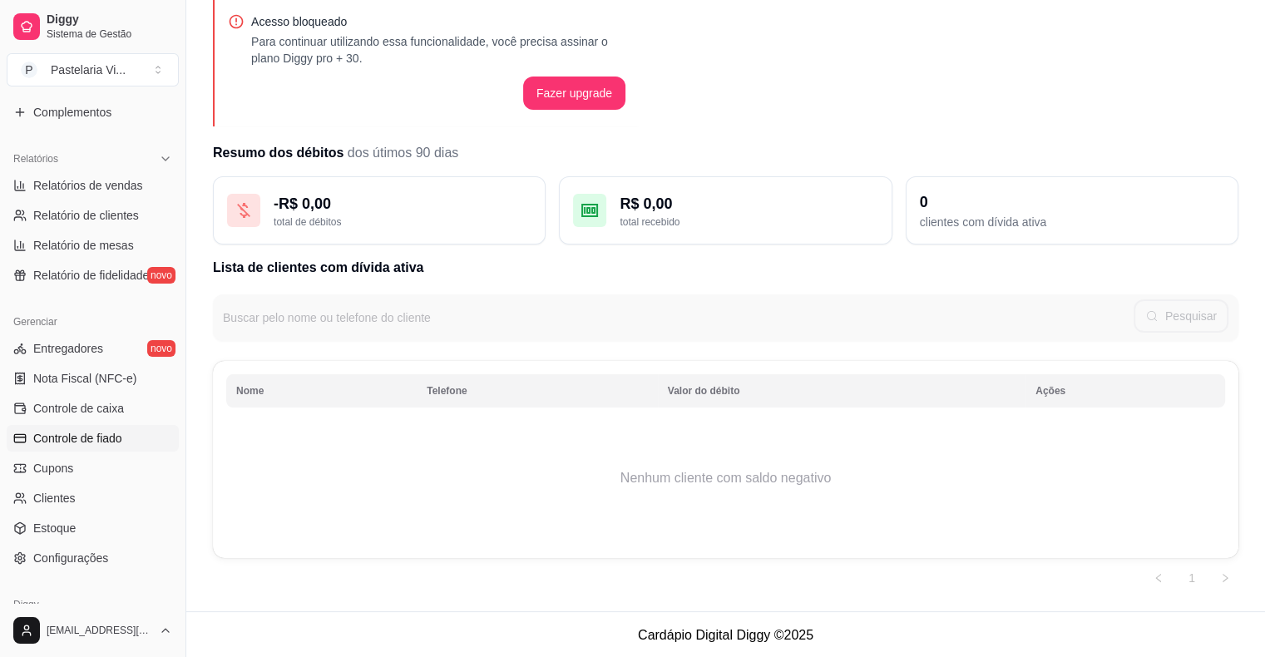
scroll to position [464, 0]
click at [79, 464] on link "Cupons" at bounding box center [93, 466] width 172 height 27
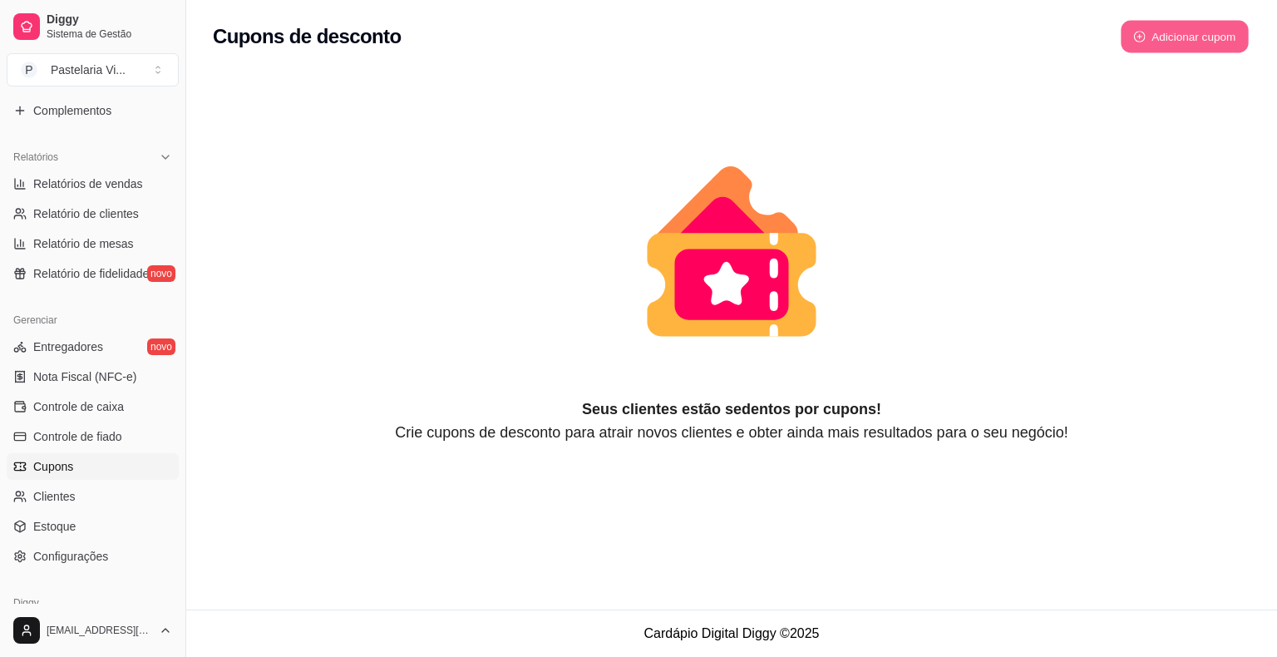
click at [1169, 32] on button "Adicionar cupom" at bounding box center [1185, 37] width 128 height 32
select select "FIXED_VALUE"
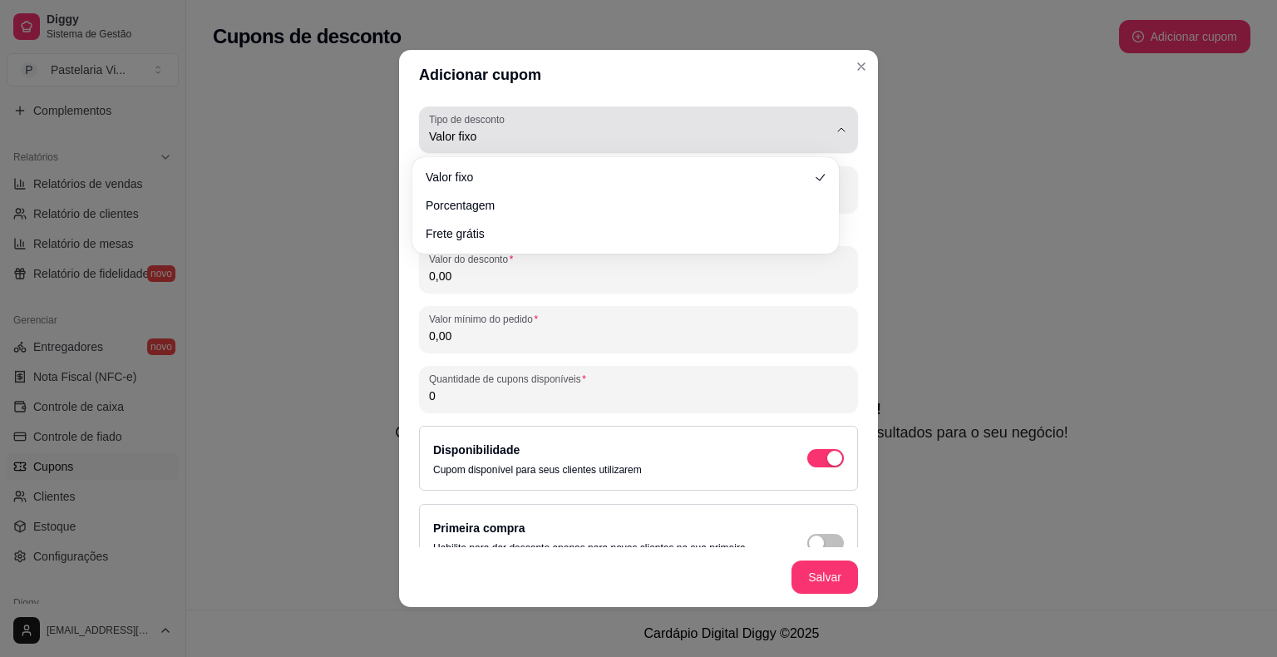
click at [799, 128] on span "Valor fixo" at bounding box center [628, 136] width 399 height 17
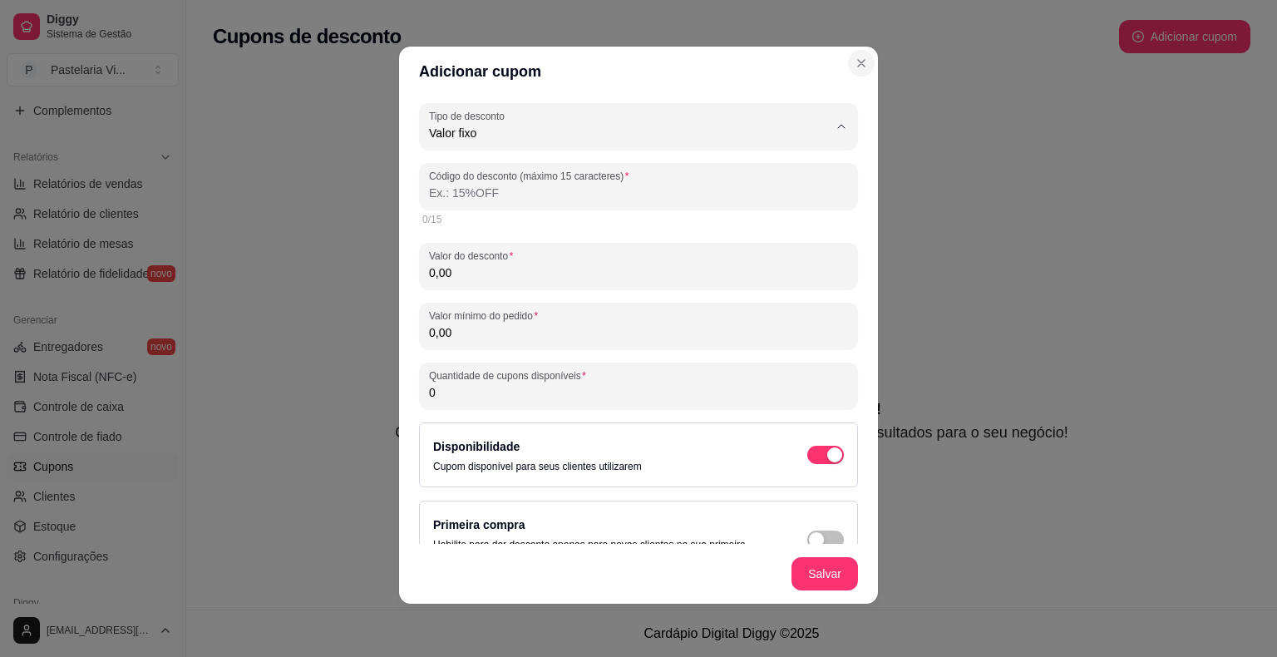
click at [858, 62] on icon "Close" at bounding box center [861, 63] width 7 height 7
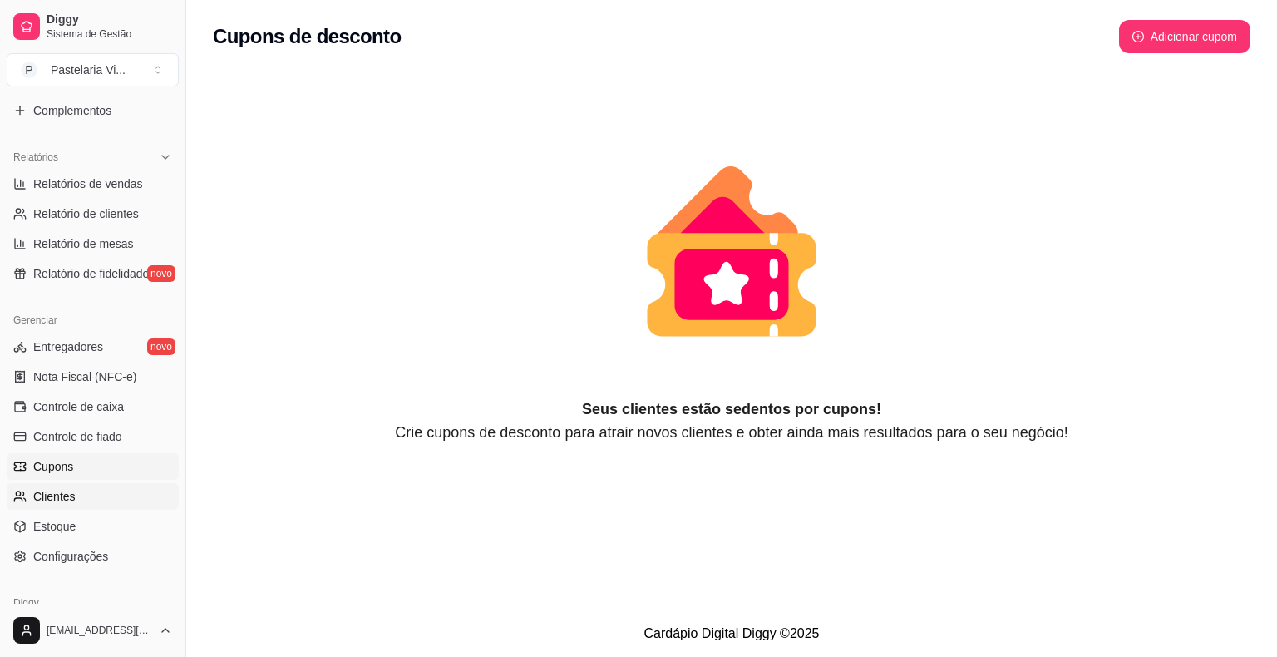
click at [67, 497] on span "Clientes" at bounding box center [54, 496] width 42 height 17
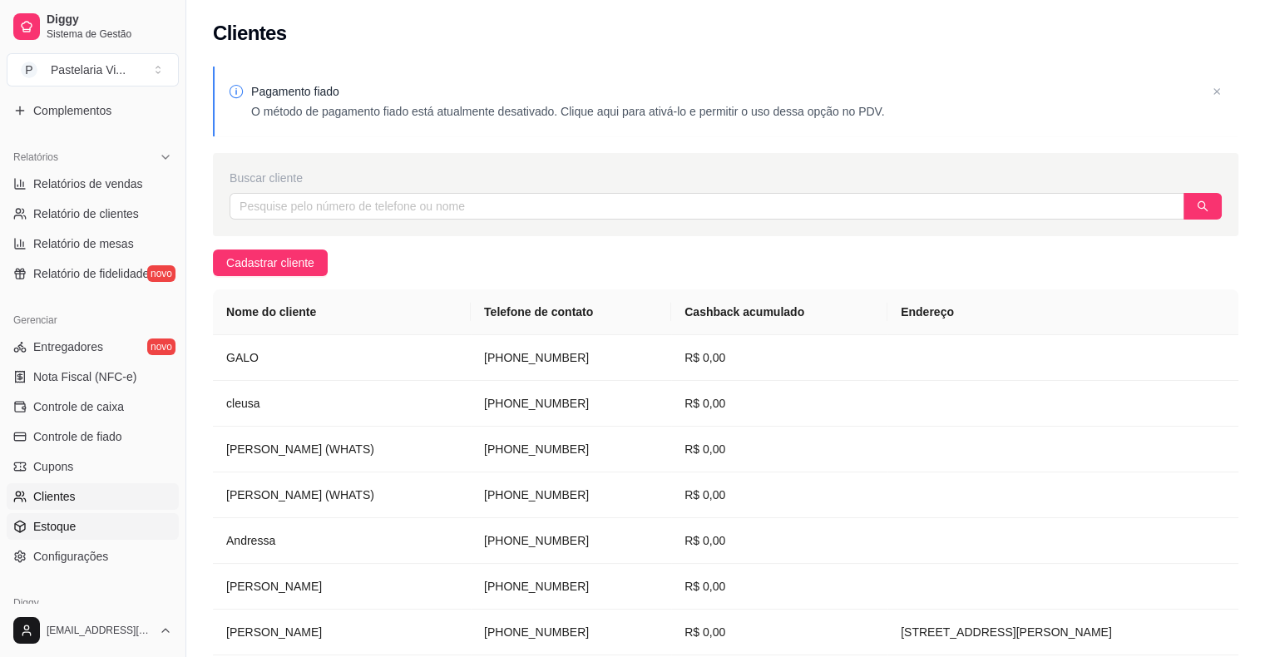
click at [67, 521] on span "Estoque" at bounding box center [54, 526] width 42 height 17
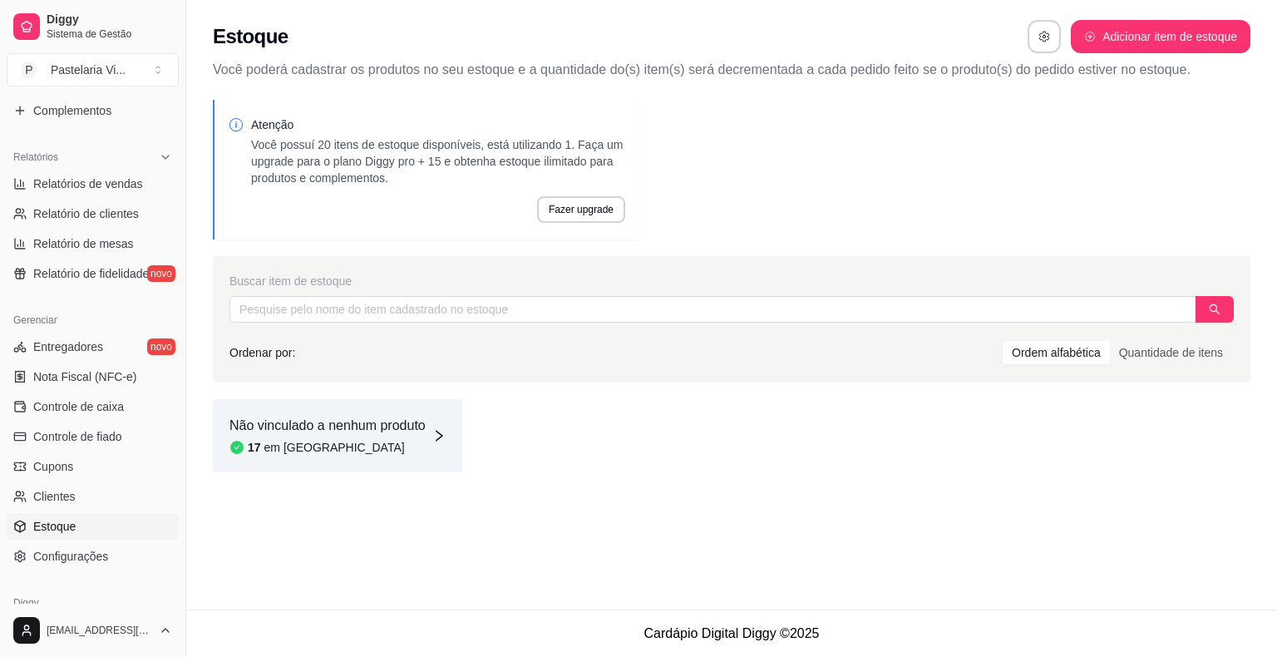
click at [437, 436] on icon "right" at bounding box center [438, 435] width 13 height 13
click at [1214, 315] on button "button" at bounding box center [1215, 309] width 38 height 27
click at [1082, 355] on div "Ordem alfabética" at bounding box center [1056, 352] width 107 height 23
click at [1003, 341] on input "Ordem alfabética" at bounding box center [1003, 341] width 0 height 0
click at [1108, 35] on button "Adicionar item de estoque" at bounding box center [1161, 37] width 174 height 32
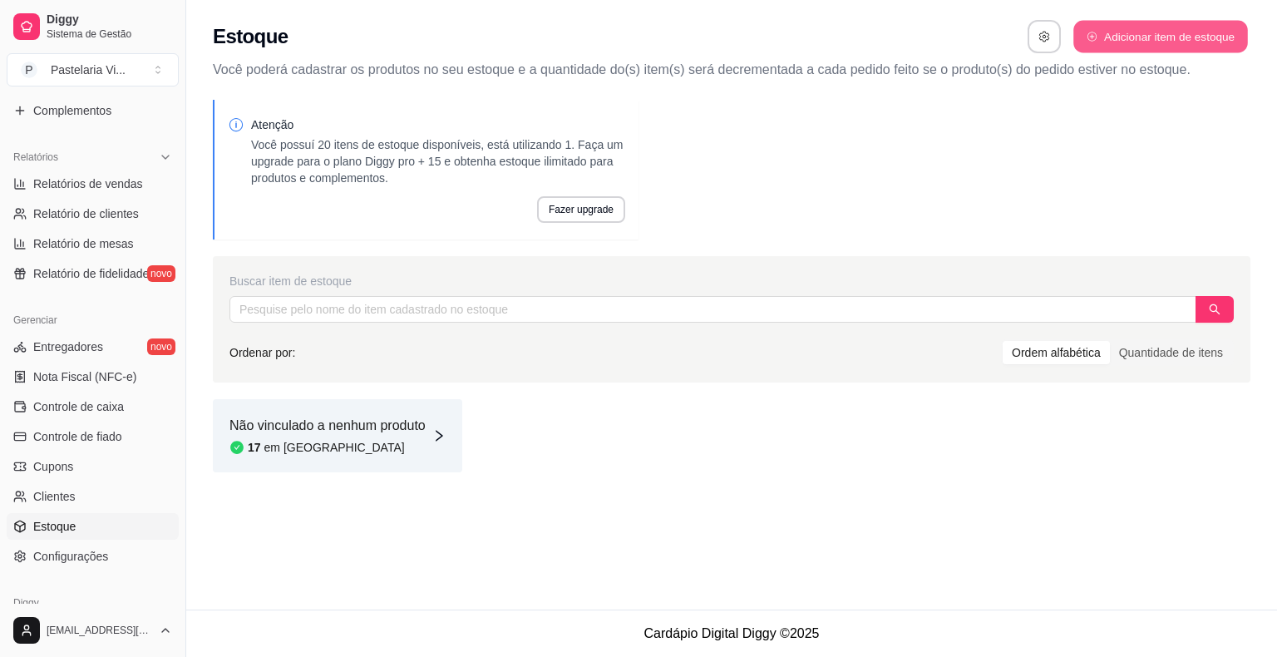
select select "UN"
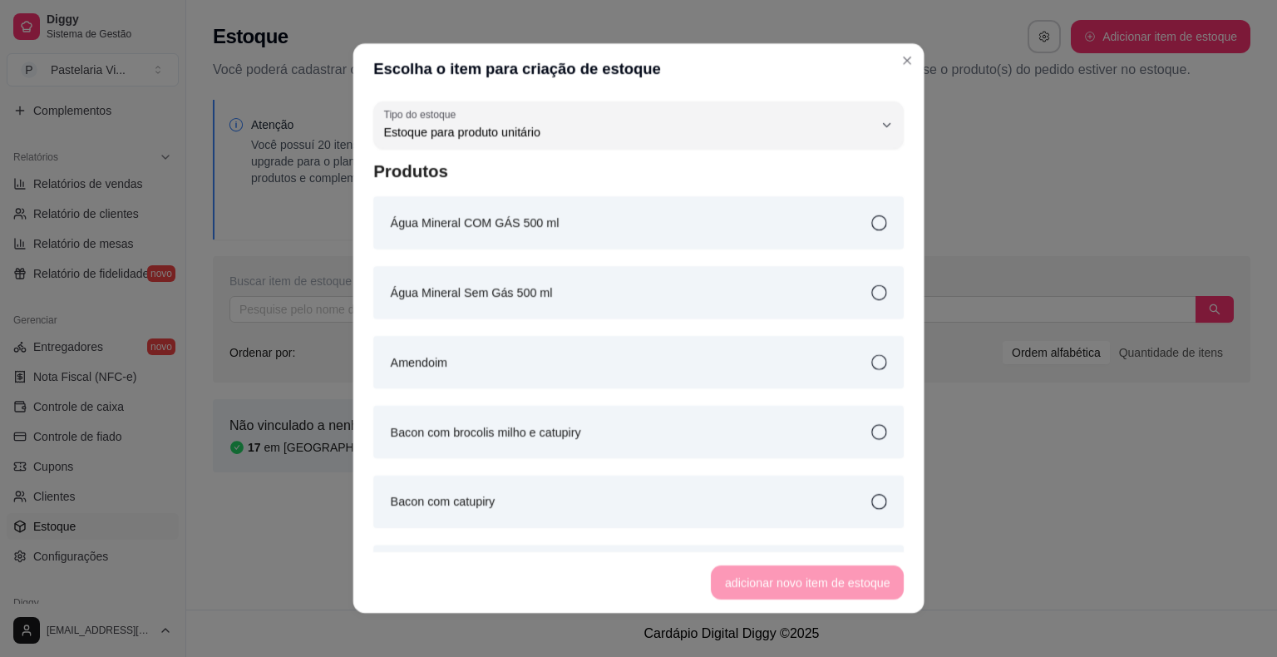
scroll to position [16, 0]
